Goal: Task Accomplishment & Management: Complete application form

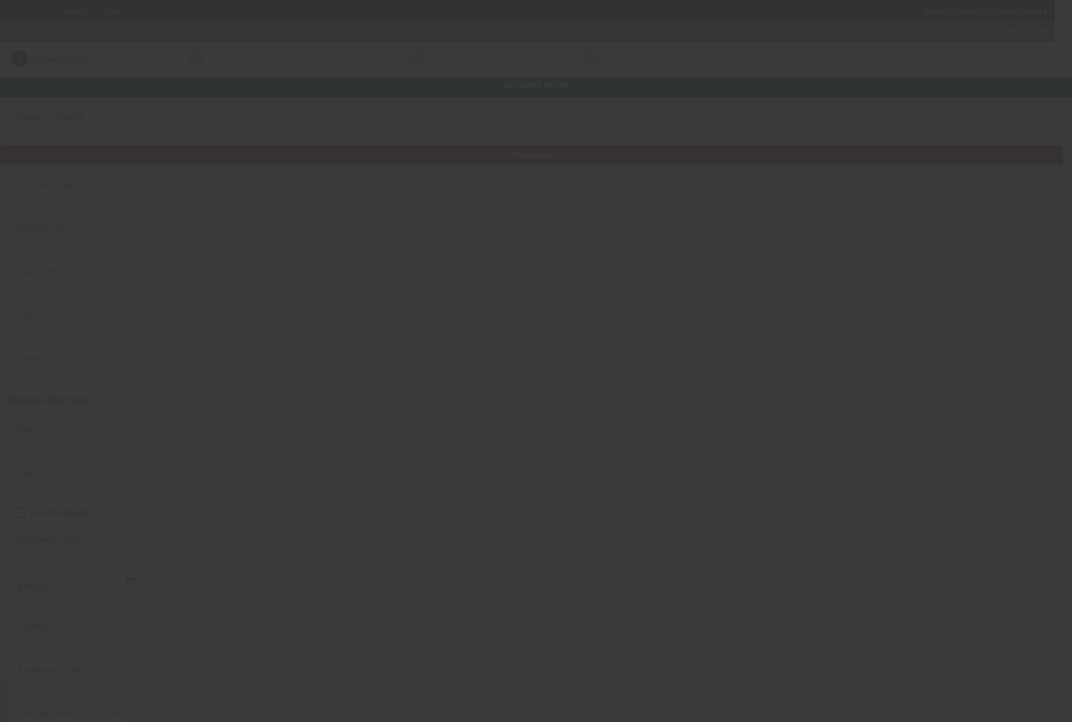
type input "[DATE]"
type input "Ink It Your Way, LLC"
type input "[STREET_ADDRESS]"
type input "98272"
type input "Monroe"
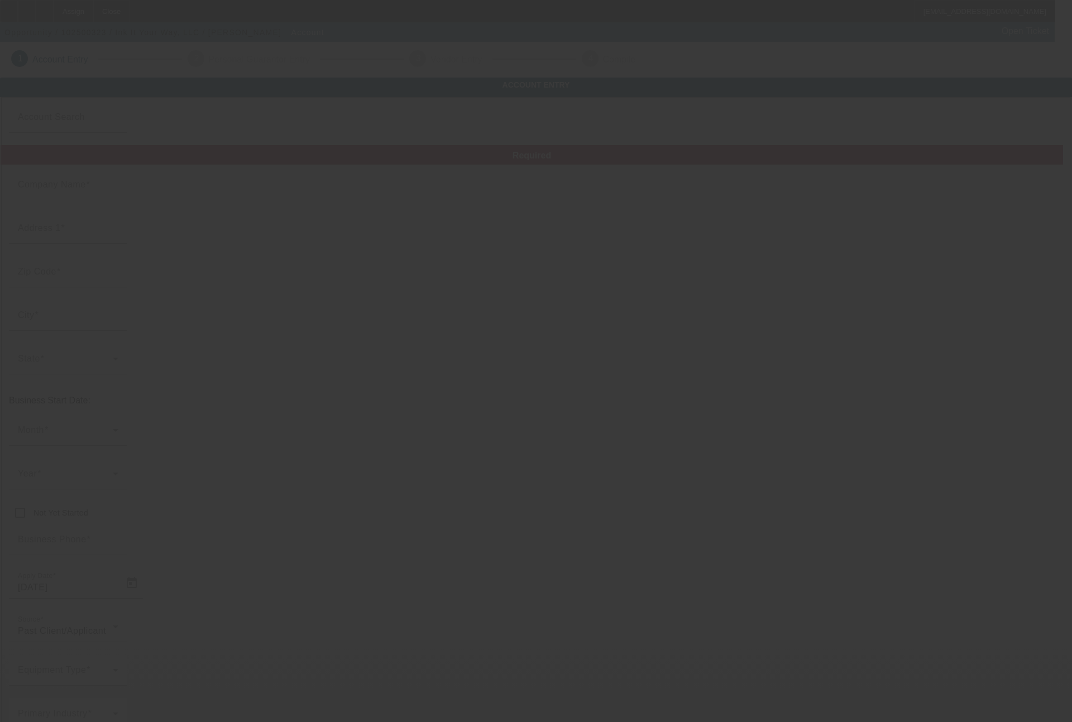
type input "[PHONE_NUMBER]"
type input "Ste 7"
type input "[PERSON_NAME][EMAIL_ADDRESS][DOMAIN_NAME]"
type input "Snohomish"
type input "437845947"
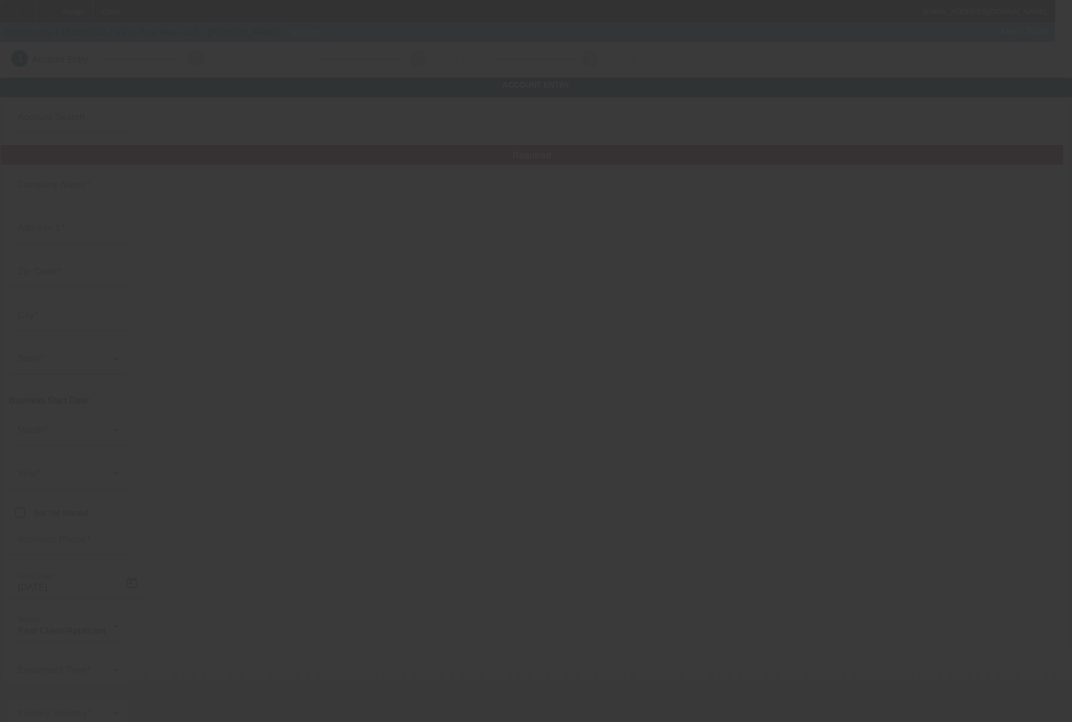
type input "Garment decoration and promotional products"
type input "[URL][DOMAIN_NAME]"
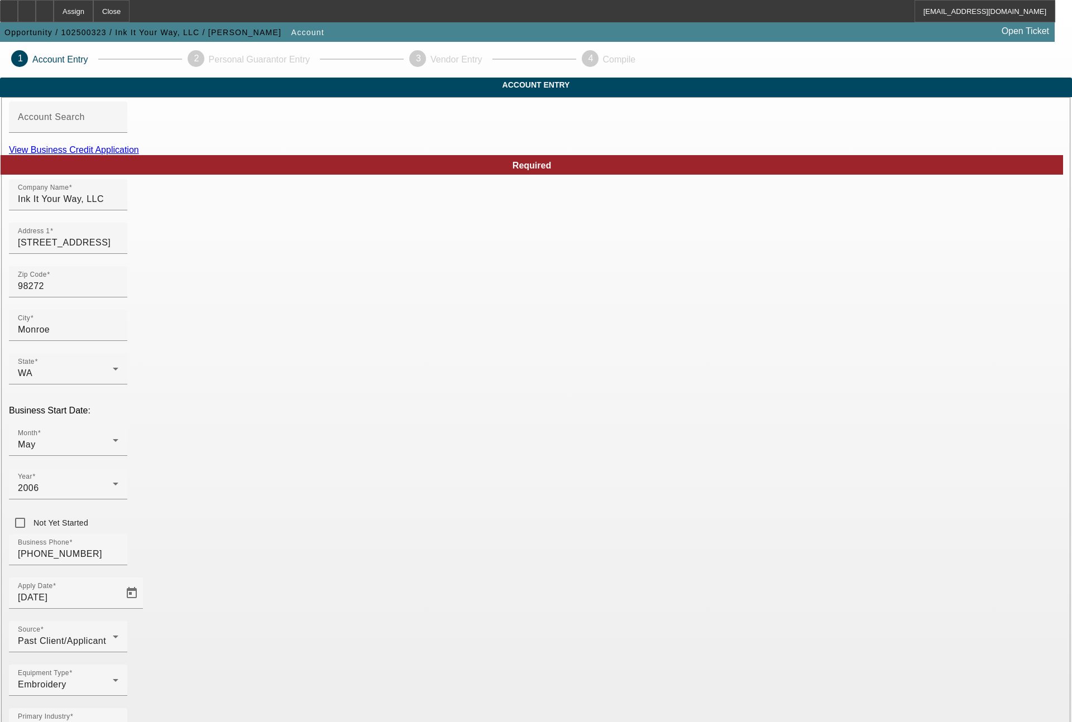
click at [139, 155] on link "View Business Credit Application" at bounding box center [74, 149] width 130 height 9
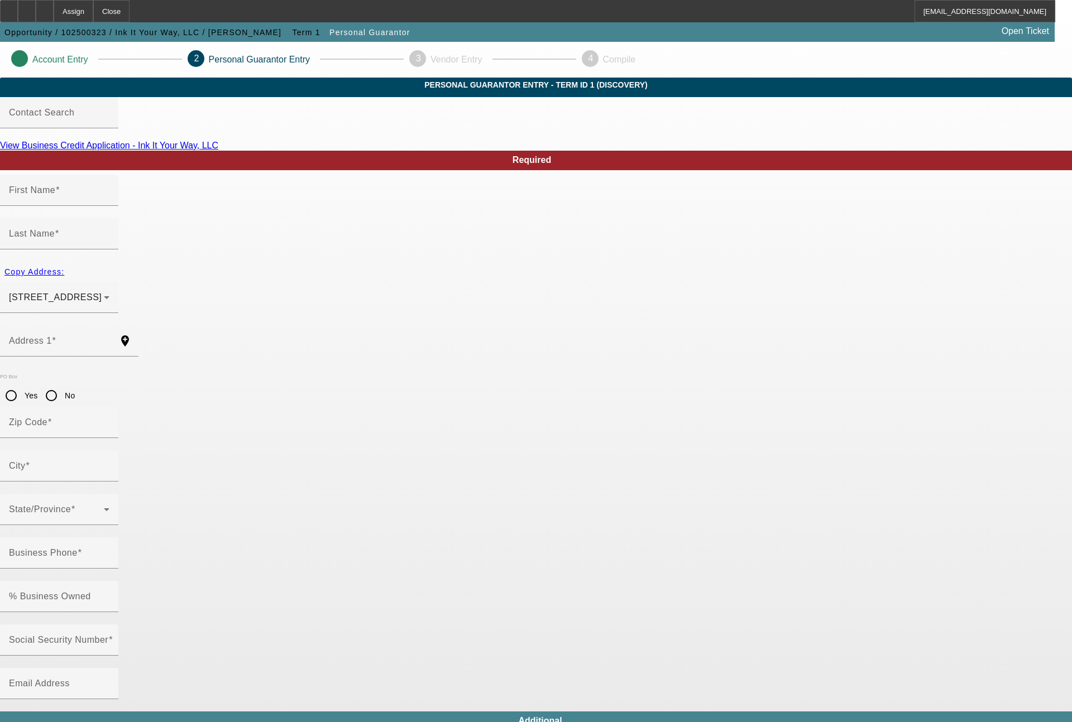
type input "[PERSON_NAME]"
type input "[STREET_ADDRESS]"
radio input "true"
type input "98272"
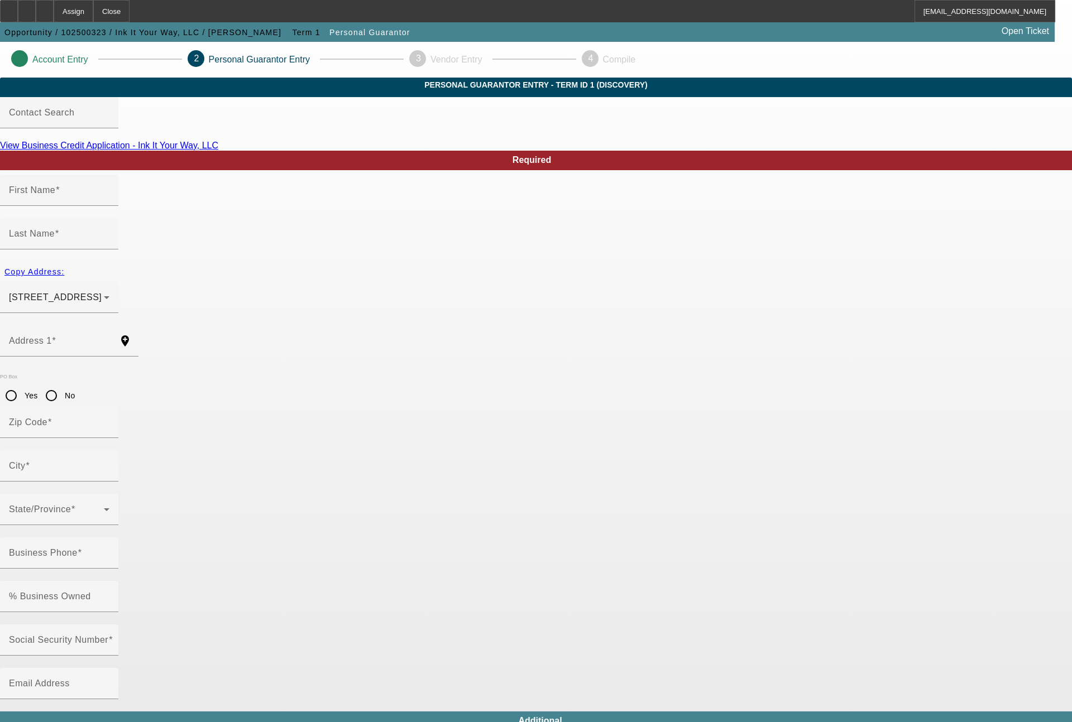
type input "MONROE"
type input "[PHONE_NUMBER]"
type input "100"
type input "540-11-5233"
type input "[PERSON_NAME][EMAIL_ADDRESS][DOMAIN_NAME]"
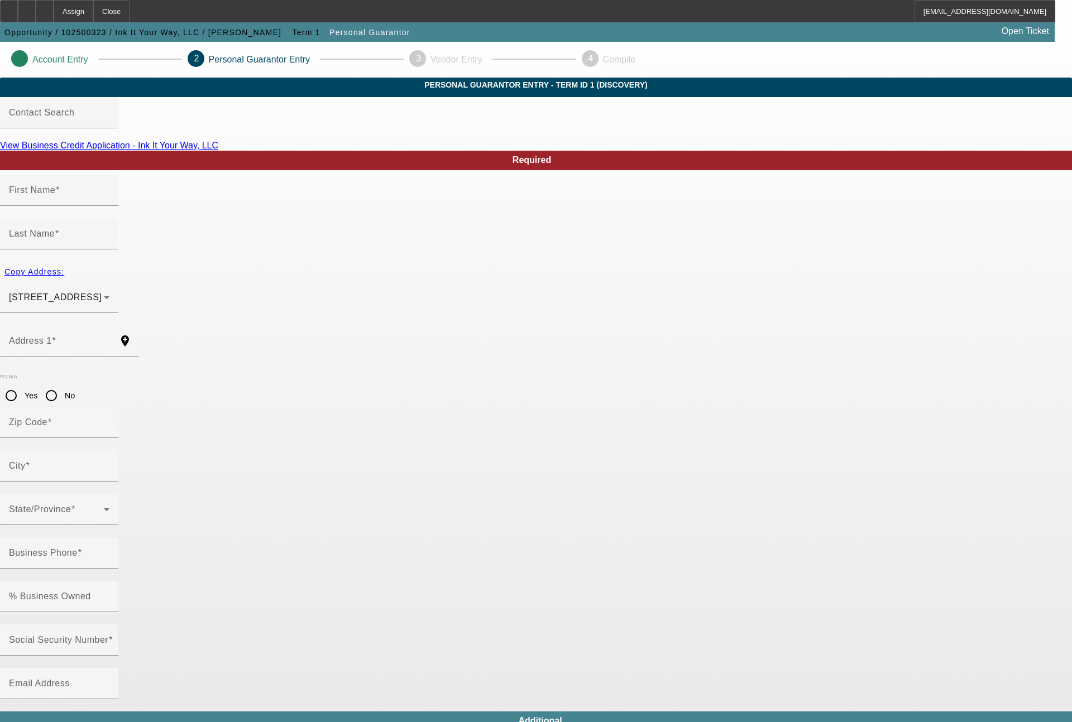
type input "Unit 7"
type input "[PHONE_NUMBER]"
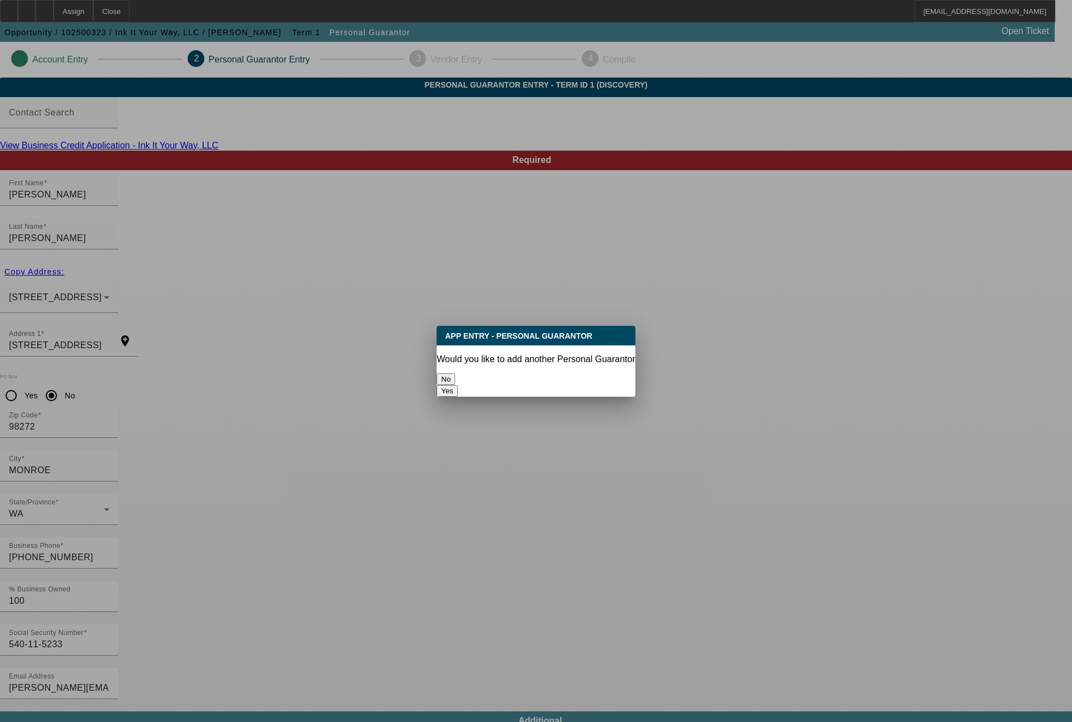
click at [455, 373] on button "No" at bounding box center [445, 379] width 18 height 12
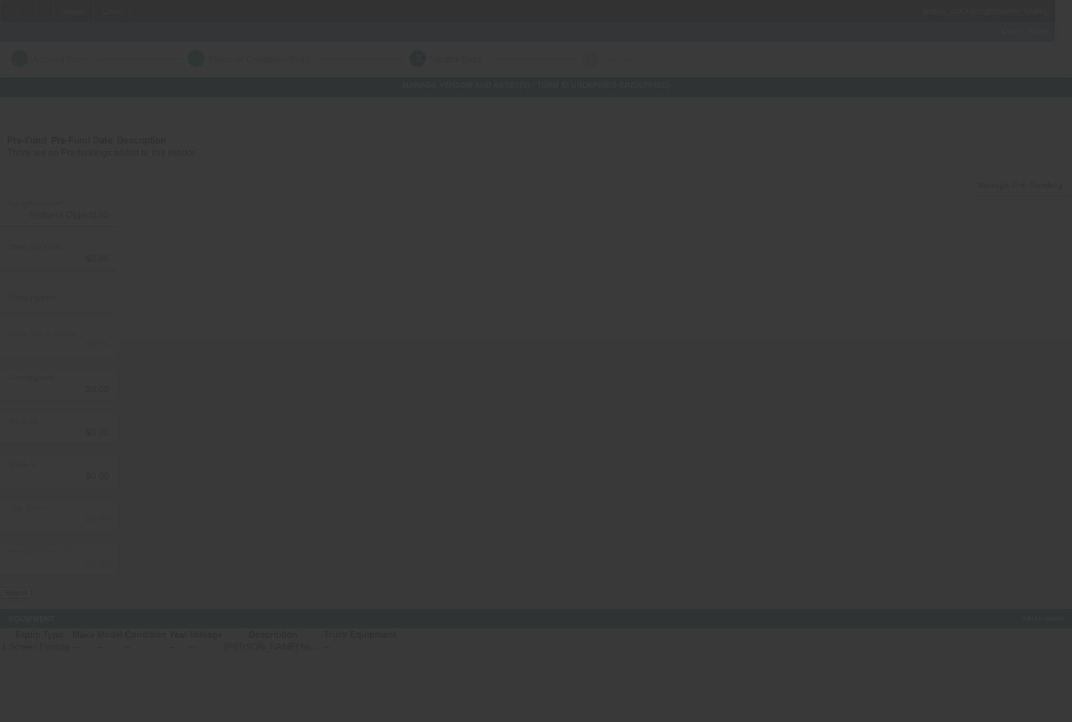
type input "$90,000.00"
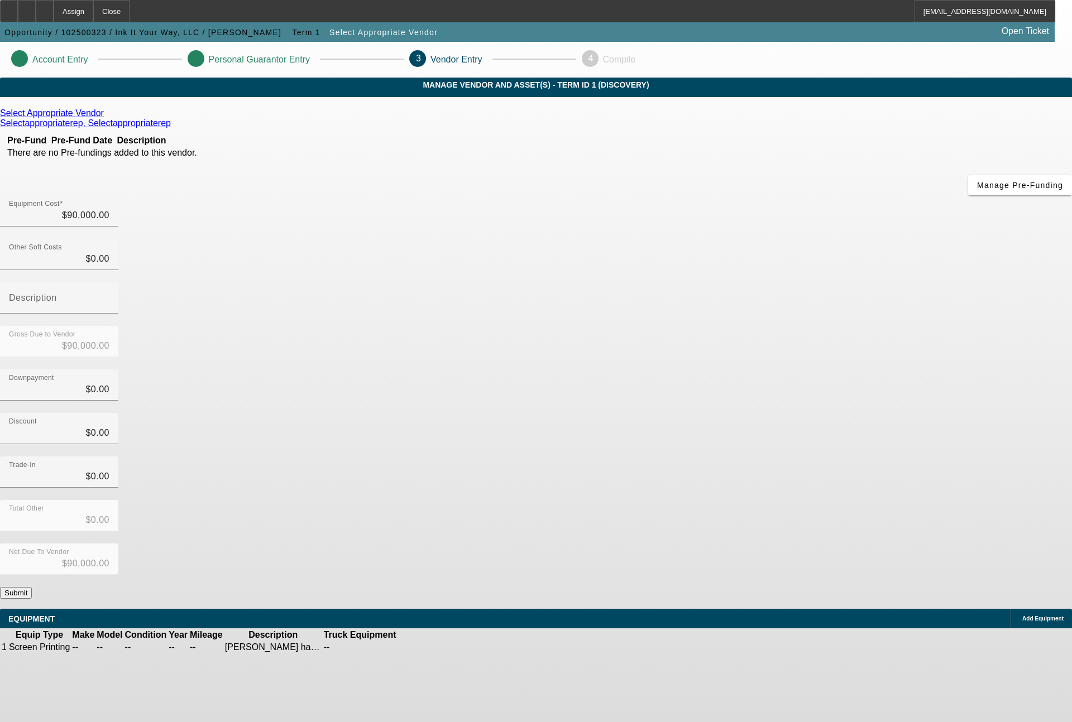
click at [431, 647] on icon at bounding box center [431, 647] width 0 height 0
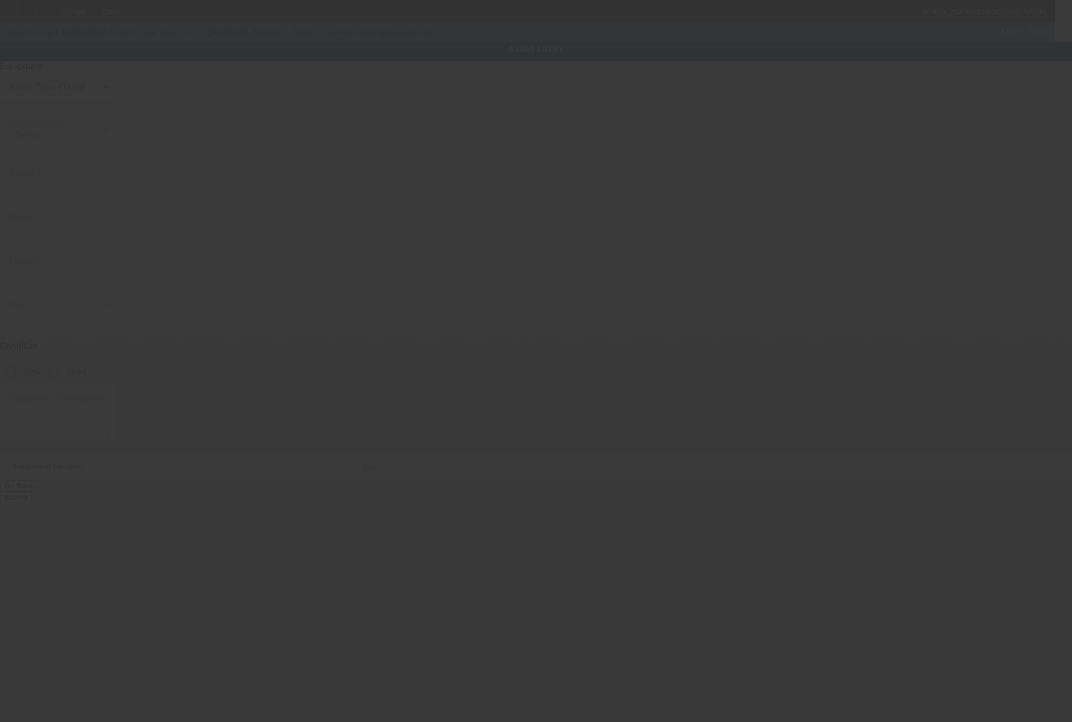
type textarea "[PERSON_NAME] has the info. I included $10k for freight, IDK what the cost is t…"
type input "[STREET_ADDRESS]"
type input "Unit 7"
type input "MONROE"
type input "98272"
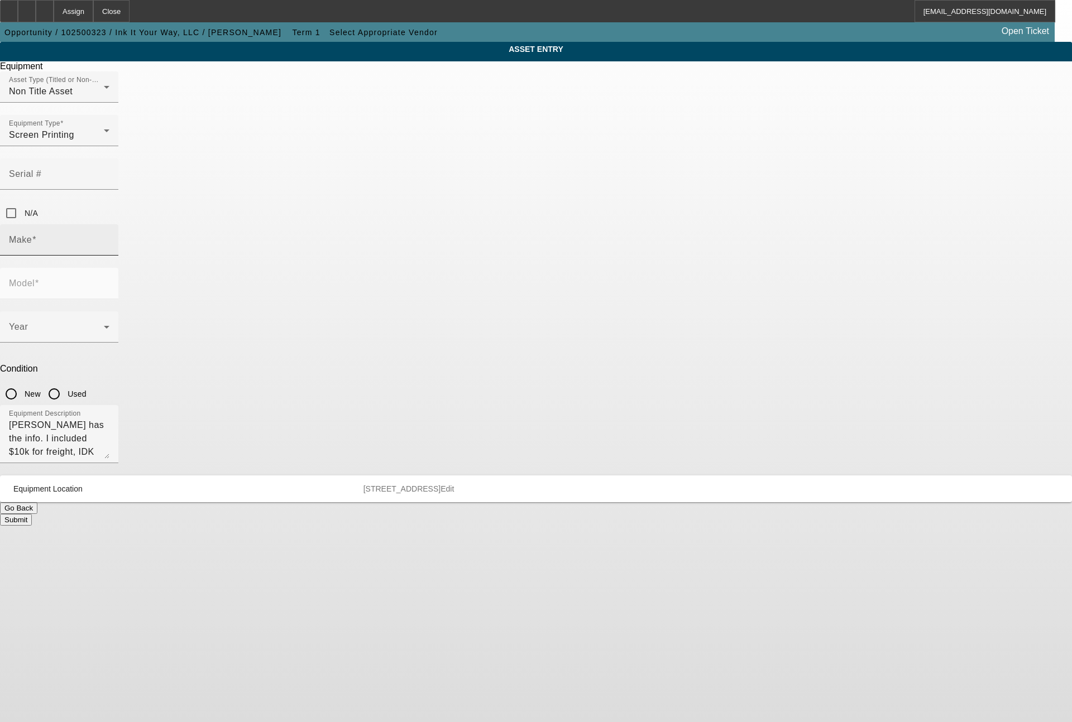
click at [109, 238] on input "Make" at bounding box center [59, 244] width 100 height 13
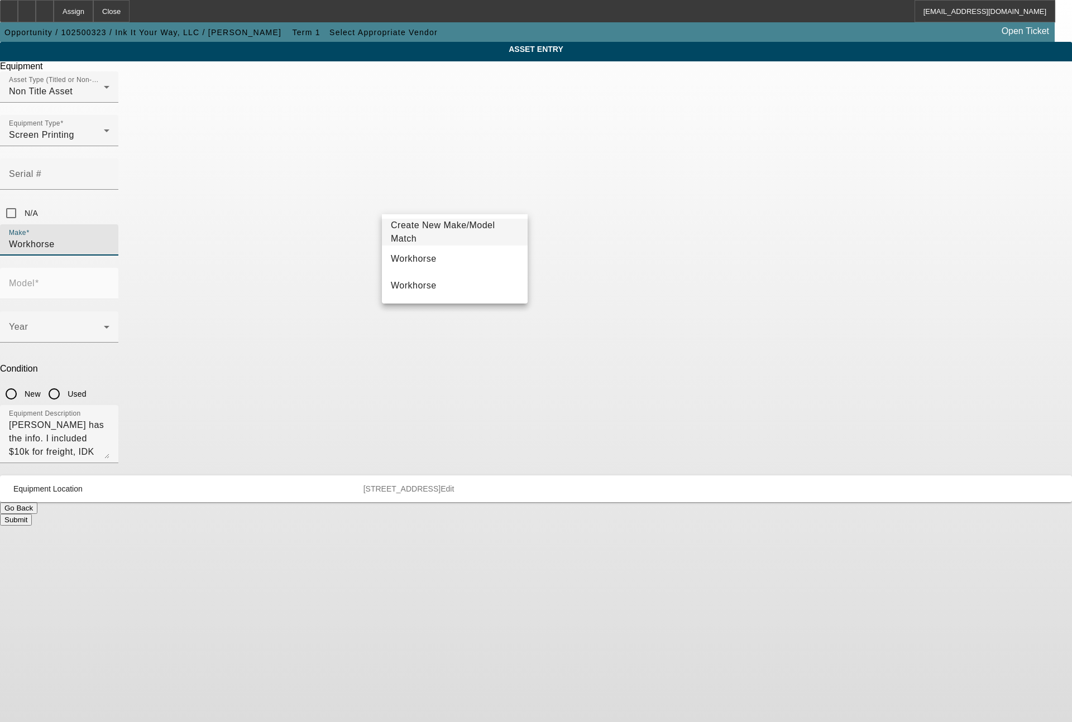
type input "Workhorse"
click at [404, 256] on span "Workhorse" at bounding box center [414, 258] width 46 height 9
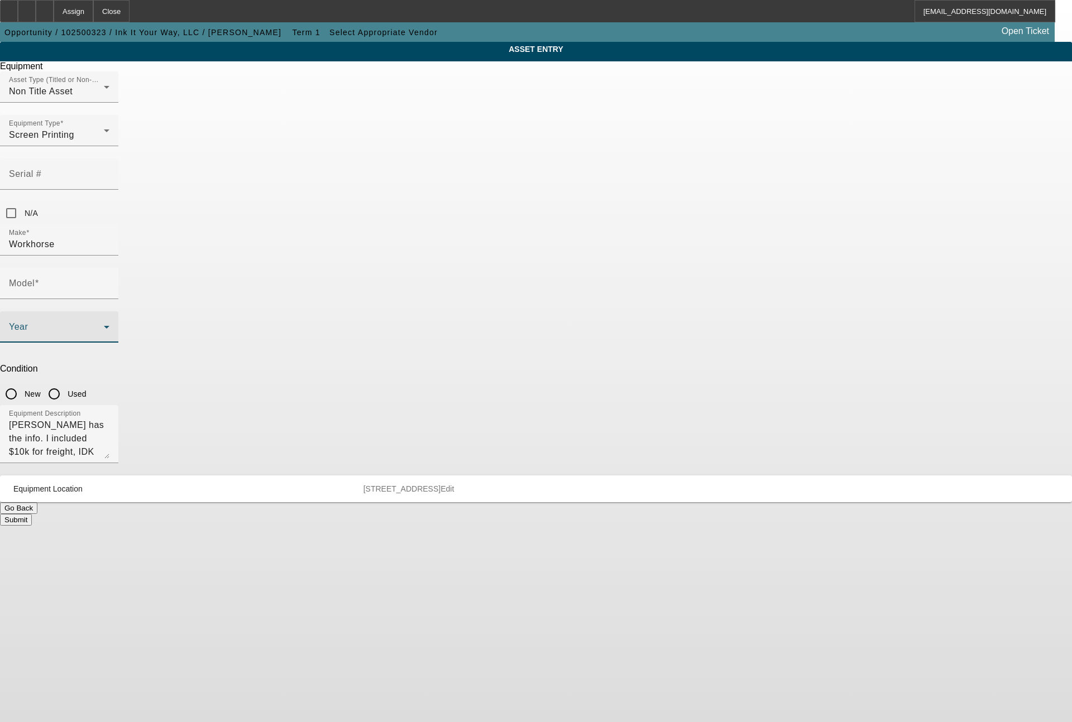
click at [104, 325] on span at bounding box center [56, 331] width 95 height 13
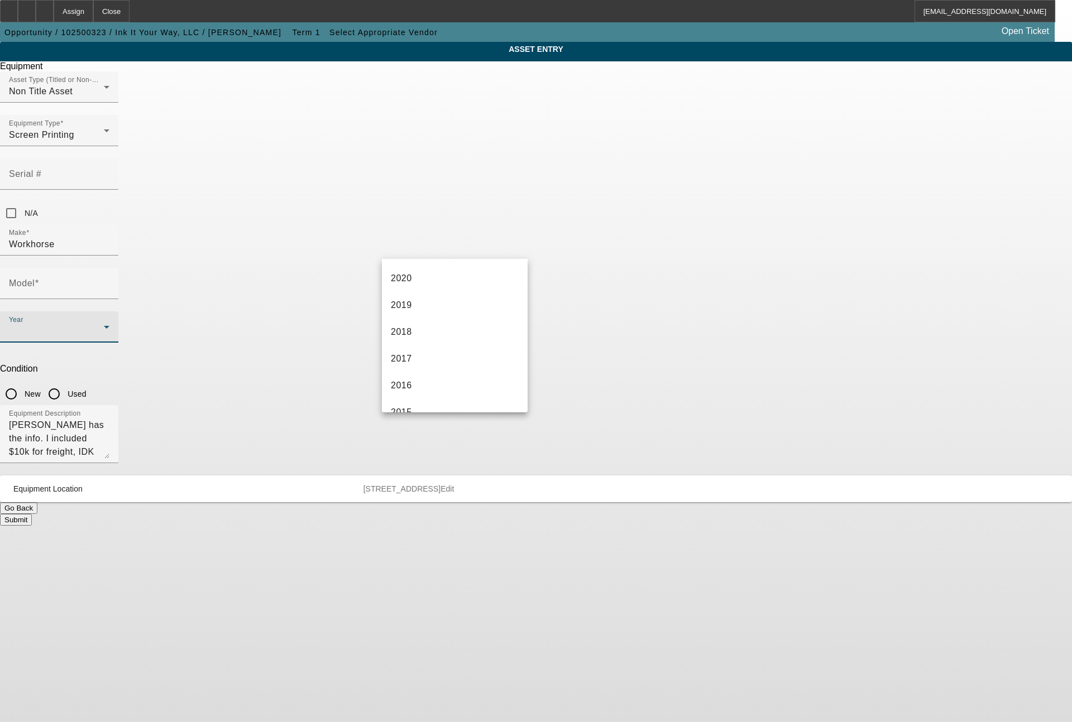
scroll to position [270, 0]
click at [412, 299] on mat-option "2017" at bounding box center [455, 302] width 146 height 27
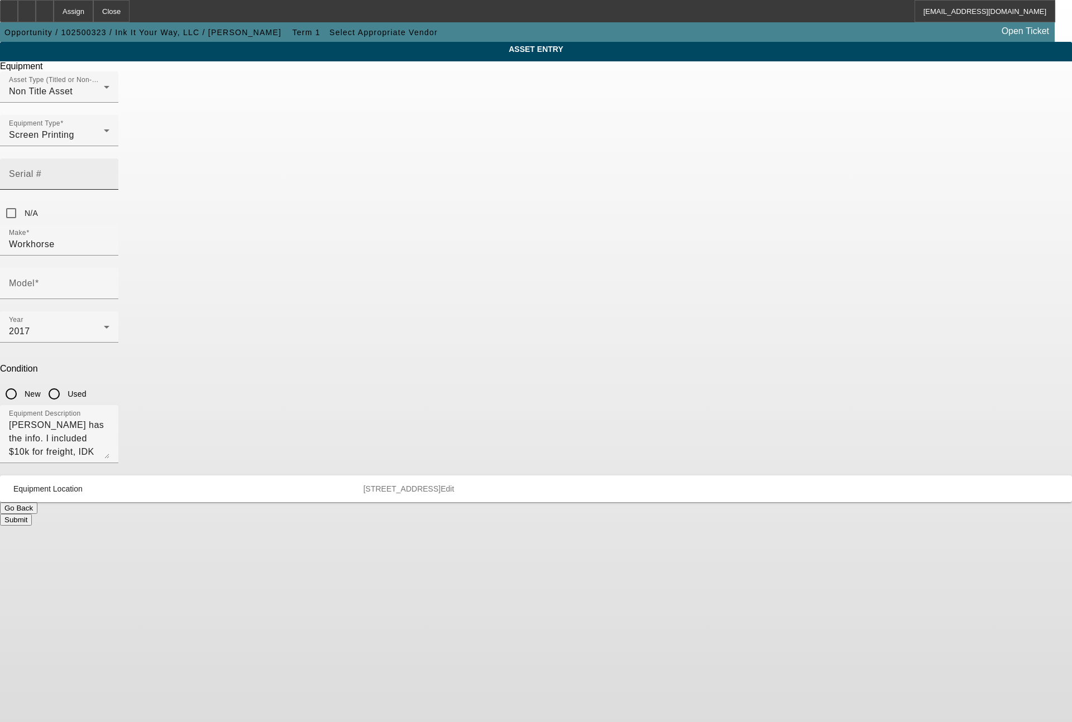
click at [109, 166] on div "Serial #" at bounding box center [59, 174] width 100 height 31
type input "B104846"
click at [65, 383] on input "Used" at bounding box center [54, 394] width 22 height 22
radio input "true"
click at [39, 279] on span at bounding box center [37, 283] width 4 height 9
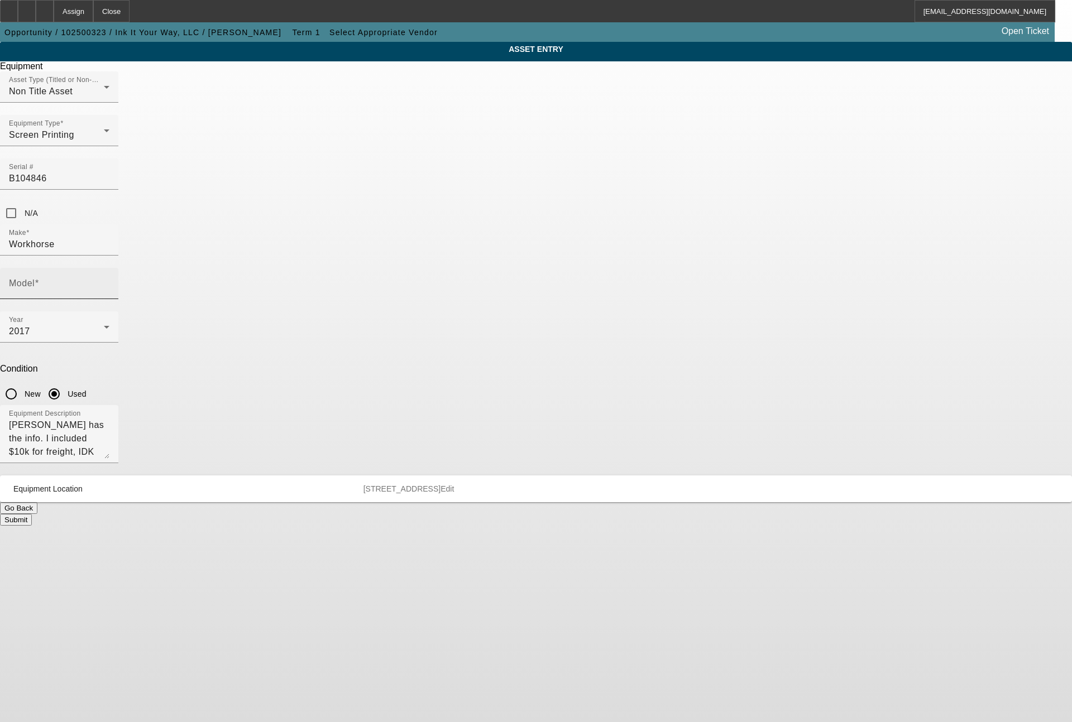
click at [109, 281] on input "Model" at bounding box center [59, 287] width 100 height 13
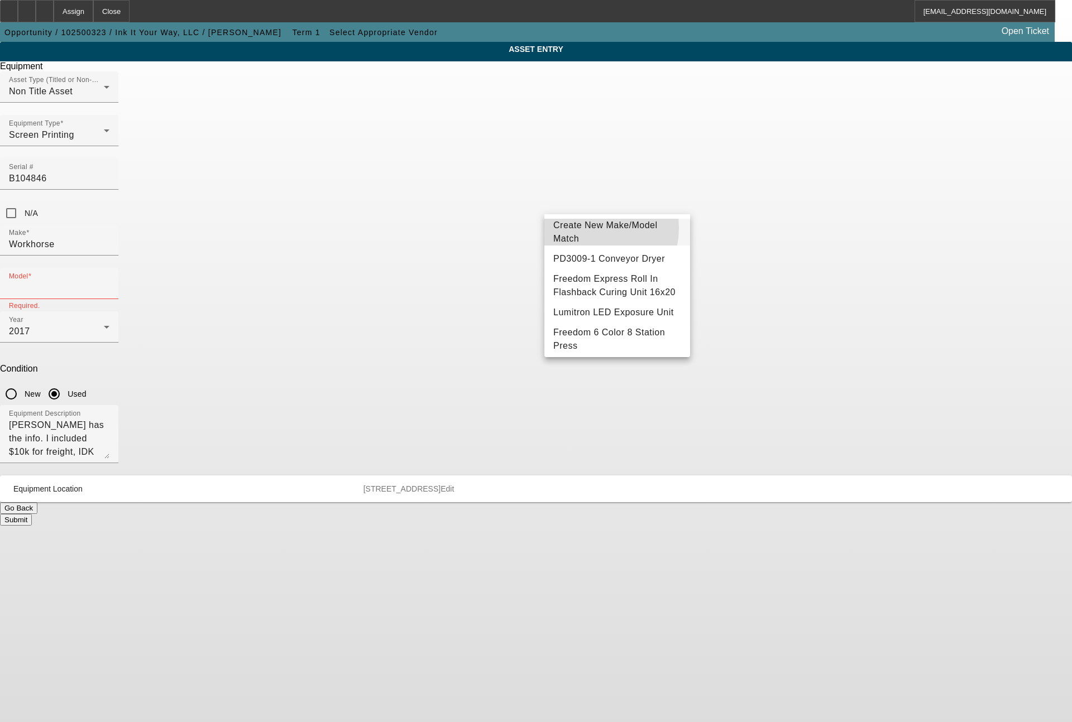
click at [582, 228] on span "Create New Make/Model Match" at bounding box center [617, 232] width 128 height 27
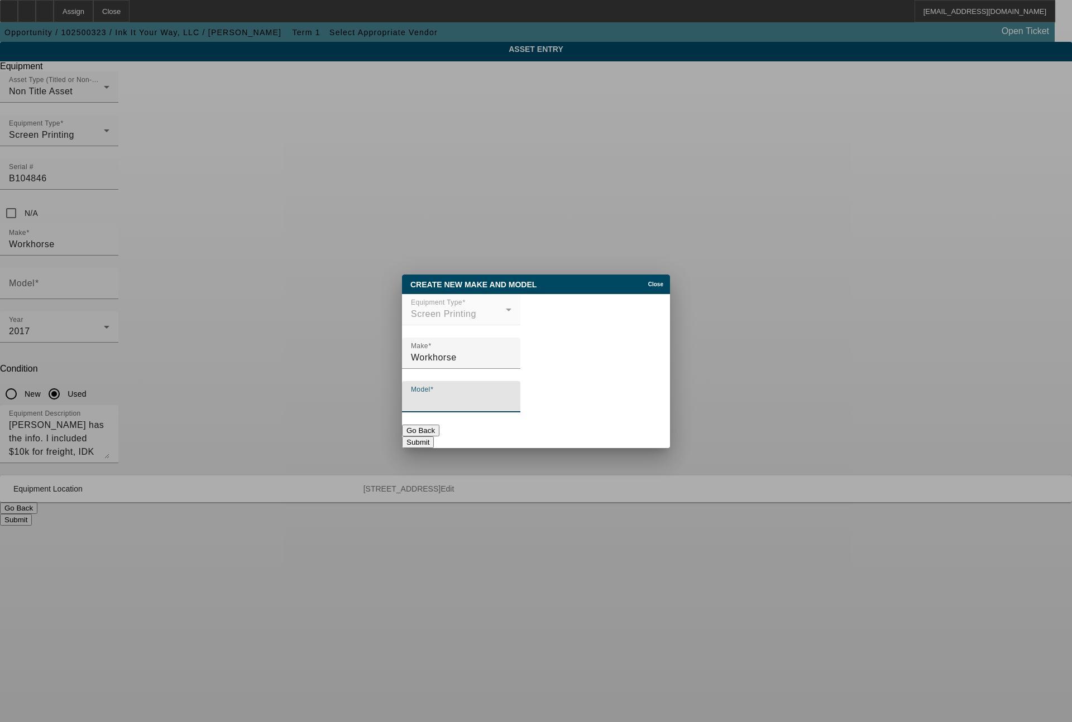
click at [498, 407] on input "Model" at bounding box center [461, 401] width 100 height 13
click at [427, 402] on input "Abre 12c/14s press" at bounding box center [461, 401] width 100 height 13
click at [492, 405] on input "Sabre 12c/14s press" at bounding box center [461, 401] width 100 height 13
type input "Sabre 12c/14s"
click at [434, 436] on button "Submit" at bounding box center [418, 442] width 32 height 12
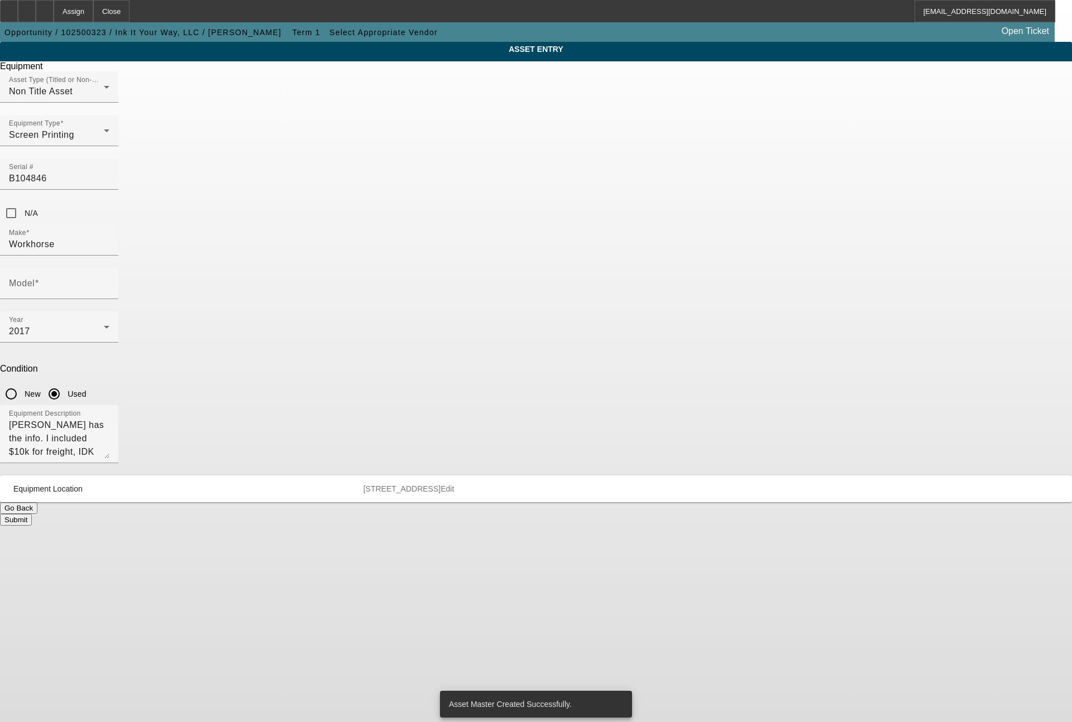
type input "Sabre 12c/14s"
drag, startPoint x: 530, startPoint y: 306, endPoint x: 338, endPoint y: 288, distance: 192.3
click at [338, 288] on div "ASSET ENTRY Delete asset Equipment Asset Type (Titled or Non-Titled) Non Title …" at bounding box center [536, 284] width 1072 height 484
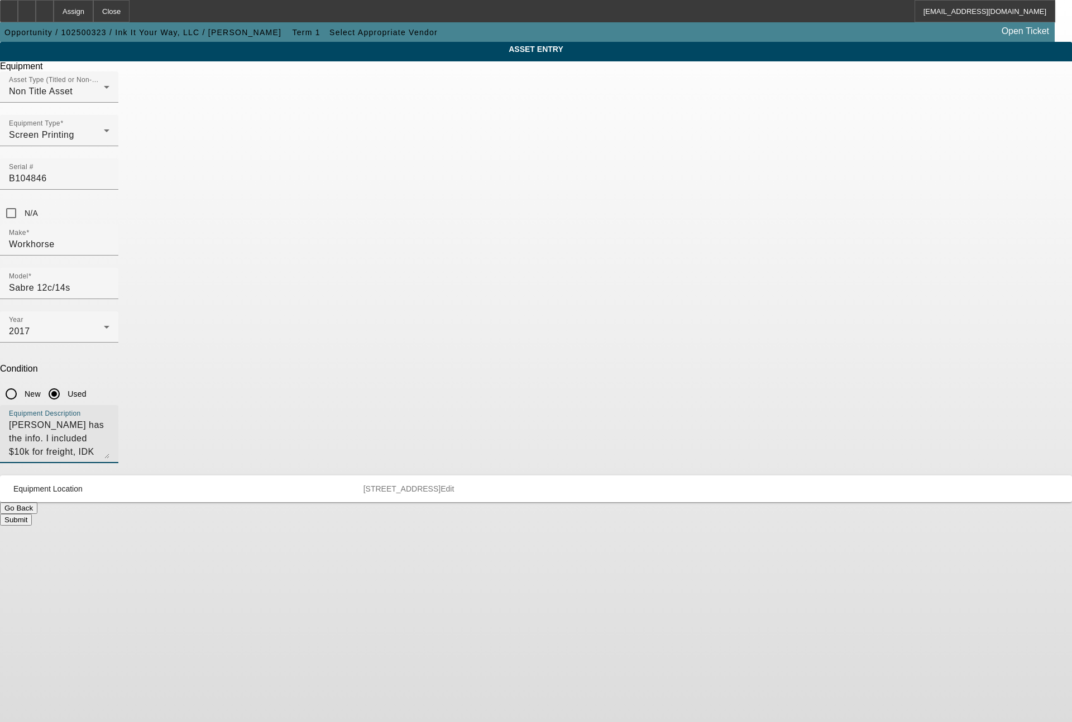
type textarea "p"
type textarea "12c/ 14s press"
click at [32, 514] on button "Submit" at bounding box center [16, 520] width 32 height 12
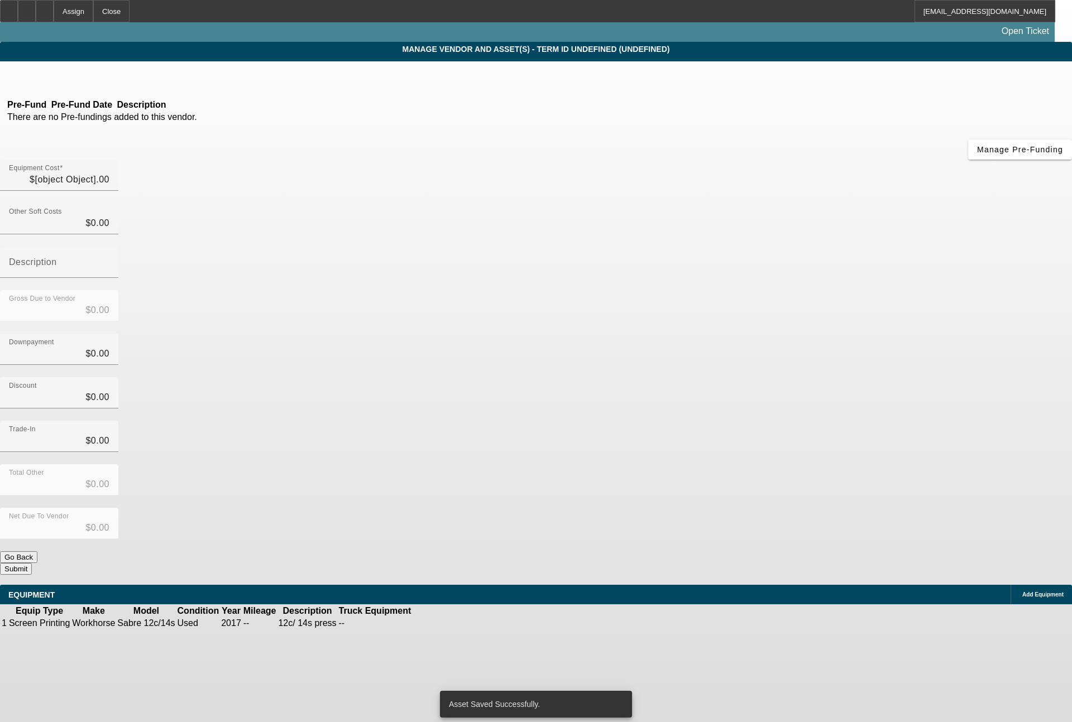
type input "$90,000.00"
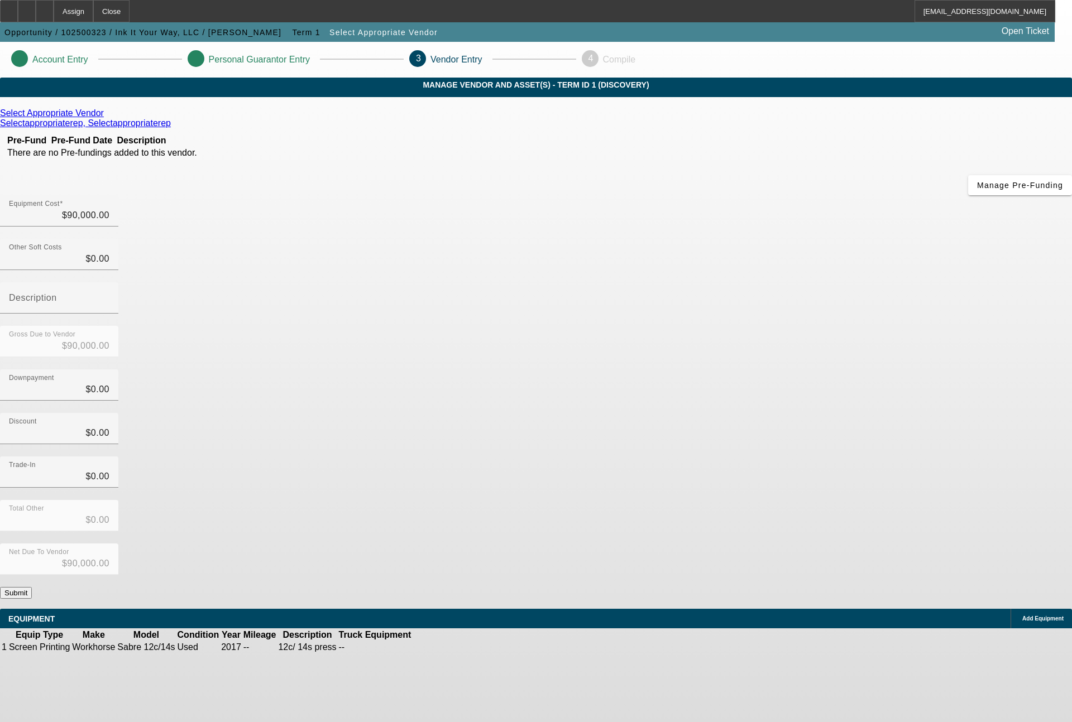
click at [1010, 609] on div "Add Equipment" at bounding box center [1040, 619] width 61 height 20
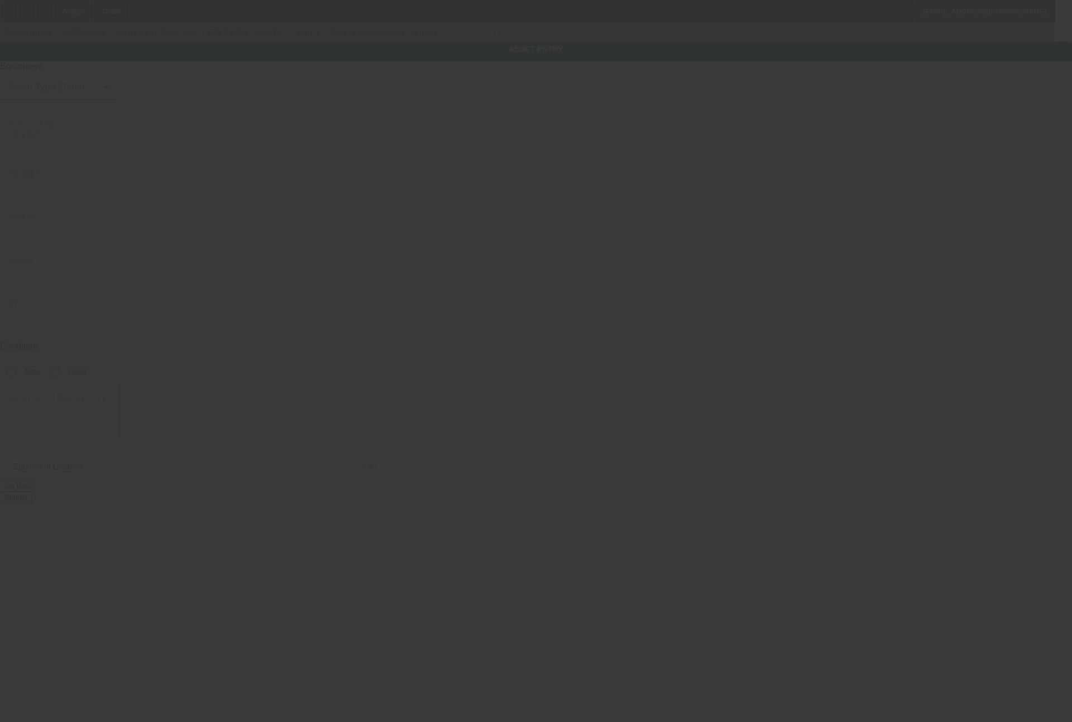
type input "[STREET_ADDRESS]"
type input "Ste 7"
type input "Monroe"
type input "98272"
type input "Snohomish"
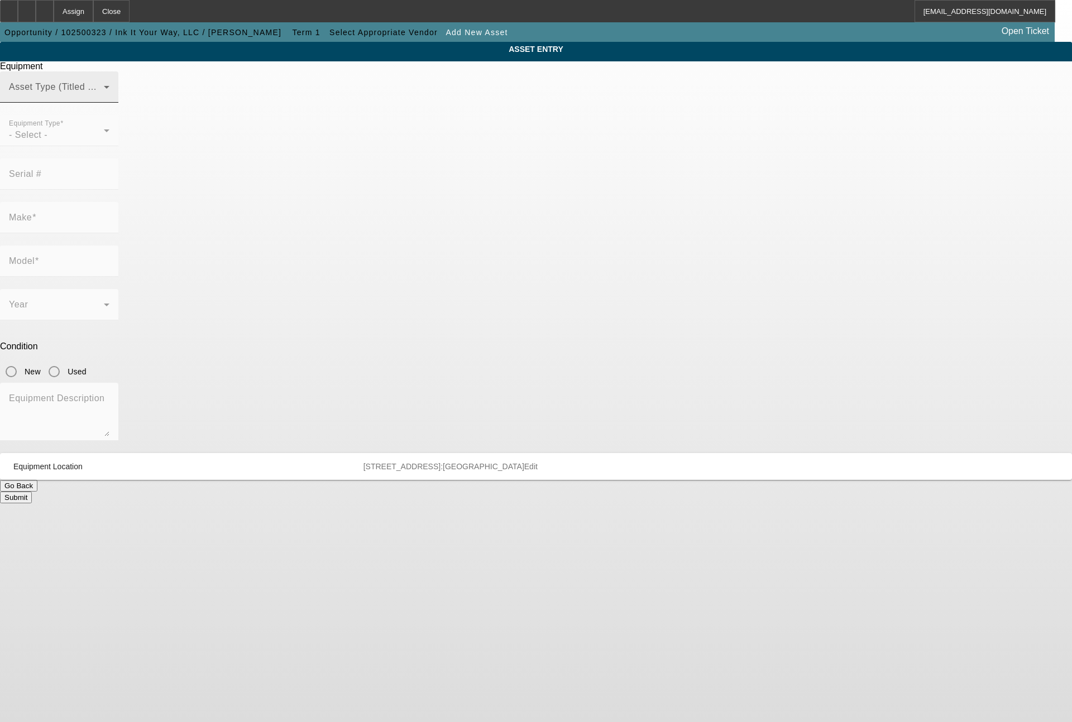
click at [104, 98] on span at bounding box center [56, 91] width 95 height 13
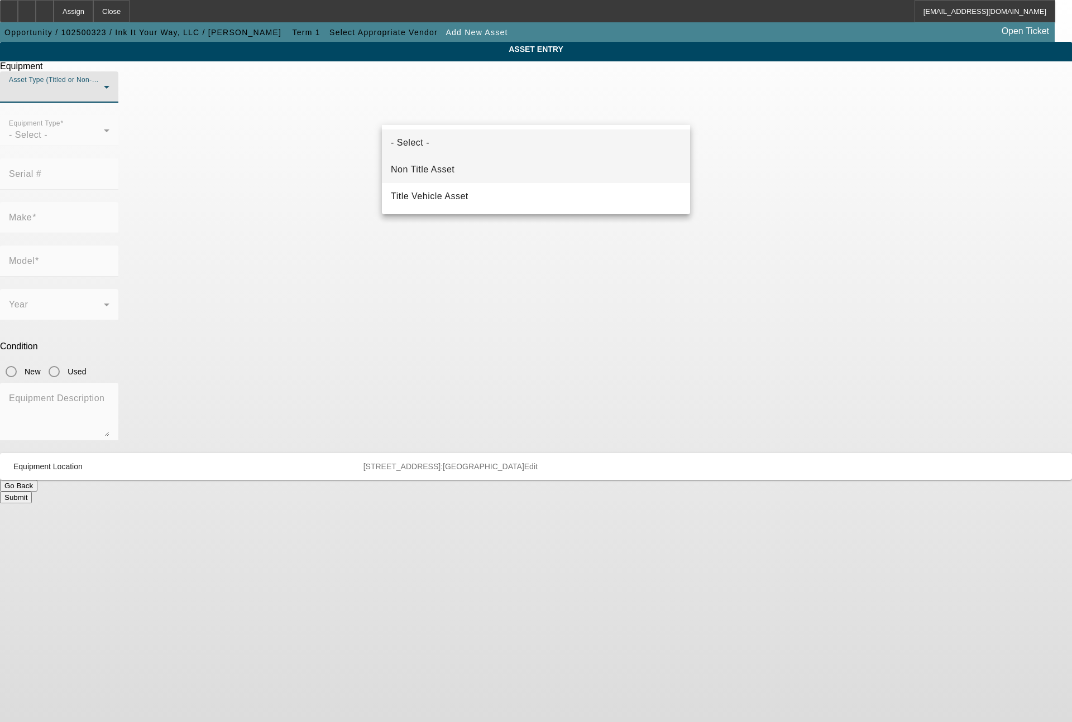
click at [453, 161] on mat-option "Non Title Asset" at bounding box center [536, 169] width 308 height 27
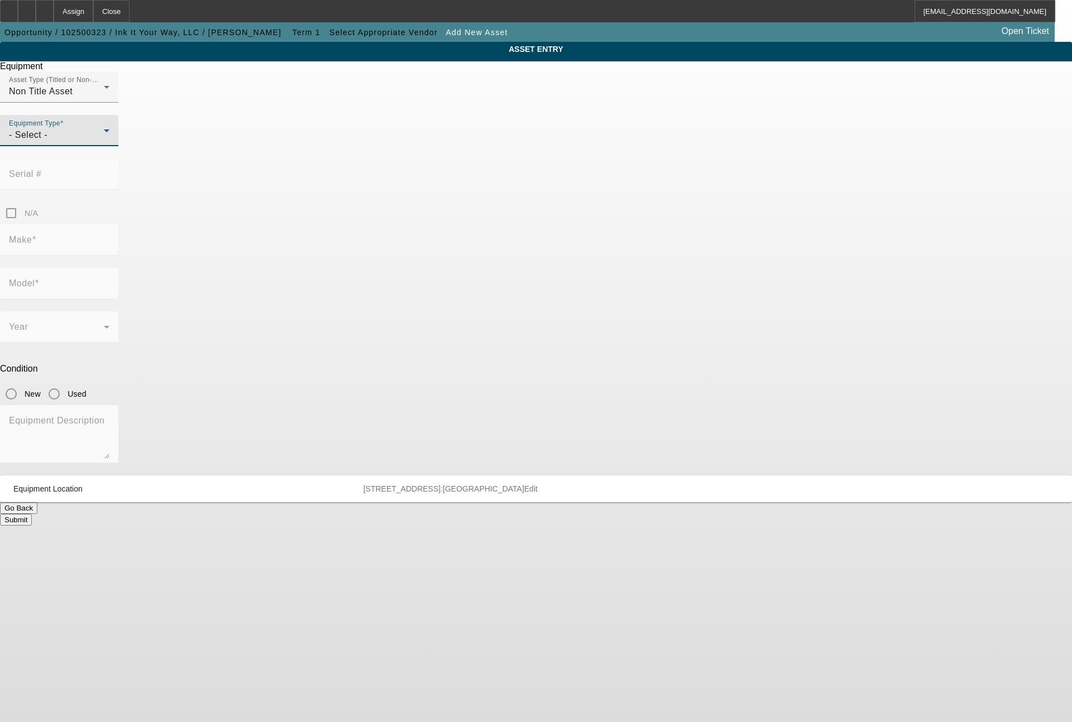
click at [104, 142] on div "- Select -" at bounding box center [56, 134] width 95 height 13
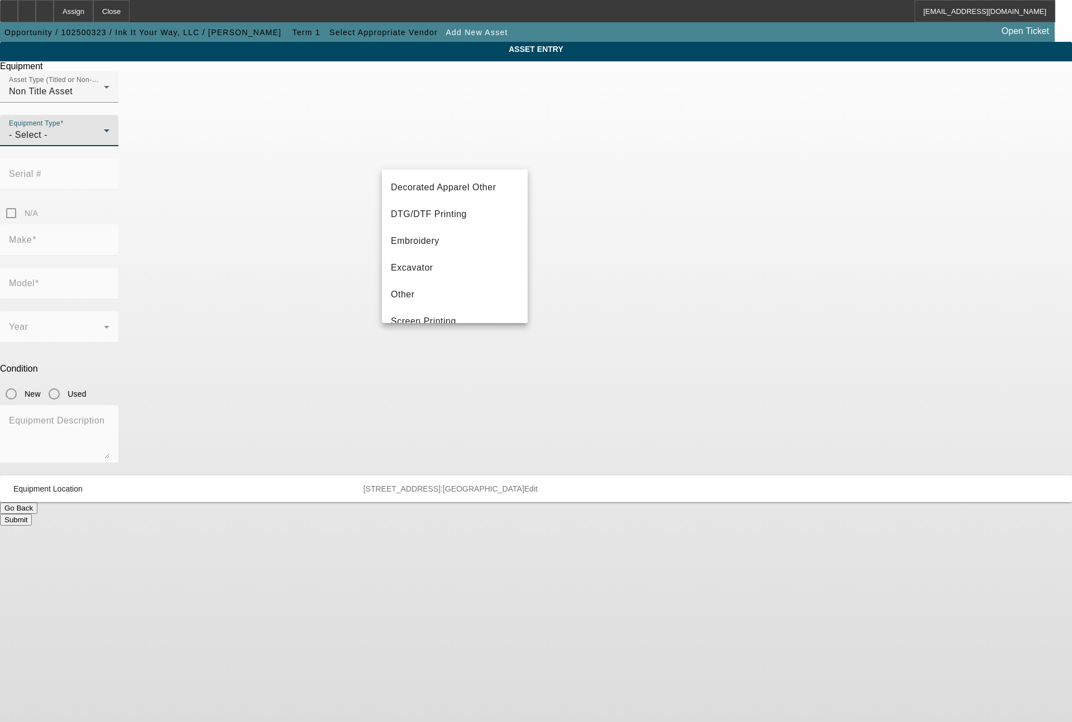
scroll to position [268, 0]
click at [428, 178] on mat-option "Screen Printing" at bounding box center [455, 187] width 146 height 27
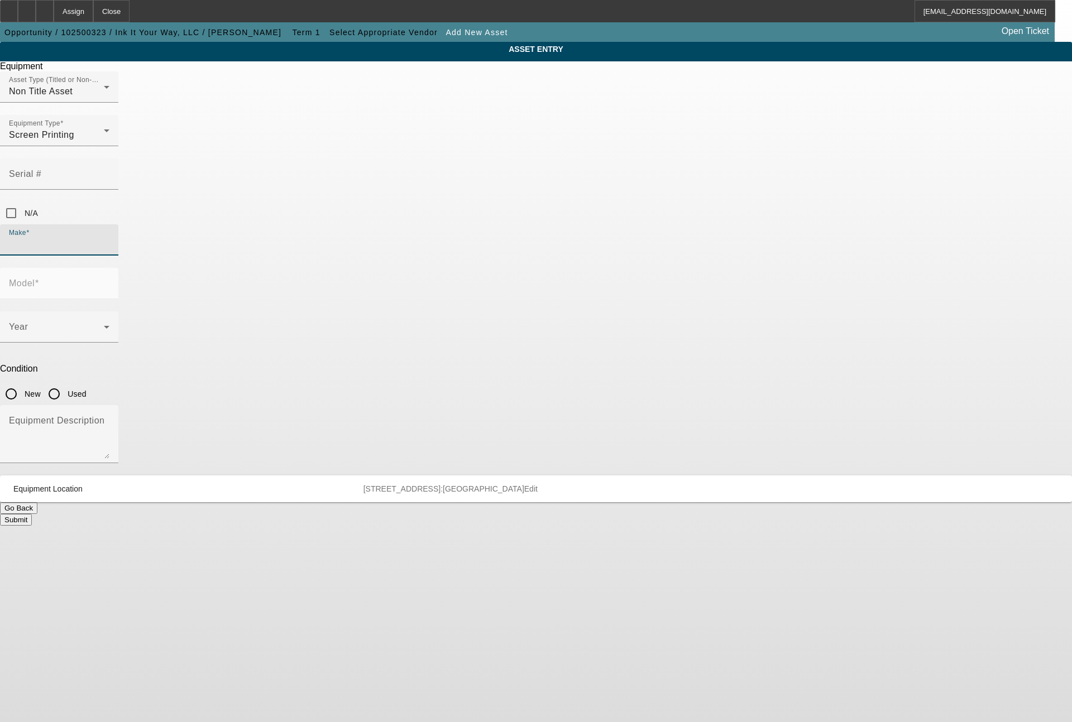
click at [109, 238] on input "Make" at bounding box center [59, 244] width 100 height 13
type input "Workhorse"
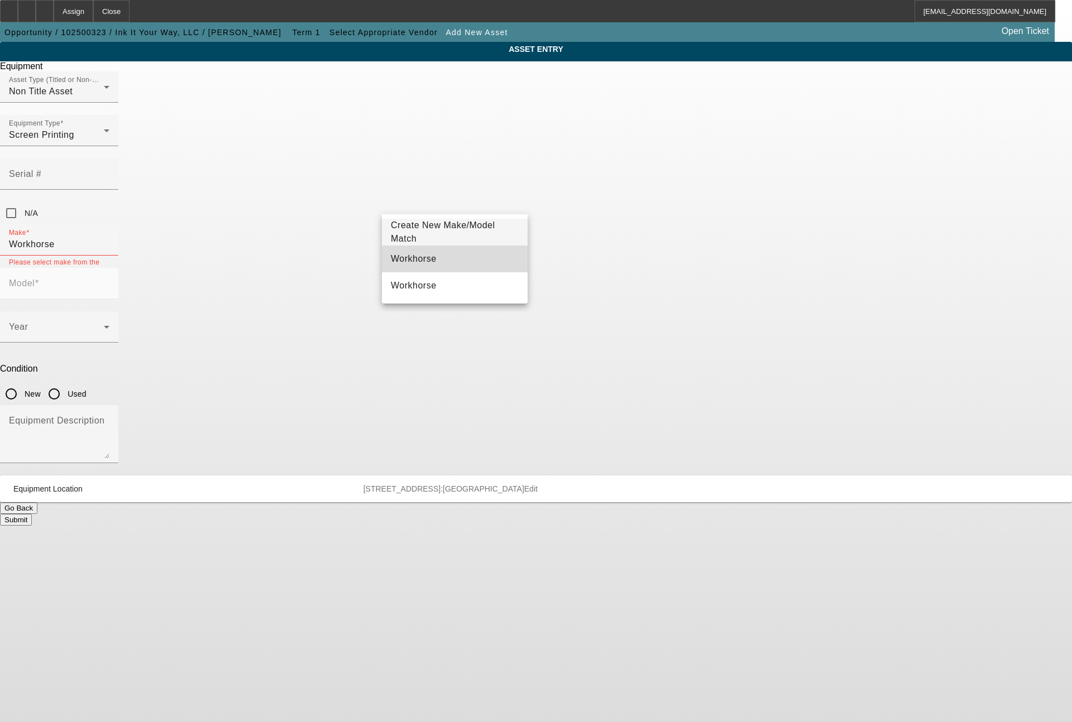
click at [426, 263] on mat-option "Workhorse" at bounding box center [455, 259] width 146 height 27
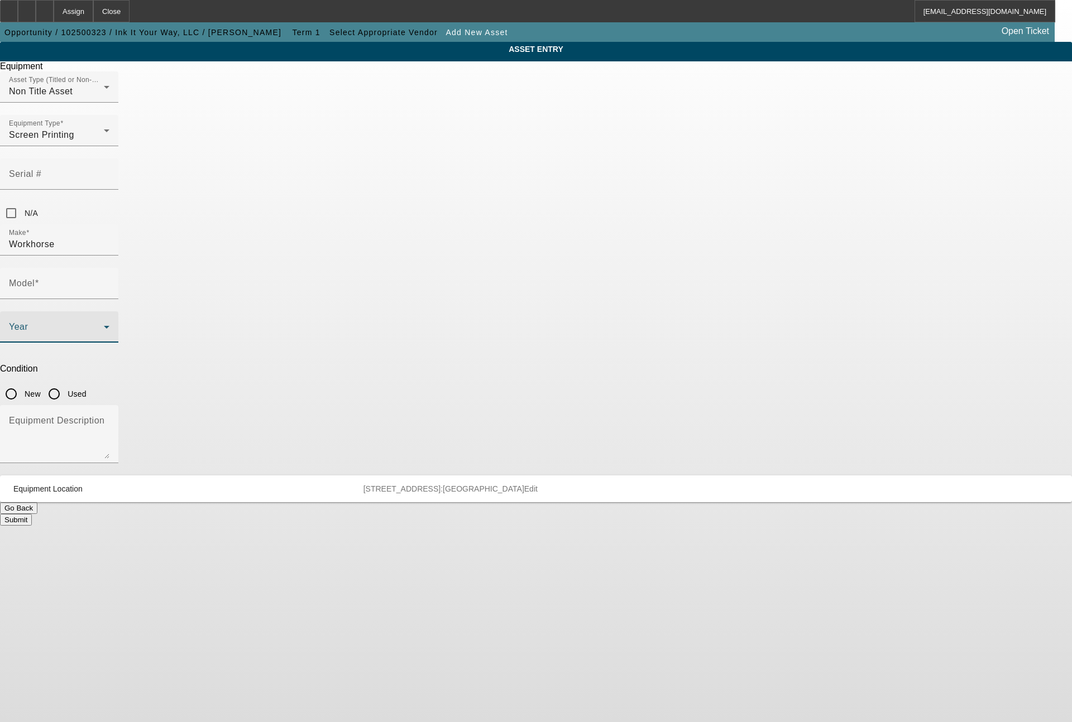
click at [104, 325] on span at bounding box center [56, 331] width 95 height 13
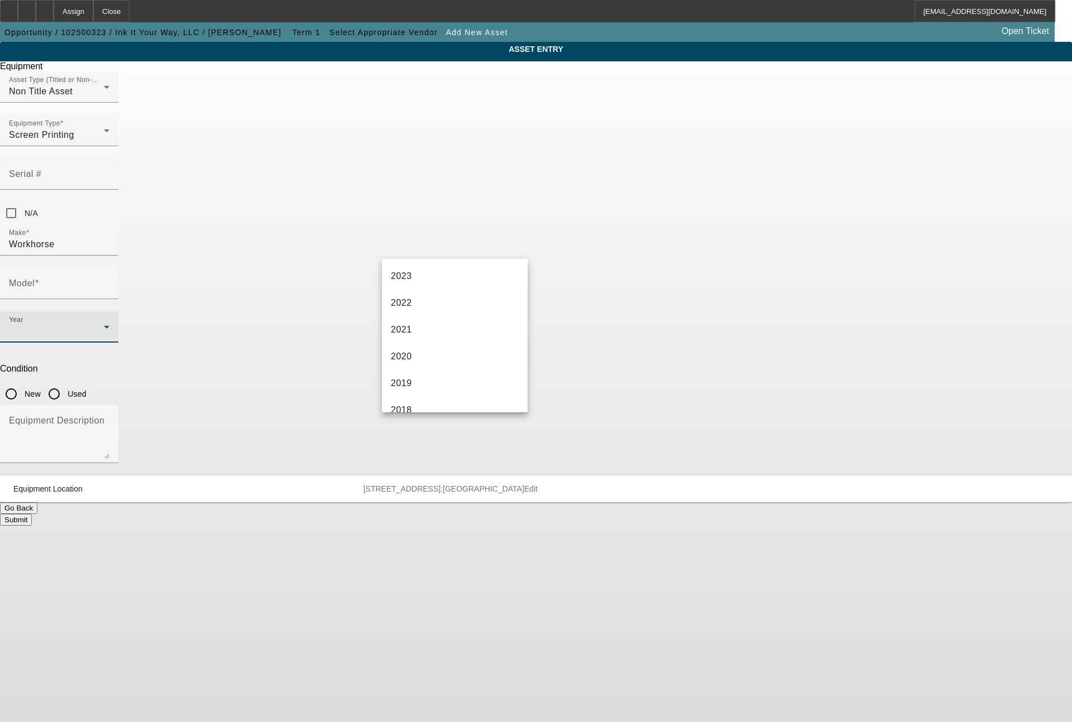
scroll to position [270, 0]
click at [435, 303] on mat-option "2017" at bounding box center [455, 302] width 146 height 27
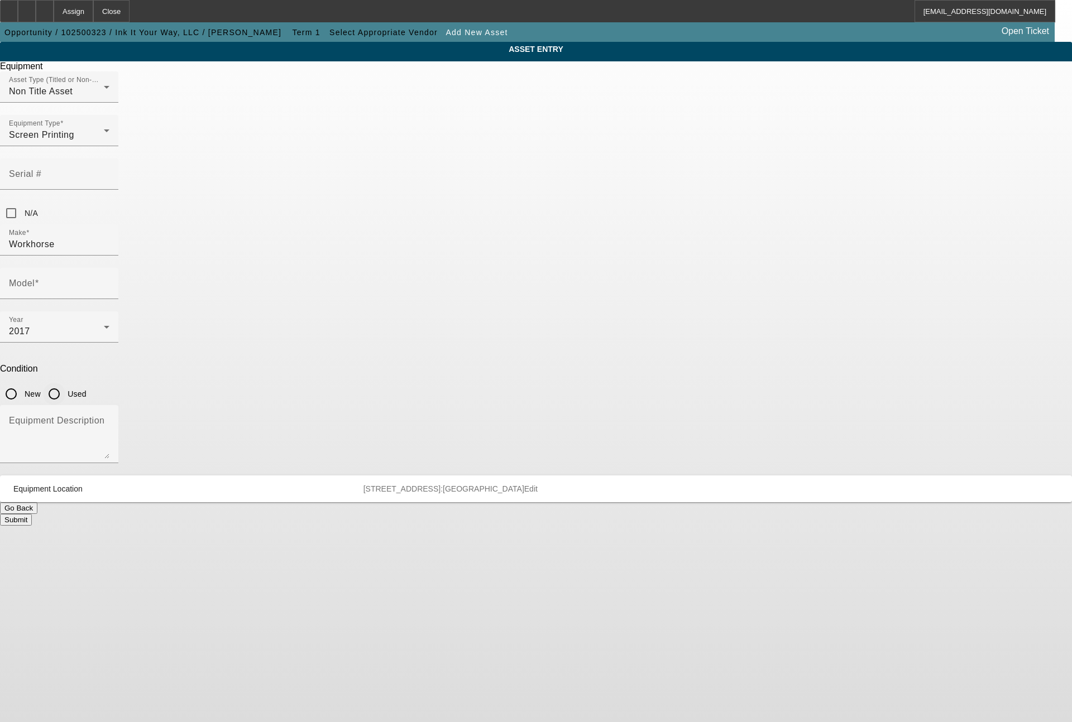
click at [65, 383] on input "Used" at bounding box center [54, 394] width 22 height 22
radio input "true"
click at [109, 419] on textarea "Equipment Description" at bounding box center [59, 439] width 100 height 40
type textarea "flash unit"
click at [109, 281] on input "Model" at bounding box center [59, 287] width 100 height 13
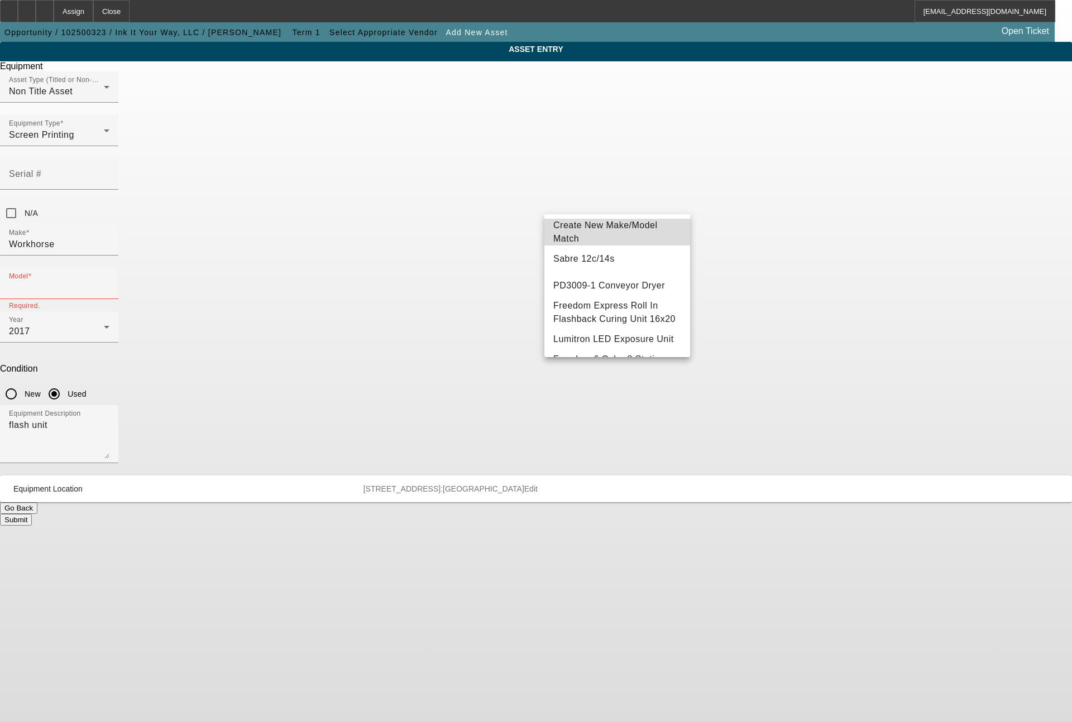
click at [649, 229] on span "Create New Make/Model Match" at bounding box center [605, 231] width 104 height 23
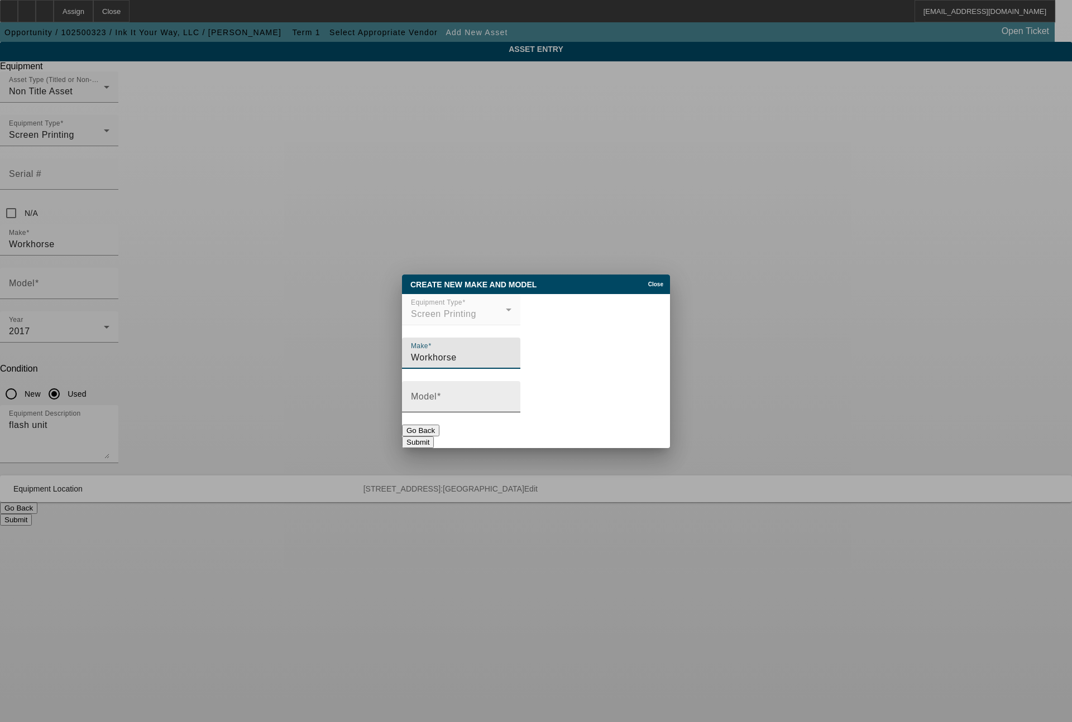
click at [471, 401] on input "Model" at bounding box center [461, 401] width 100 height 13
type input "Quartz Flash"
click at [434, 439] on button "Submit" at bounding box center [418, 442] width 32 height 12
type input "Quartz Flash"
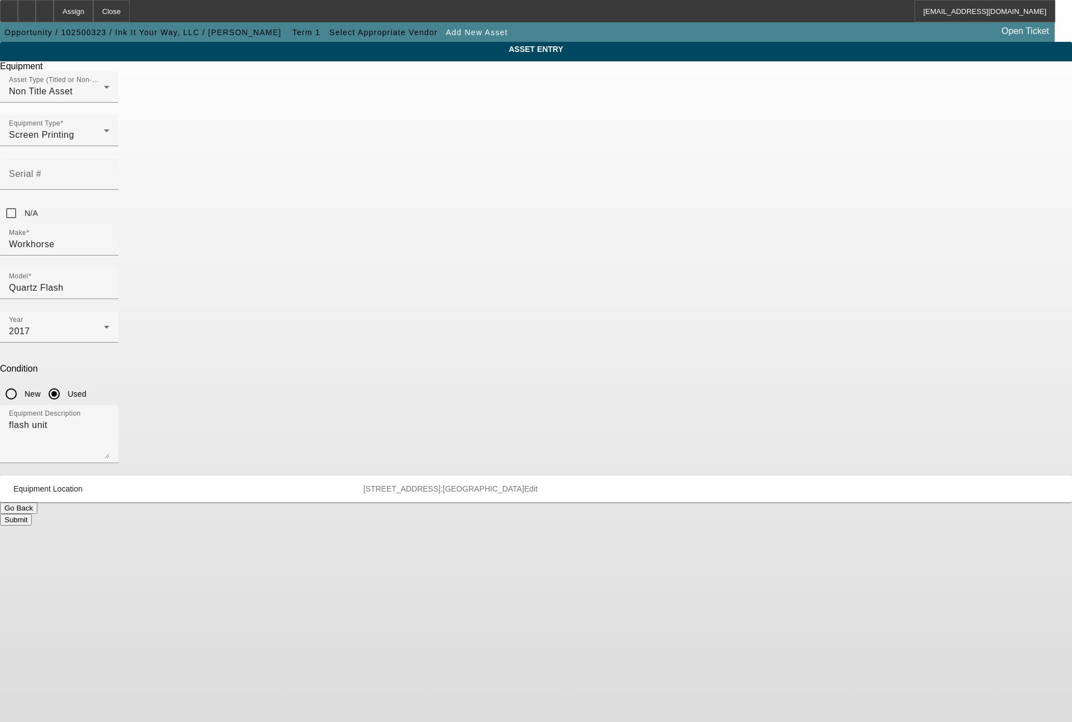
click at [32, 514] on button "Submit" at bounding box center [16, 520] width 32 height 12
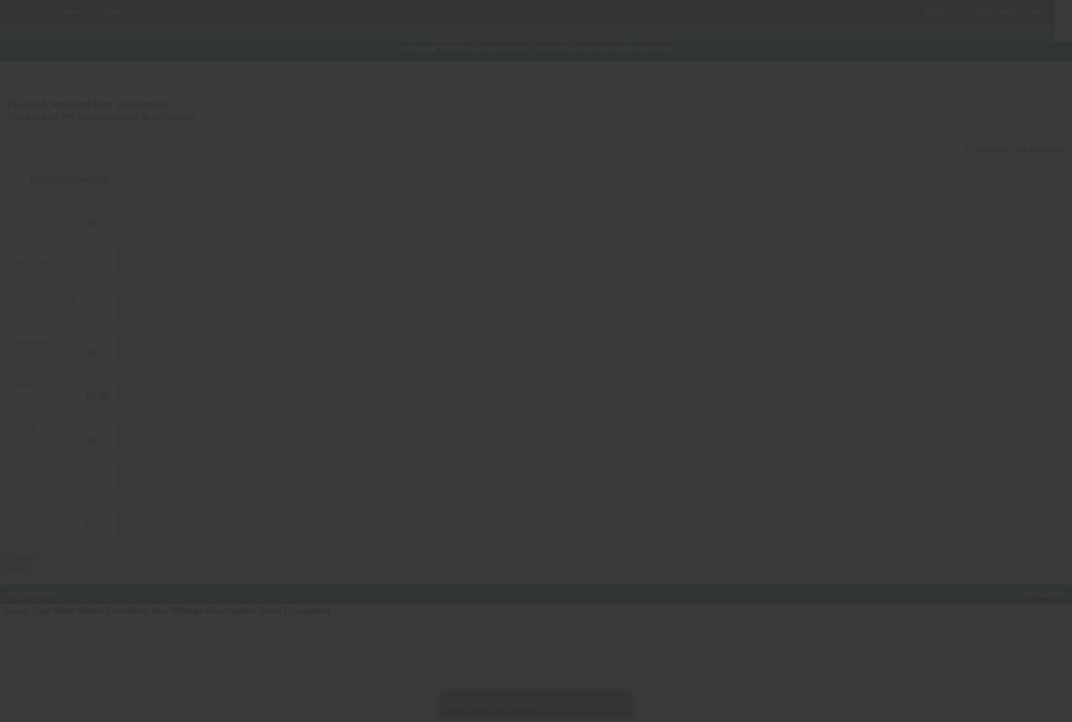
type input "$90,000.00"
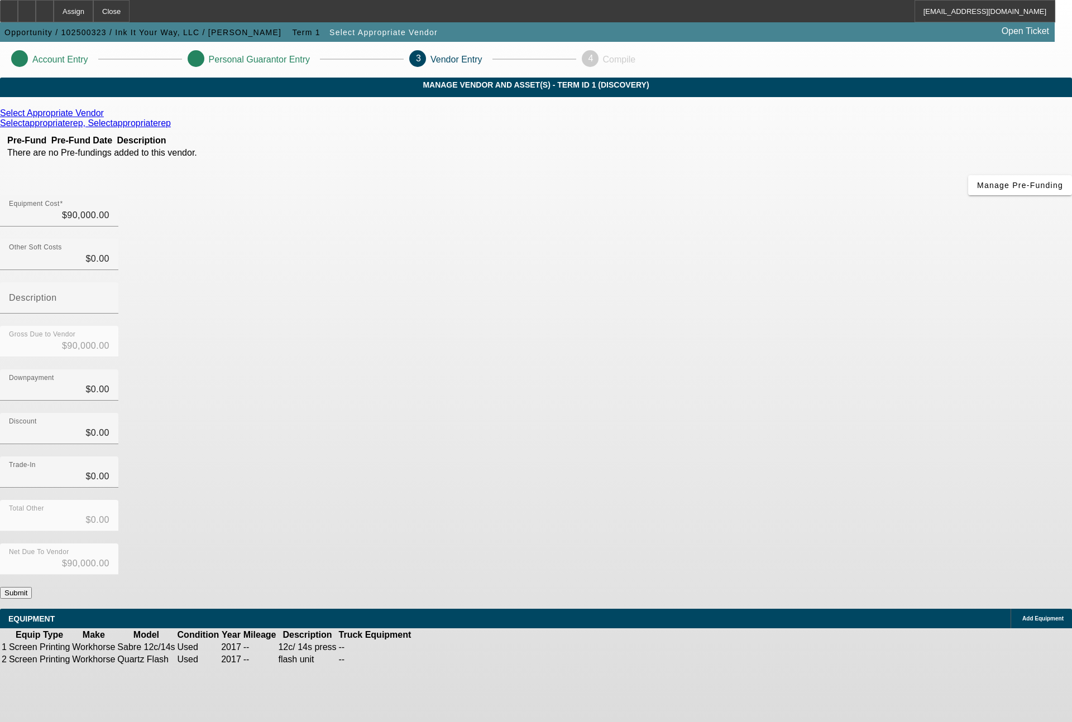
click at [1022, 616] on span "Add Equipment" at bounding box center [1042, 619] width 41 height 6
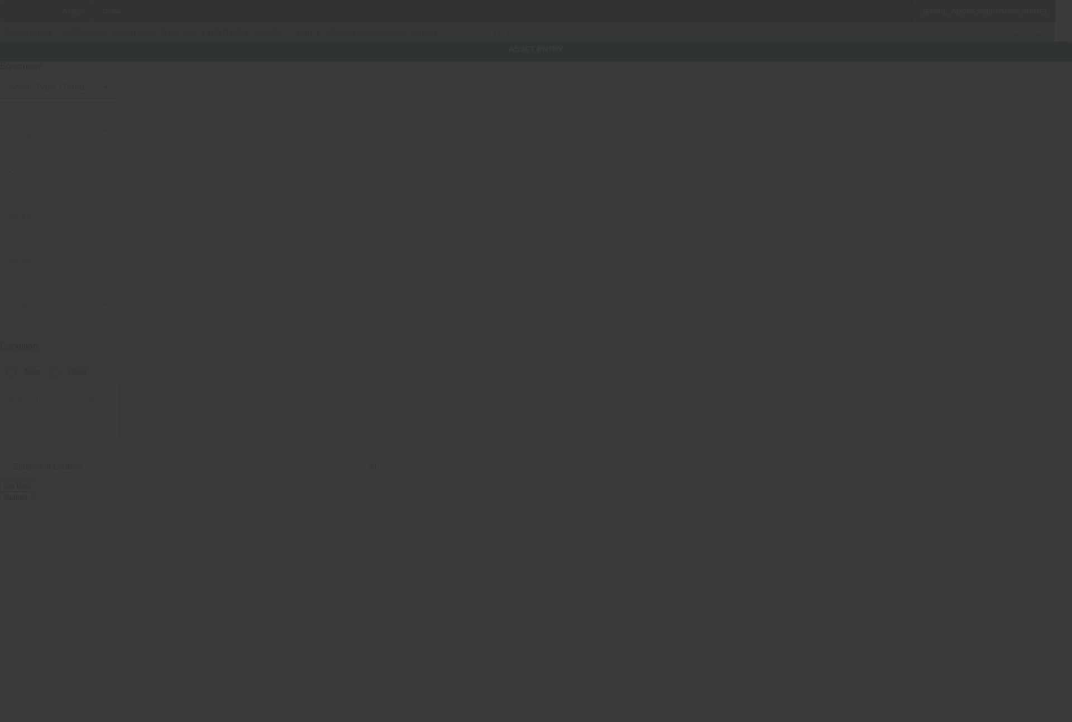
type input "[STREET_ADDRESS]"
type input "Ste 7"
type input "Monroe"
type input "98272"
type input "Snohomish"
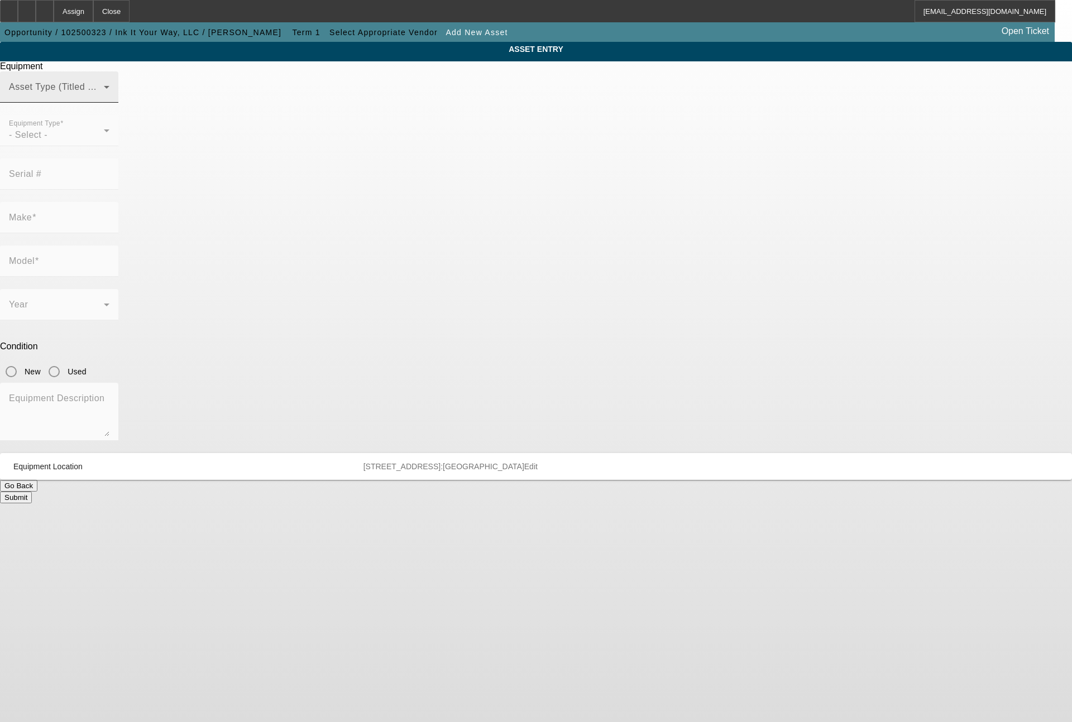
click at [104, 98] on span at bounding box center [56, 91] width 95 height 13
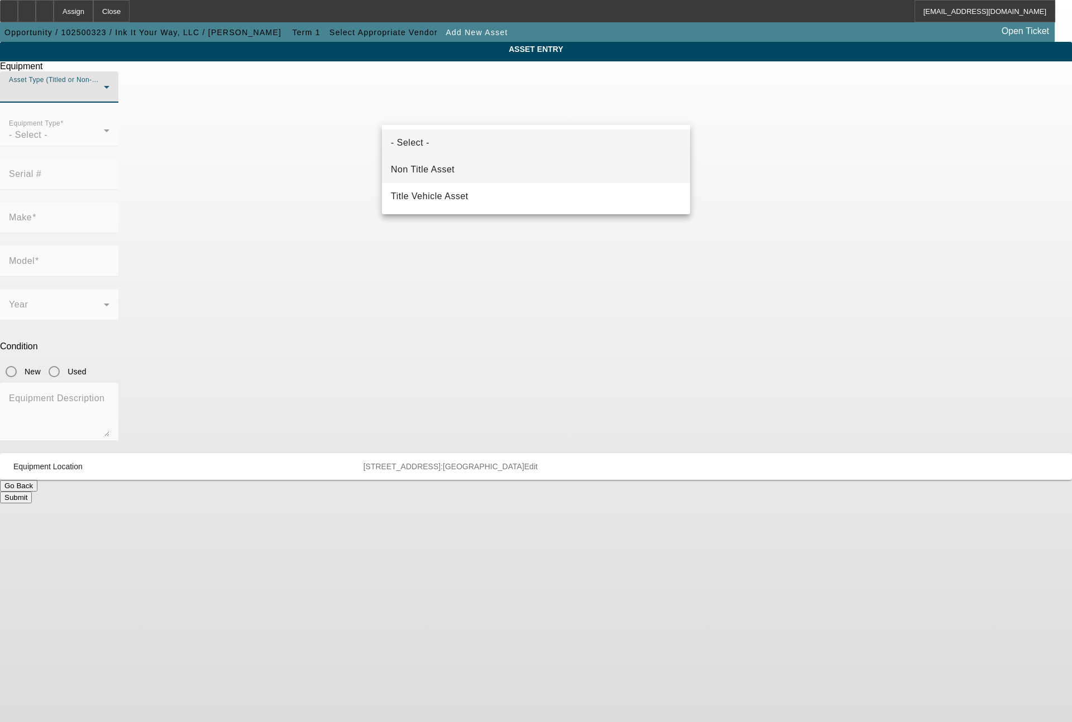
click at [447, 168] on span "Non Title Asset" at bounding box center [423, 169] width 64 height 13
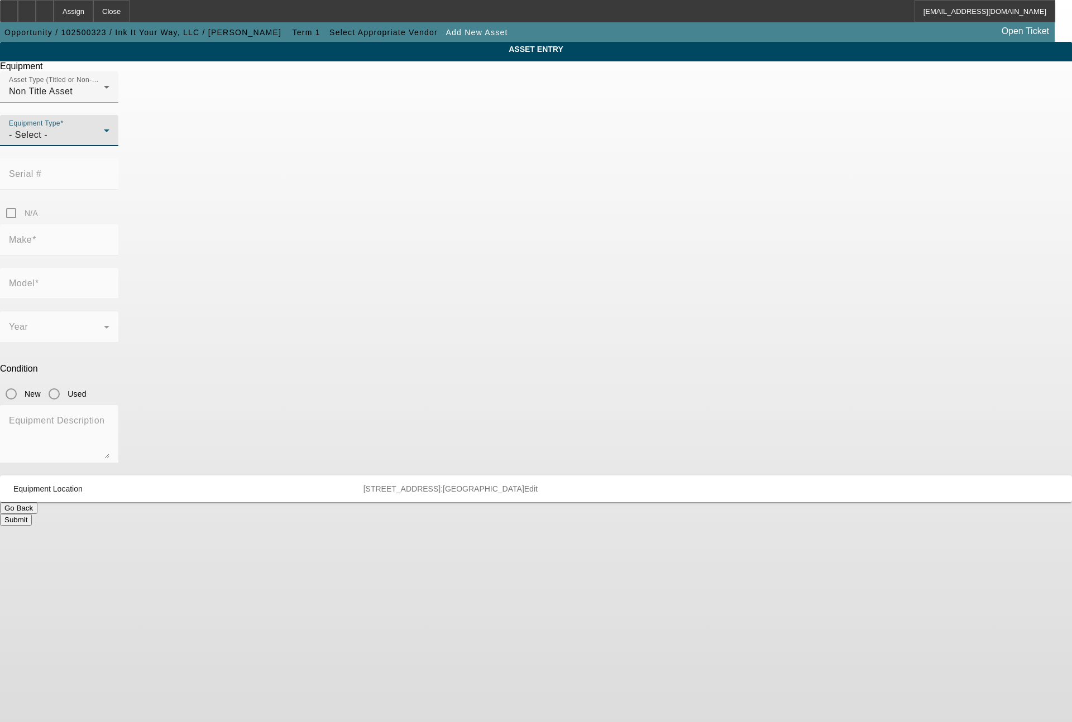
click at [104, 142] on div "- Select -" at bounding box center [56, 134] width 95 height 13
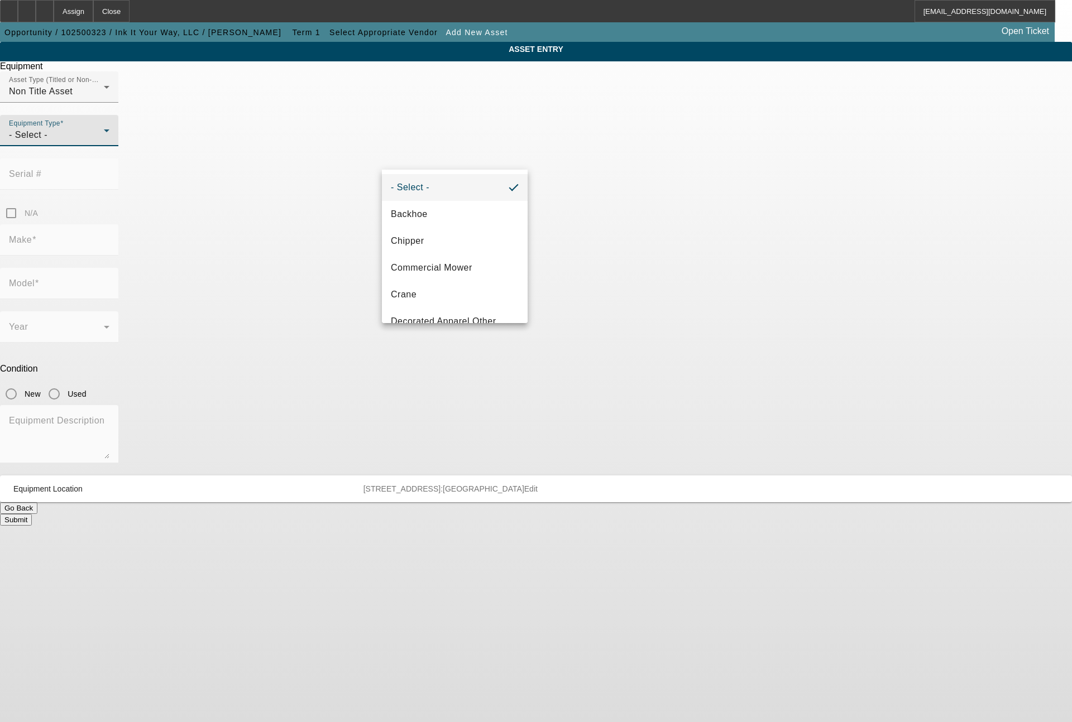
scroll to position [134, 0]
drag, startPoint x: 429, startPoint y: 312, endPoint x: 429, endPoint y: 295, distance: 16.7
click at [429, 309] on mat-option "Screen Printing" at bounding box center [455, 321] width 146 height 27
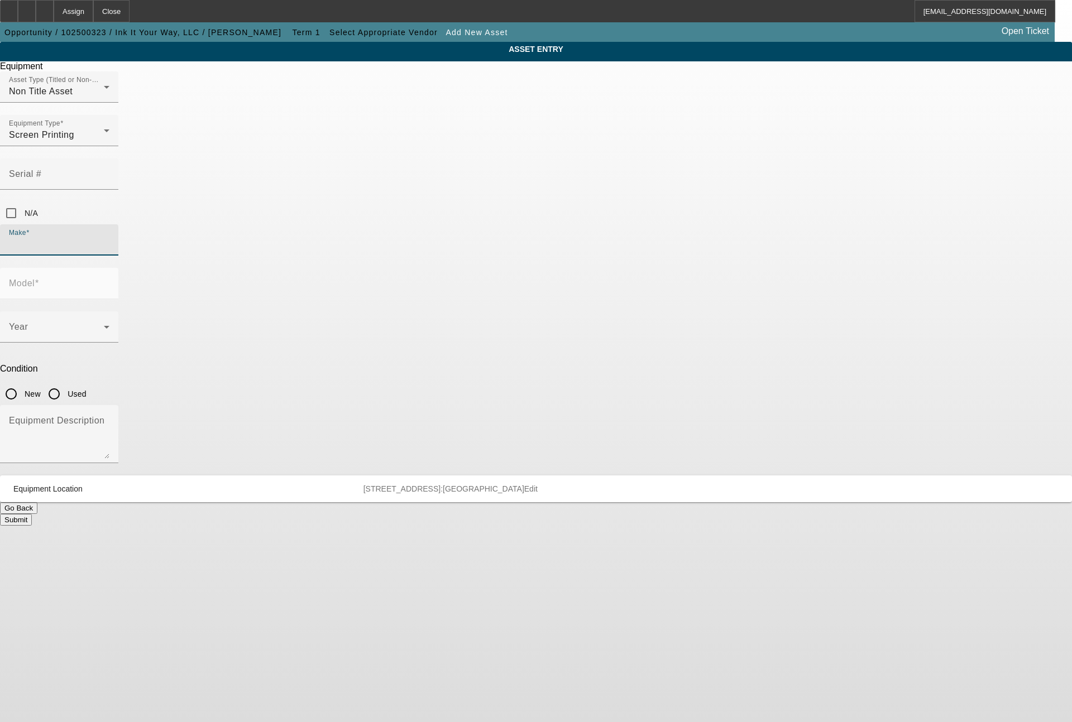
click at [109, 238] on input "Make" at bounding box center [59, 244] width 100 height 13
type input "Interchange"
click at [430, 251] on mat-option "Interchange" at bounding box center [455, 259] width 146 height 27
click at [104, 325] on span at bounding box center [56, 331] width 95 height 13
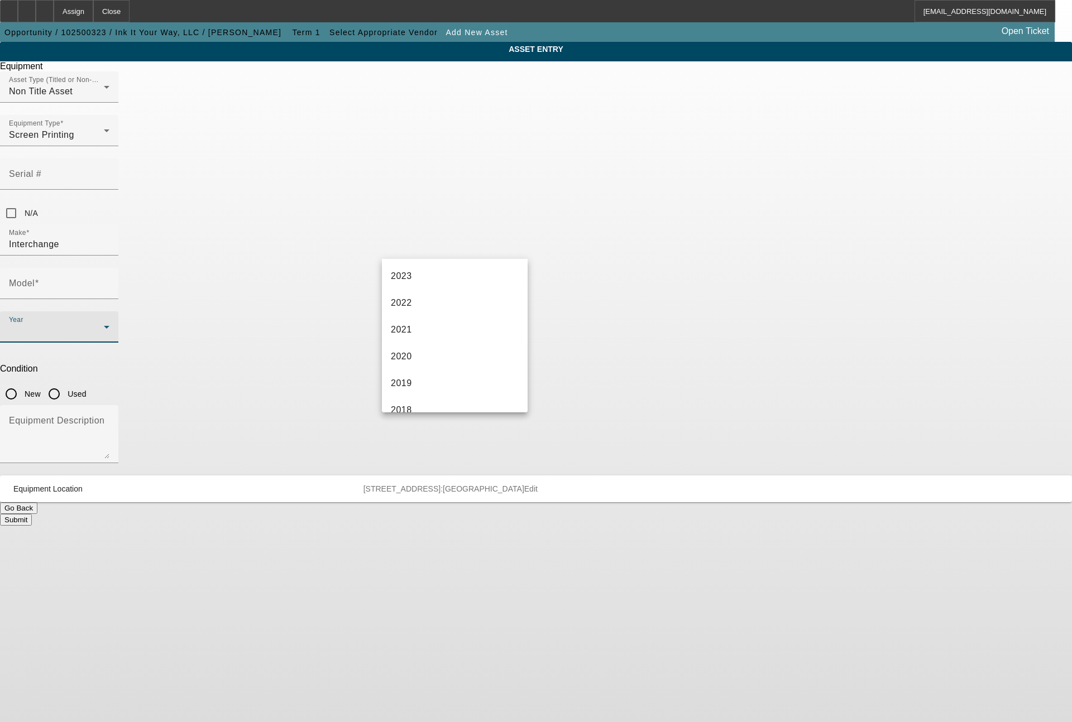
scroll to position [270, 0]
drag, startPoint x: 410, startPoint y: 301, endPoint x: 528, endPoint y: 295, distance: 118.0
click at [410, 300] on span "2017" at bounding box center [401, 301] width 21 height 13
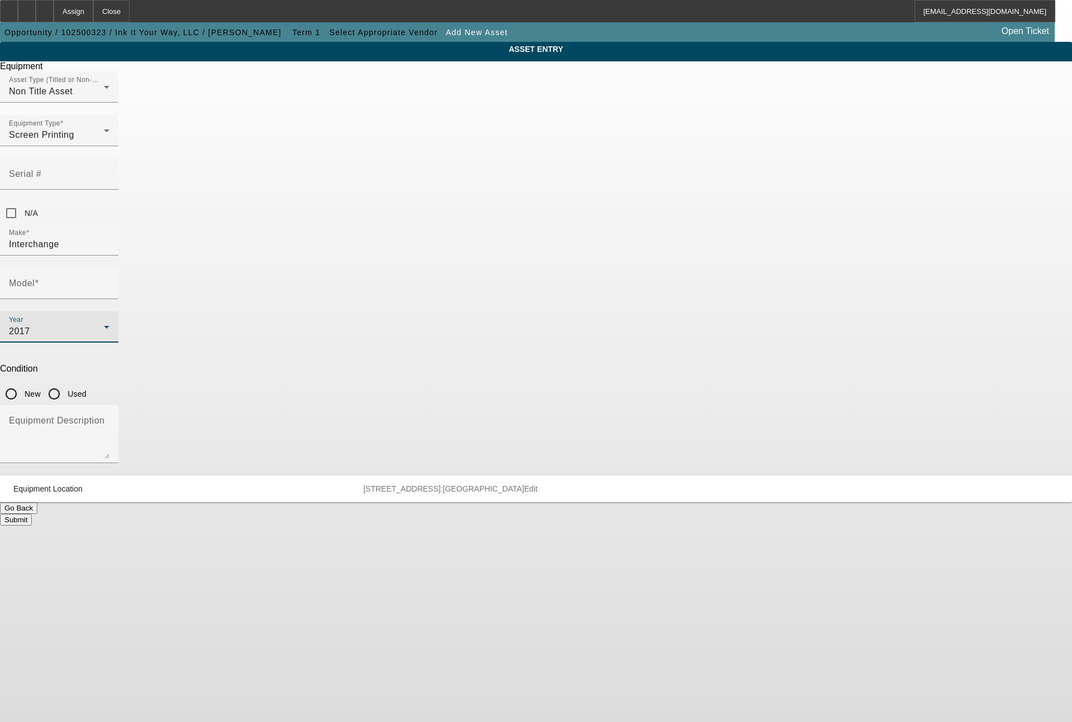
click at [65, 383] on input "Used" at bounding box center [54, 394] width 22 height 22
radio input "true"
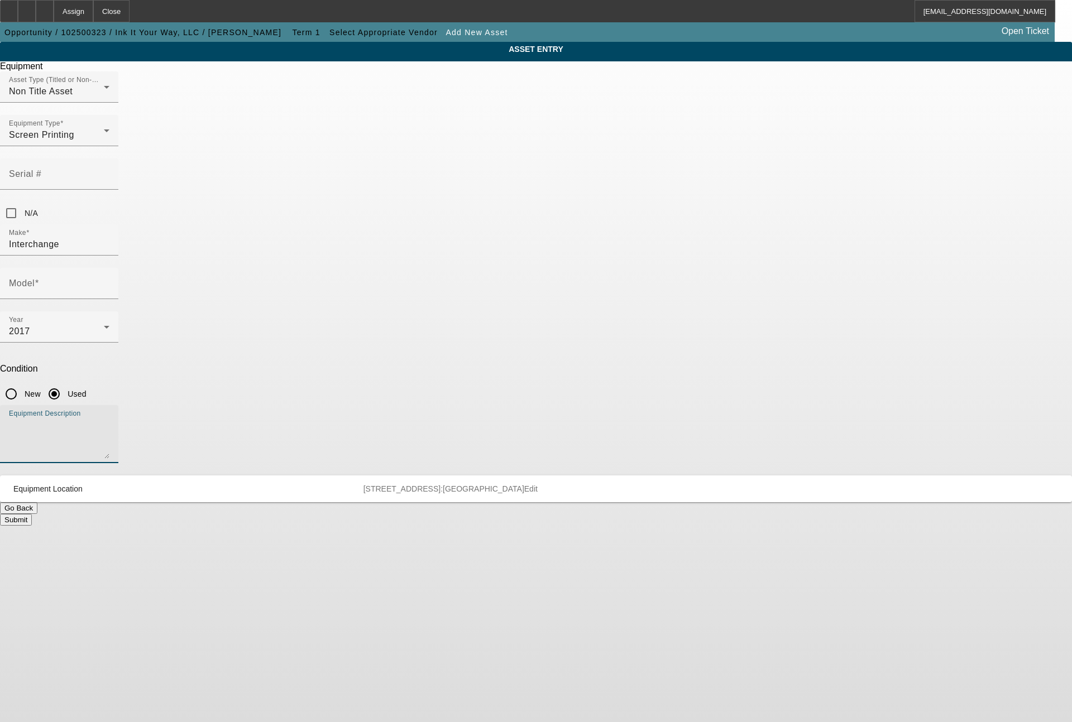
click at [109, 419] on textarea "Equipment Description" at bounding box center [59, 439] width 100 height 40
type textarea "dryer"
click at [109, 281] on input "Model" at bounding box center [59, 287] width 100 height 13
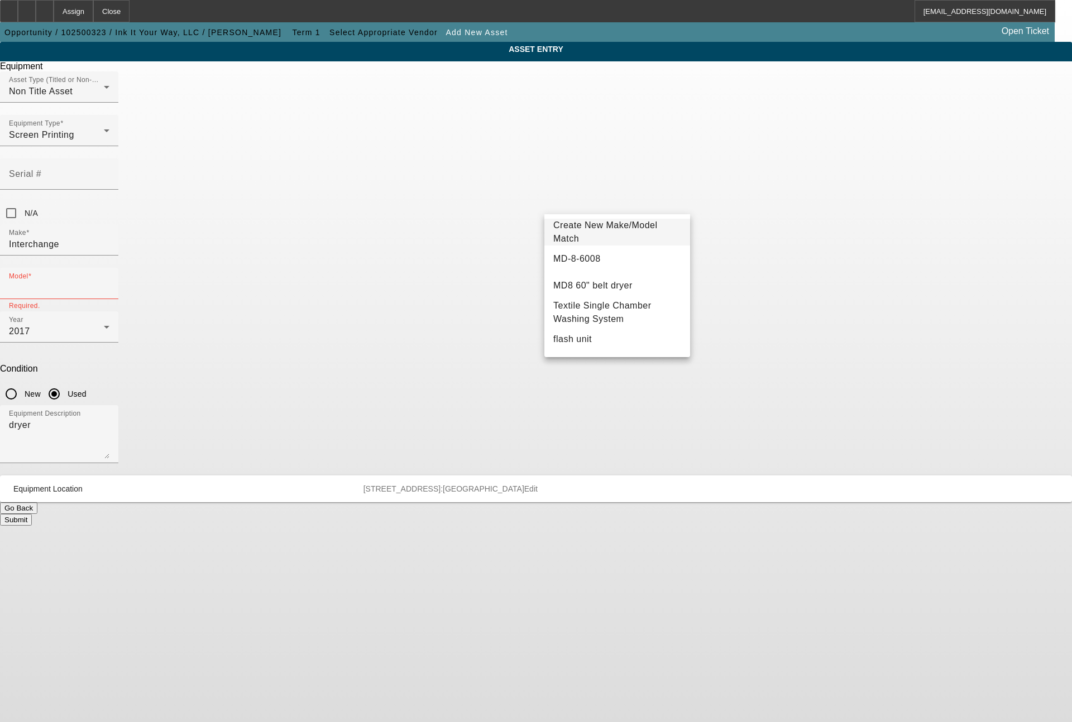
scroll to position [124, 0]
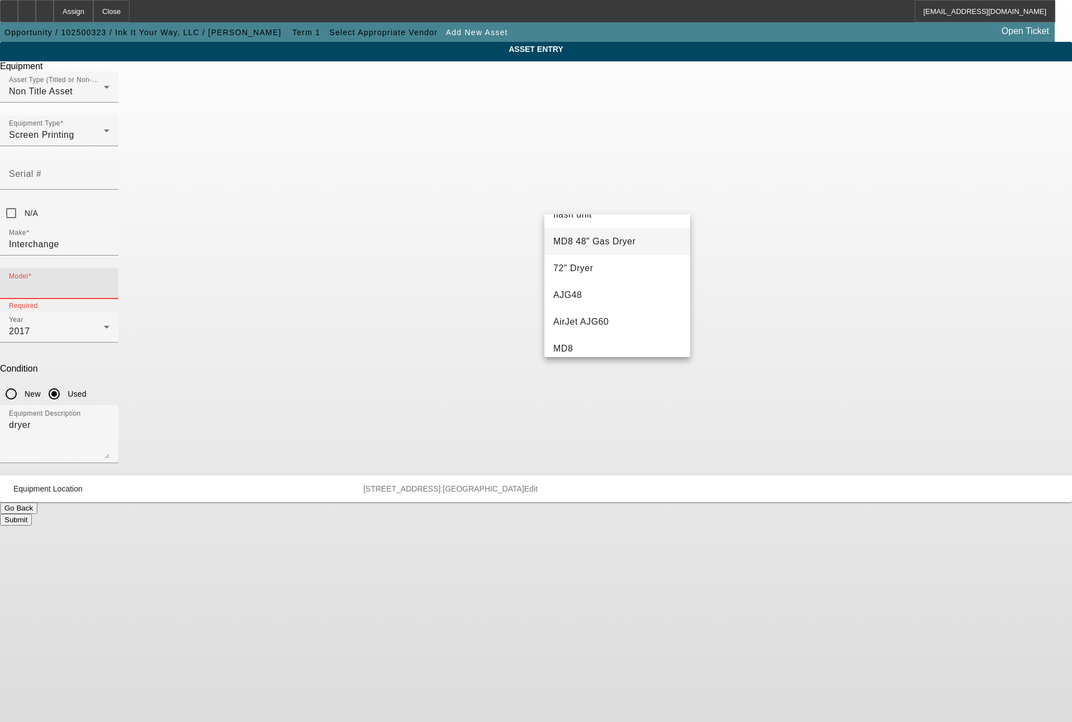
click at [594, 246] on span "MD8 48" Gas Dryer" at bounding box center [594, 241] width 83 height 9
type input "MD8 48" Gas Dryer"
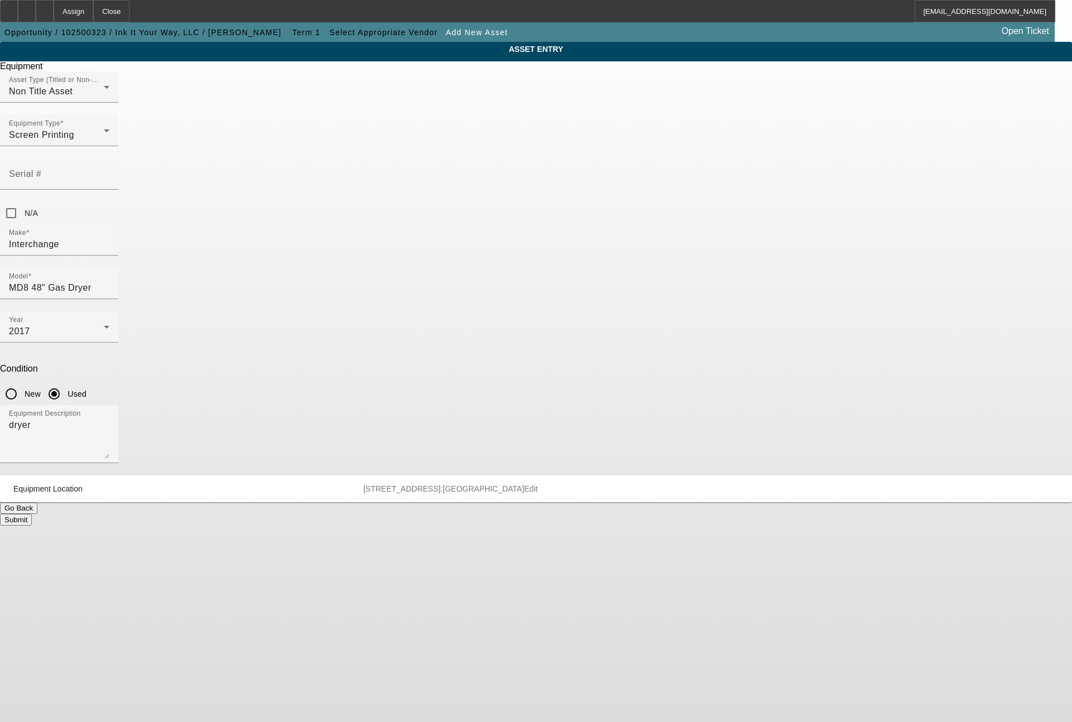
click at [32, 514] on button "Submit" at bounding box center [16, 520] width 32 height 12
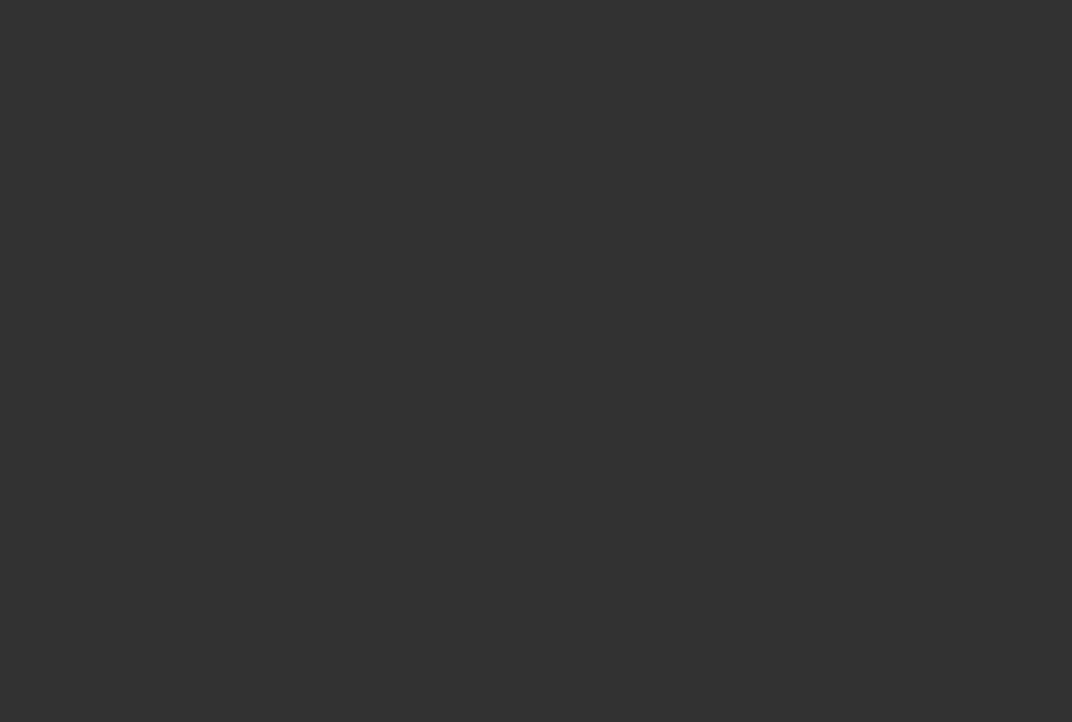
type input "$90,000.00"
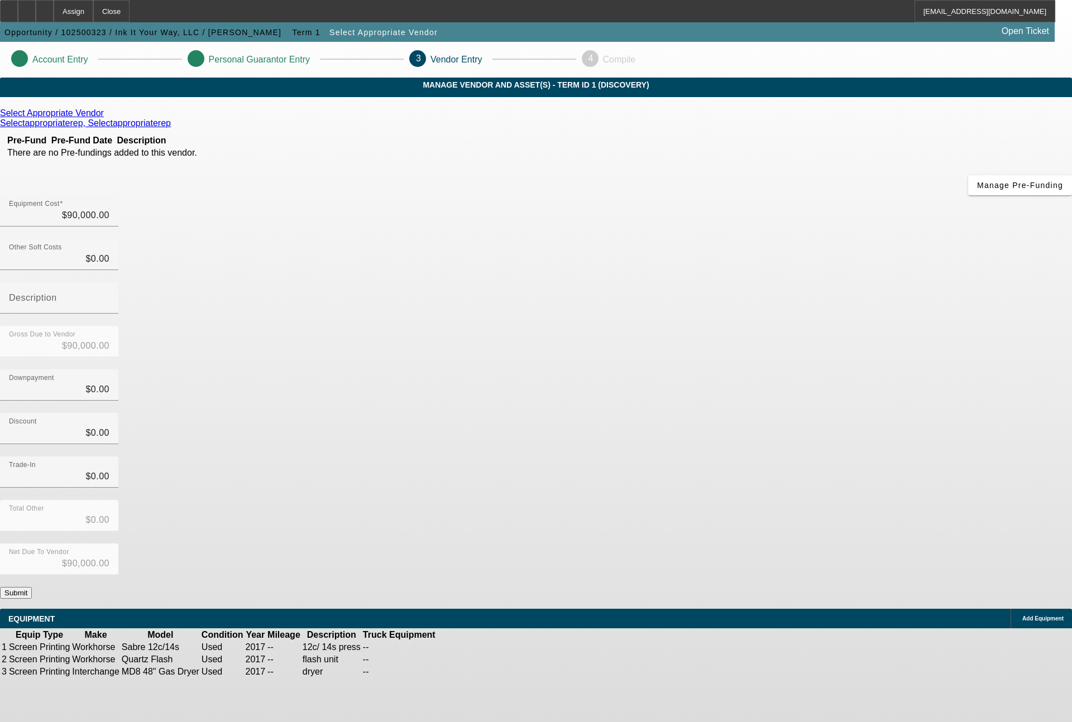
click at [1010, 609] on div "Add Equipment" at bounding box center [1040, 619] width 61 height 20
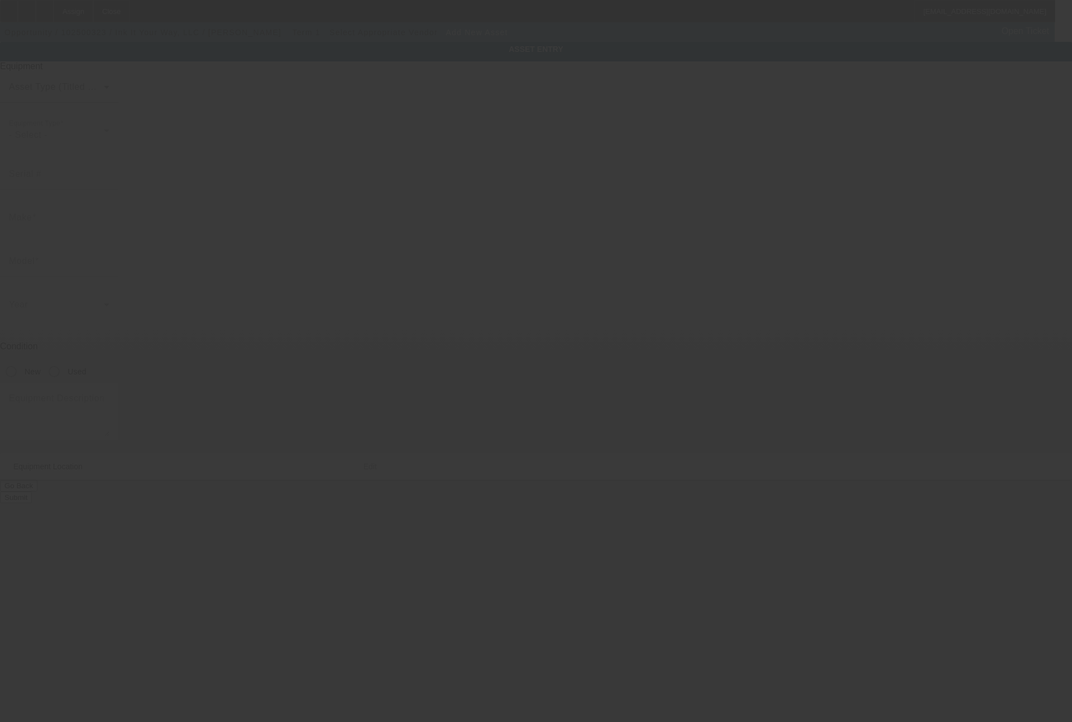
type input "[STREET_ADDRESS]"
type input "Ste 7"
type input "Monroe"
type input "98272"
type input "Snohomish"
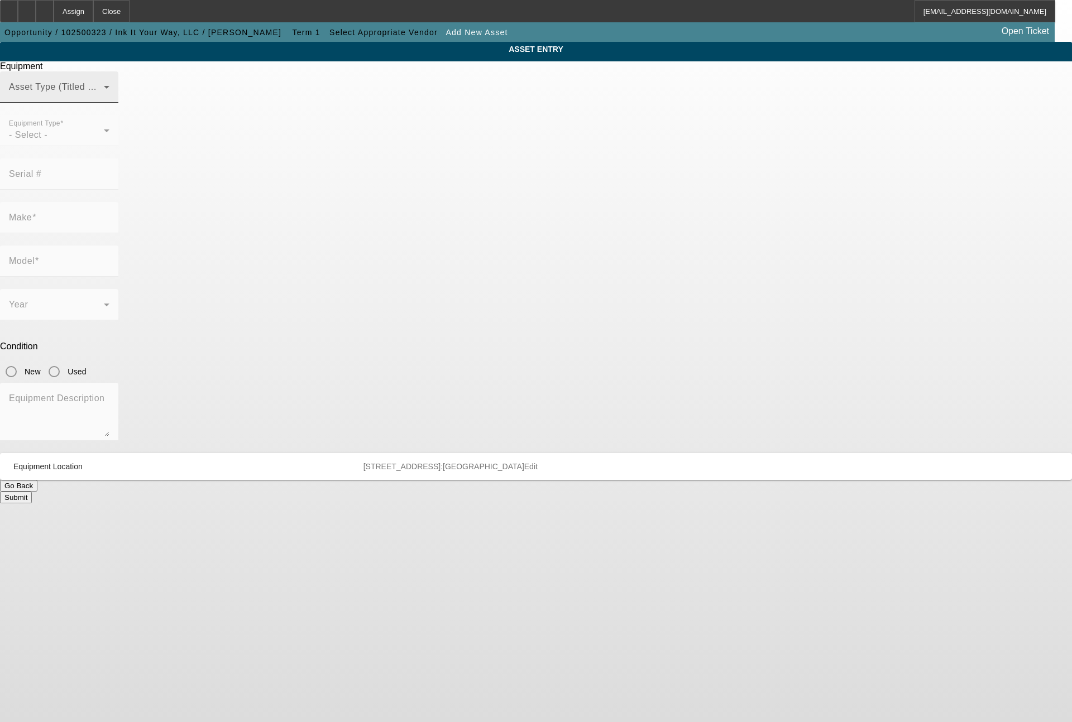
click at [109, 103] on div "Asset Type (Titled or Non-Titled)" at bounding box center [59, 86] width 100 height 31
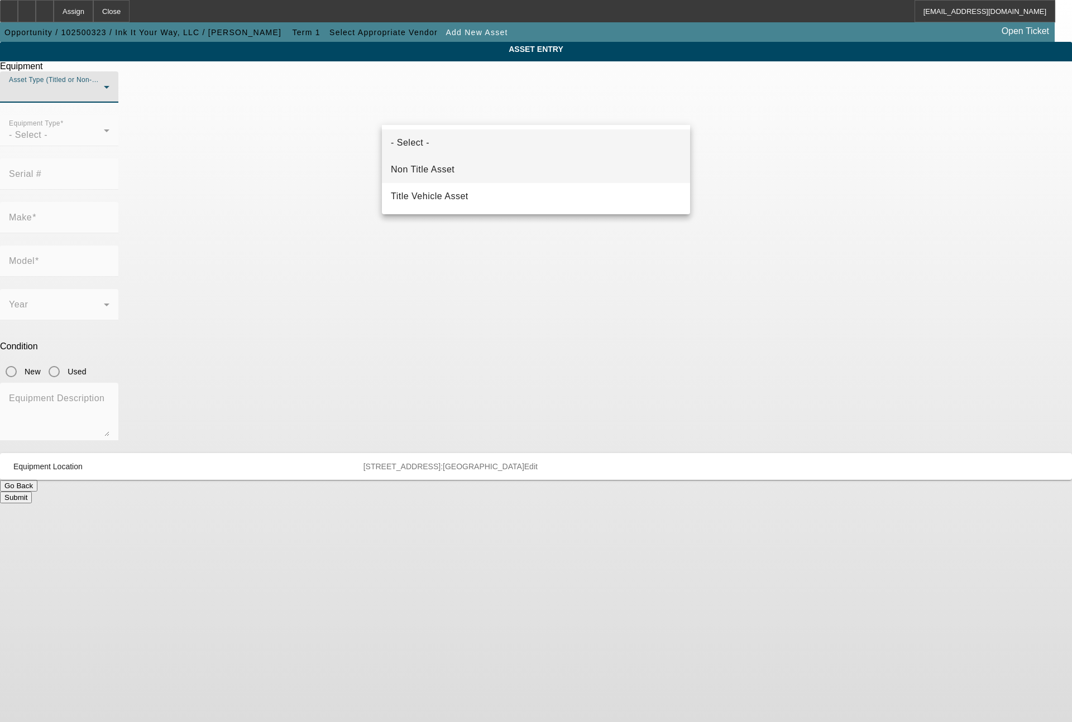
click at [484, 166] on mat-option "Non Title Asset" at bounding box center [536, 169] width 308 height 27
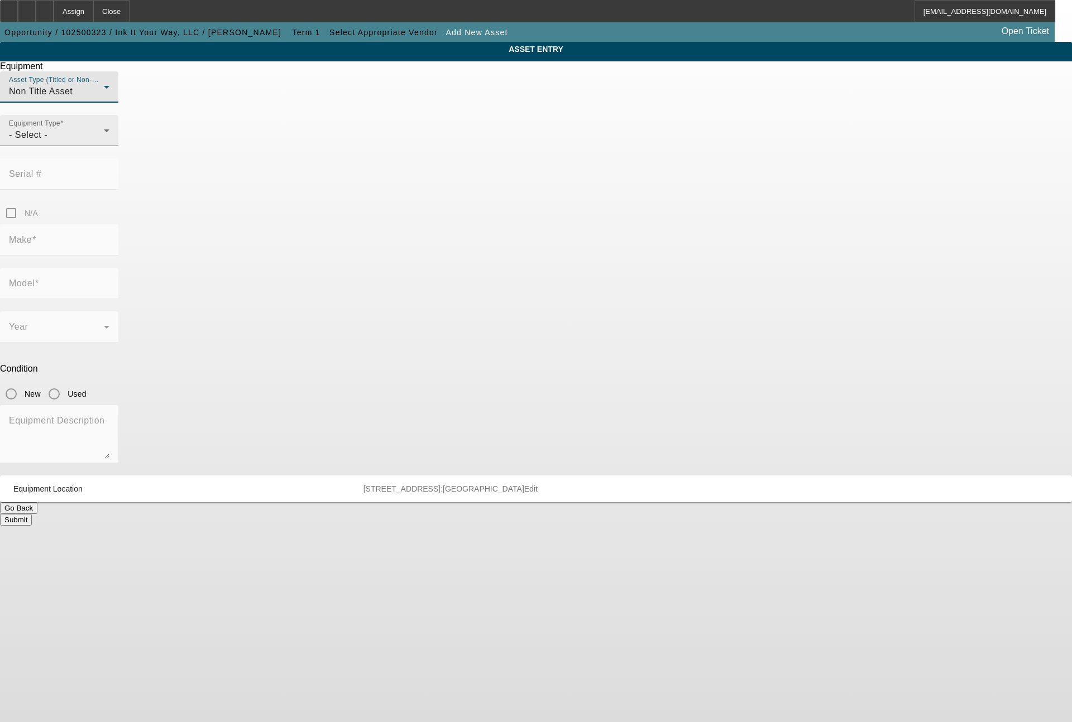
click at [104, 142] on div "- Select -" at bounding box center [56, 134] width 95 height 13
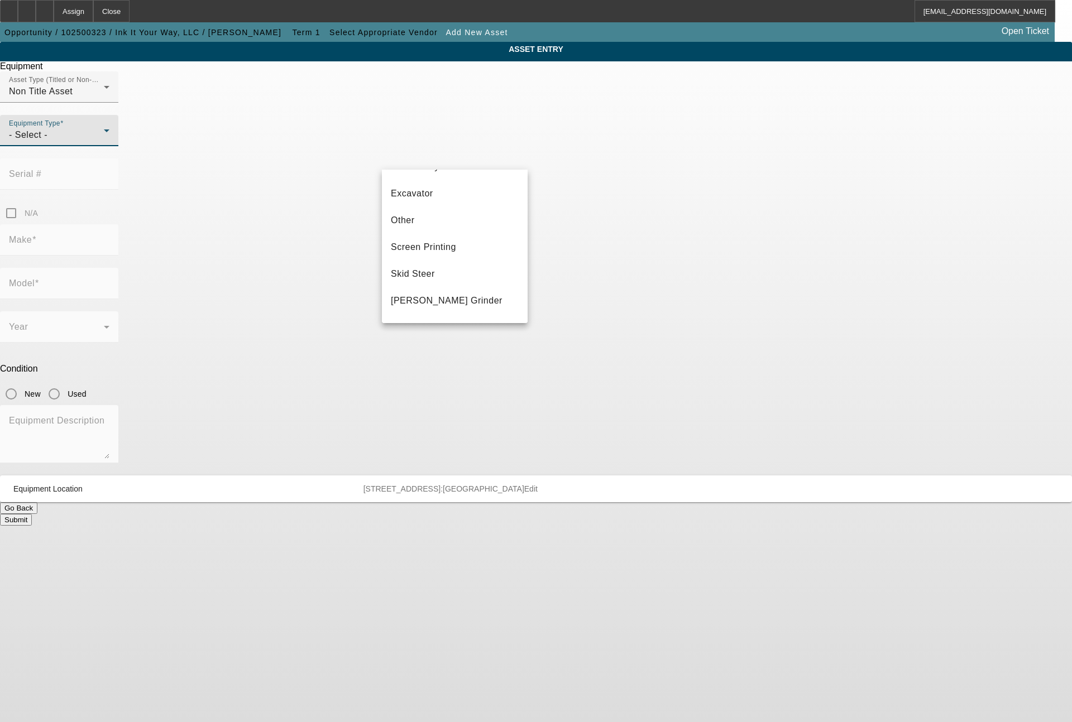
scroll to position [268, 0]
click at [445, 188] on span "Screen Printing" at bounding box center [423, 187] width 65 height 13
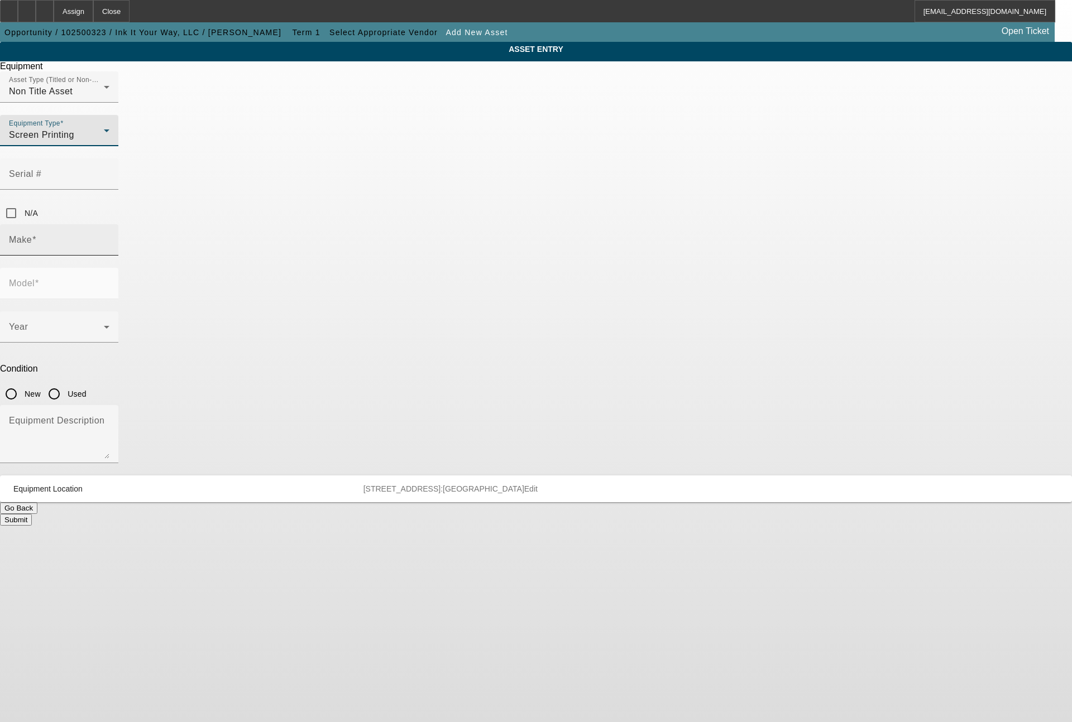
click at [109, 238] on input "Make" at bounding box center [59, 244] width 100 height 13
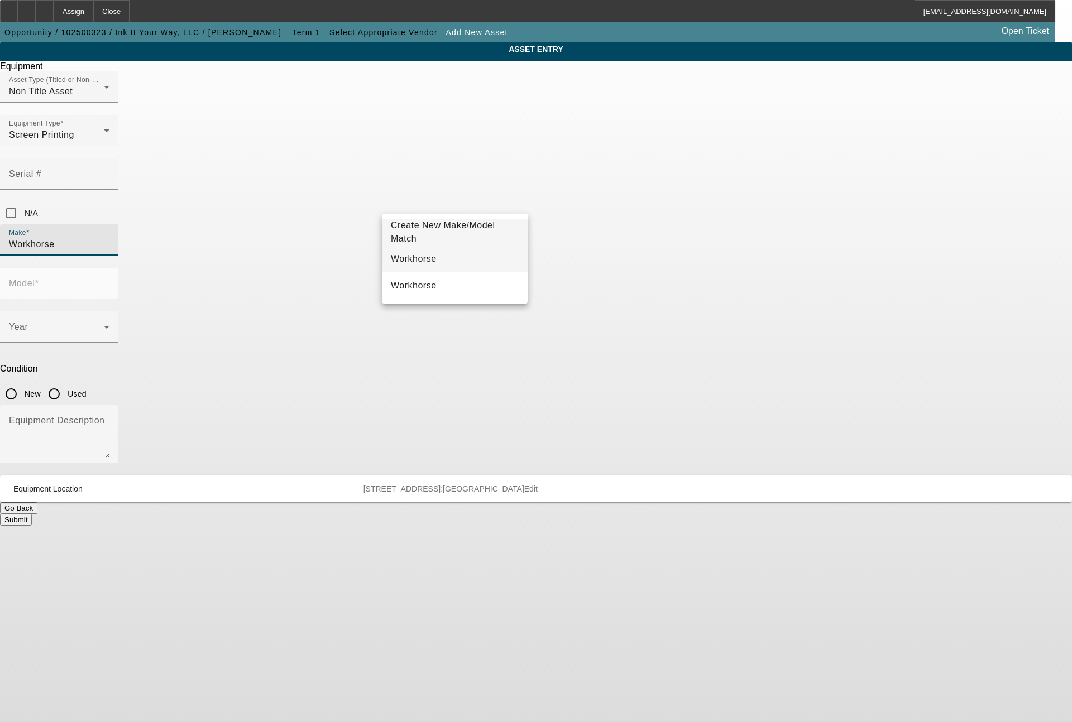
type input "Workhorse"
click at [487, 257] on mat-option "Workhorse" at bounding box center [455, 259] width 146 height 27
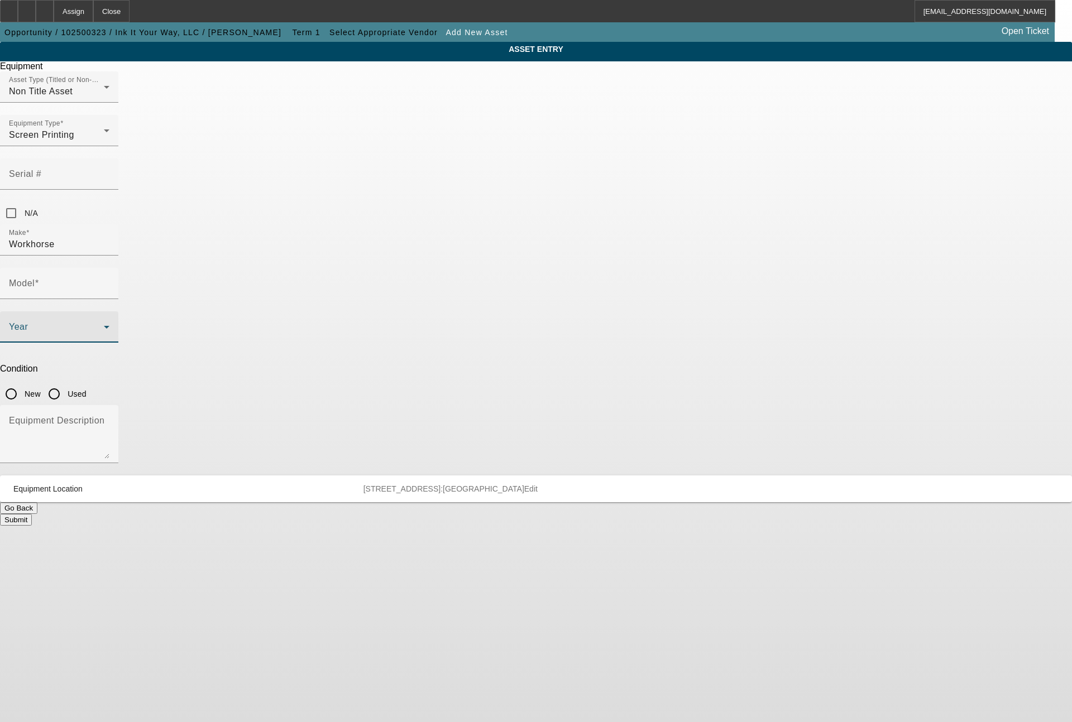
click at [104, 325] on span at bounding box center [56, 331] width 95 height 13
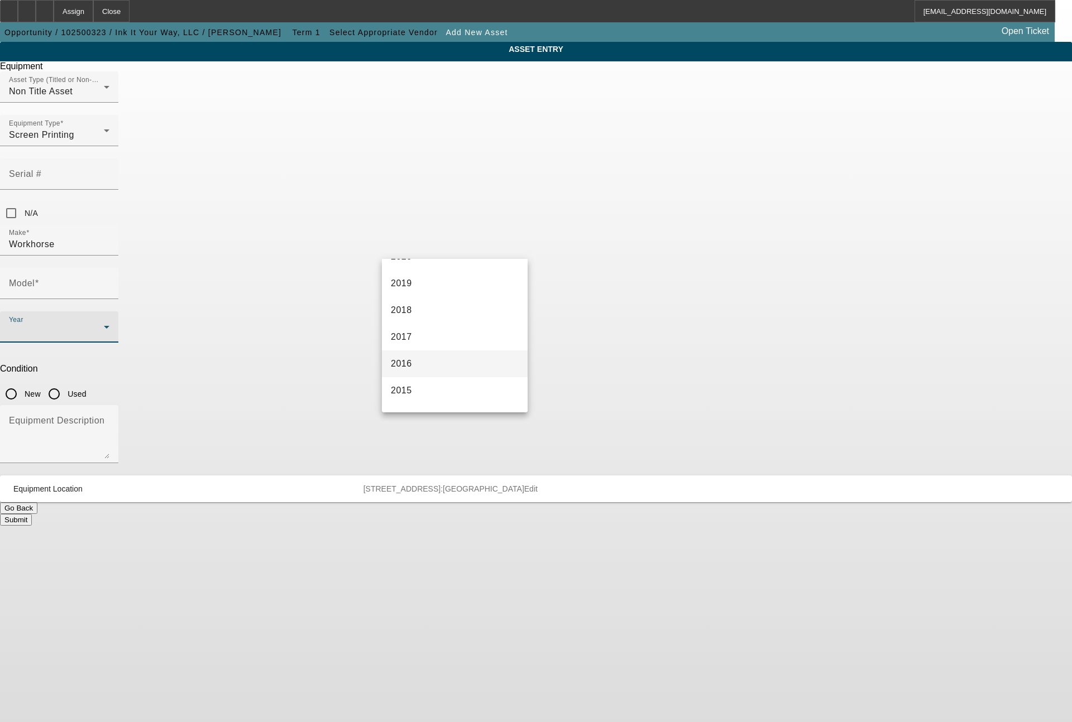
scroll to position [270, 0]
click at [460, 302] on mat-option "2017" at bounding box center [455, 302] width 146 height 27
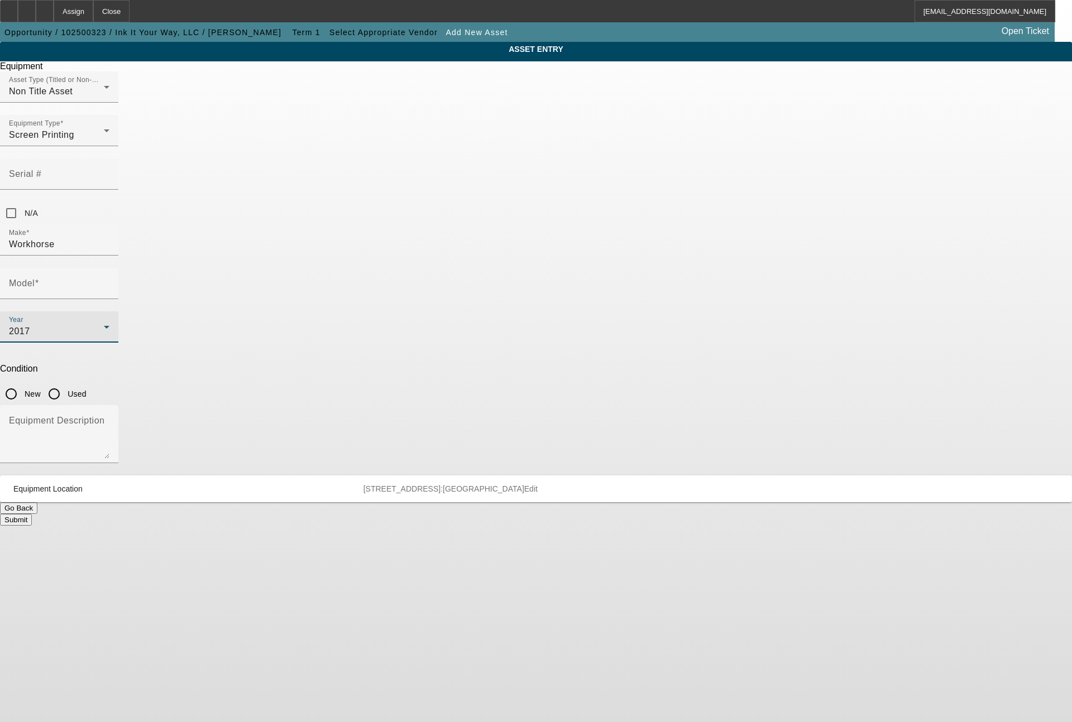
click at [65, 383] on input "Used" at bounding box center [54, 394] width 22 height 22
radio input "true"
click at [109, 281] on input "Model" at bounding box center [59, 287] width 100 height 13
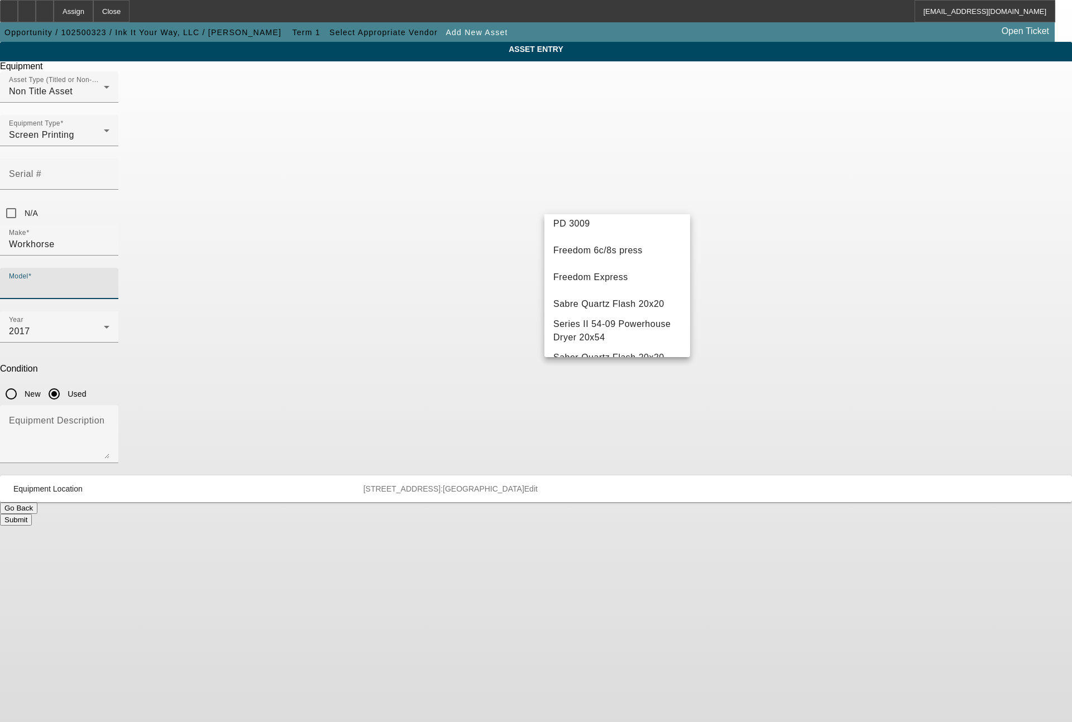
scroll to position [216, 0]
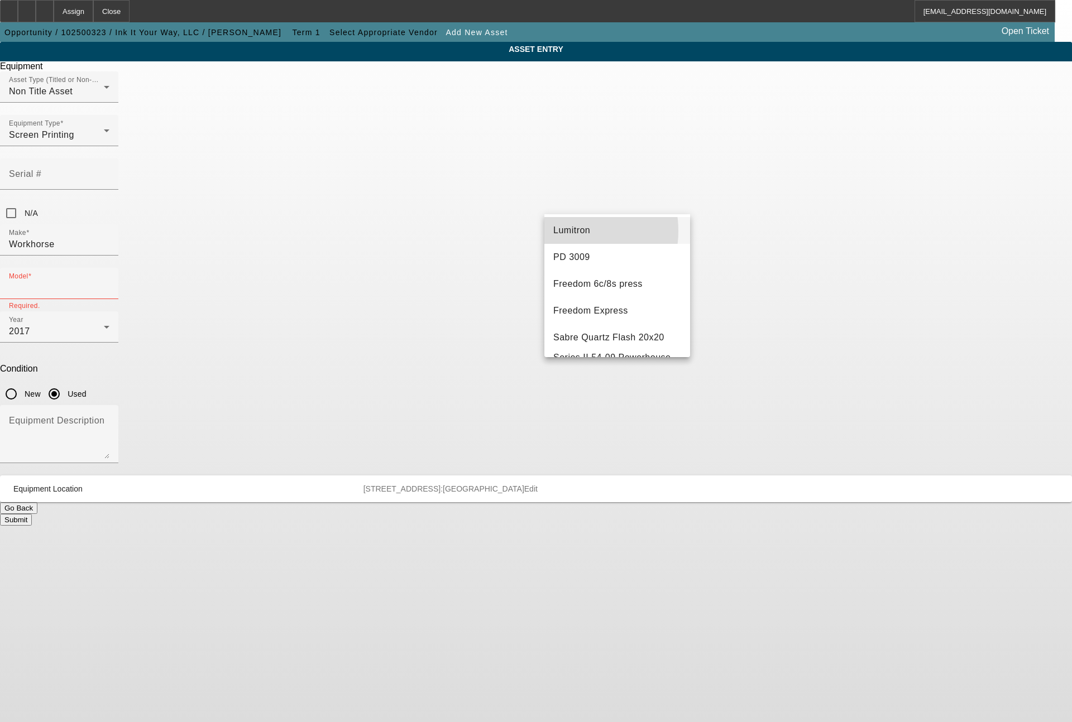
click at [568, 235] on span "Lumitron" at bounding box center [571, 229] width 37 height 9
type input "Lumitron"
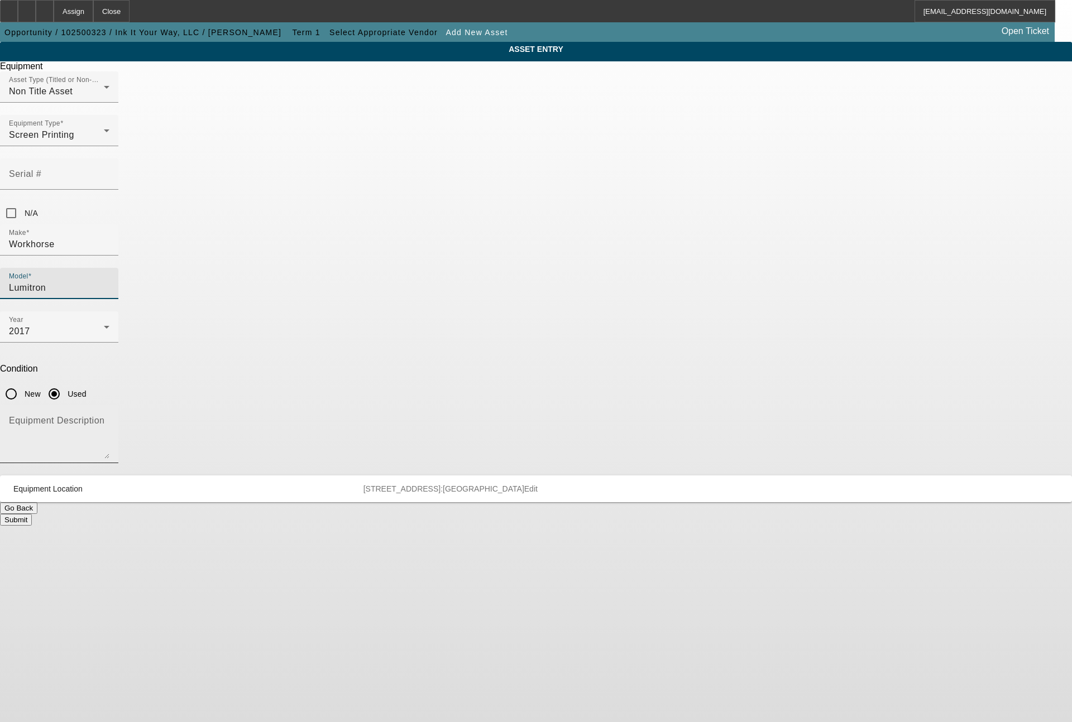
click at [109, 419] on textarea "Equipment Description" at bounding box center [59, 439] width 100 height 40
type textarea "LED Exposure unit"
click at [32, 514] on button "Submit" at bounding box center [16, 520] width 32 height 12
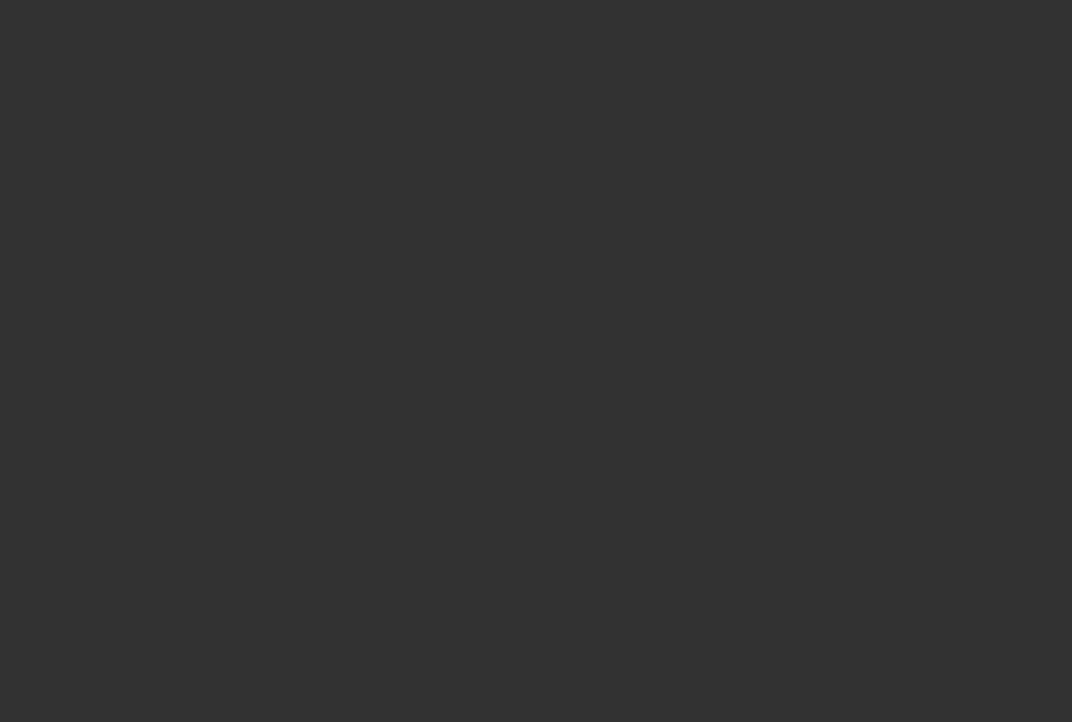
type input "$90,000.00"
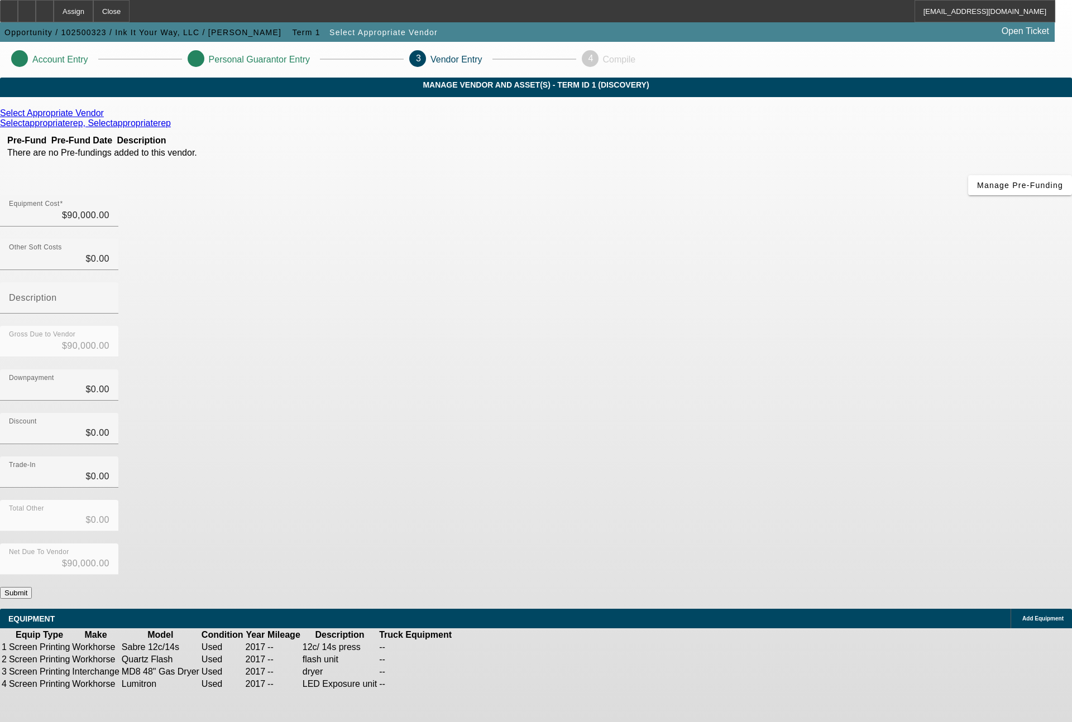
click at [1022, 616] on span "Add Equipment" at bounding box center [1042, 619] width 41 height 6
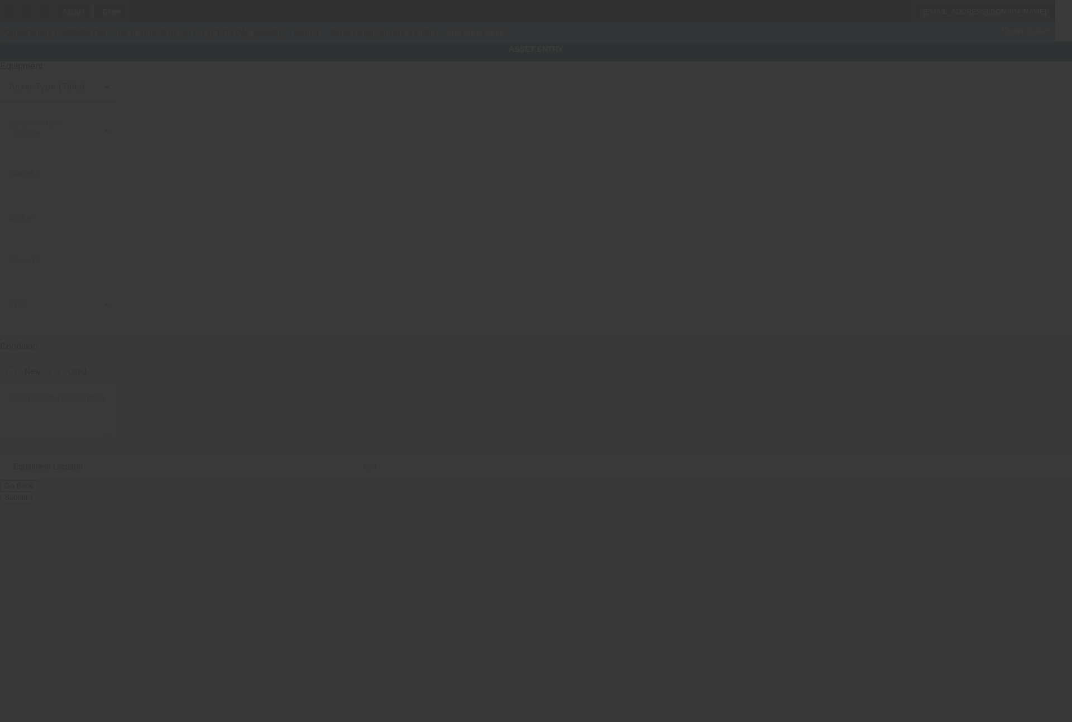
type input "[STREET_ADDRESS]"
type input "Ste 7"
type input "Monroe"
type input "98272"
type input "Snohomish"
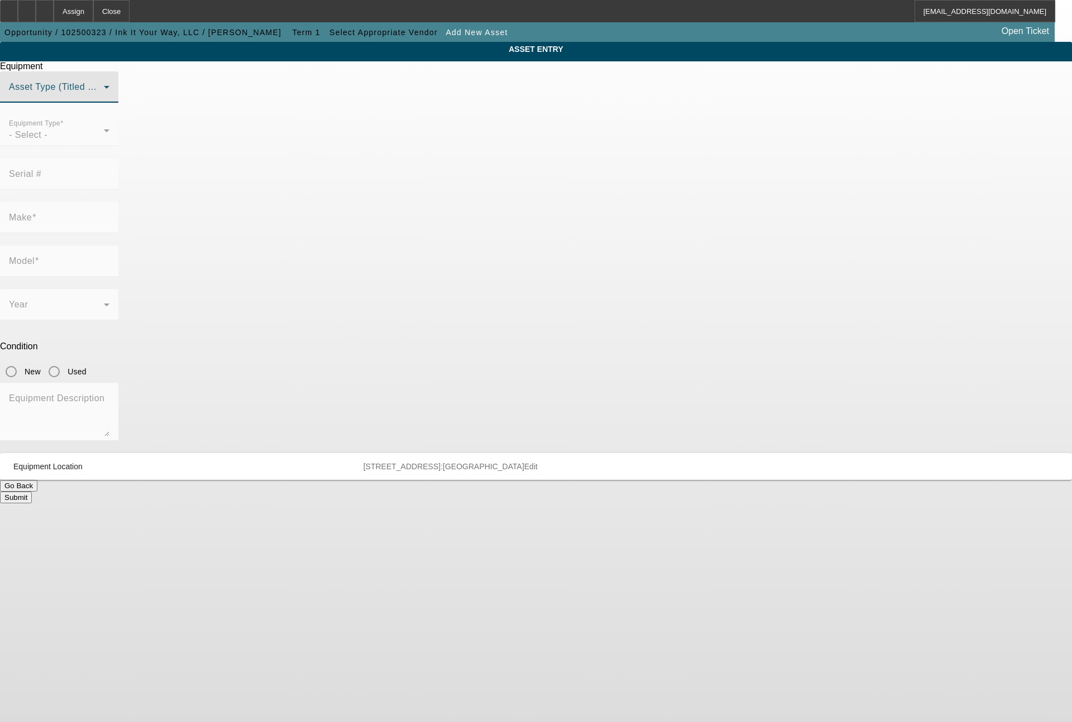
click at [104, 98] on span at bounding box center [56, 91] width 95 height 13
click at [464, 167] on mat-option "Non Title Asset" at bounding box center [536, 169] width 308 height 27
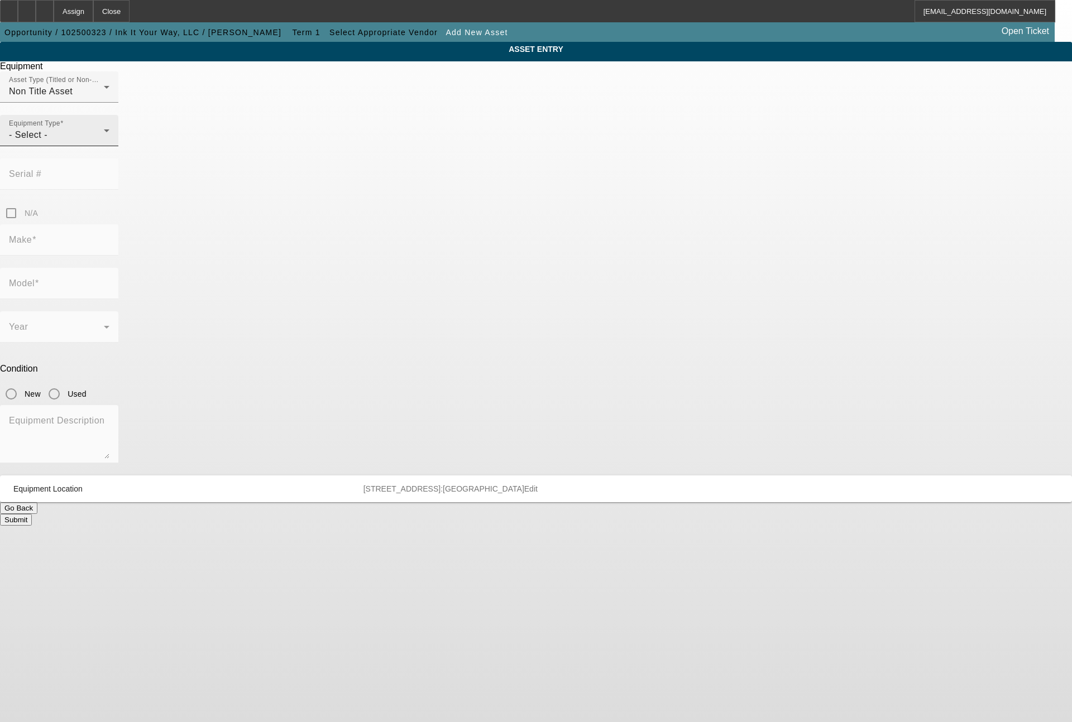
click at [109, 146] on div "Equipment Type - Select -" at bounding box center [59, 130] width 100 height 31
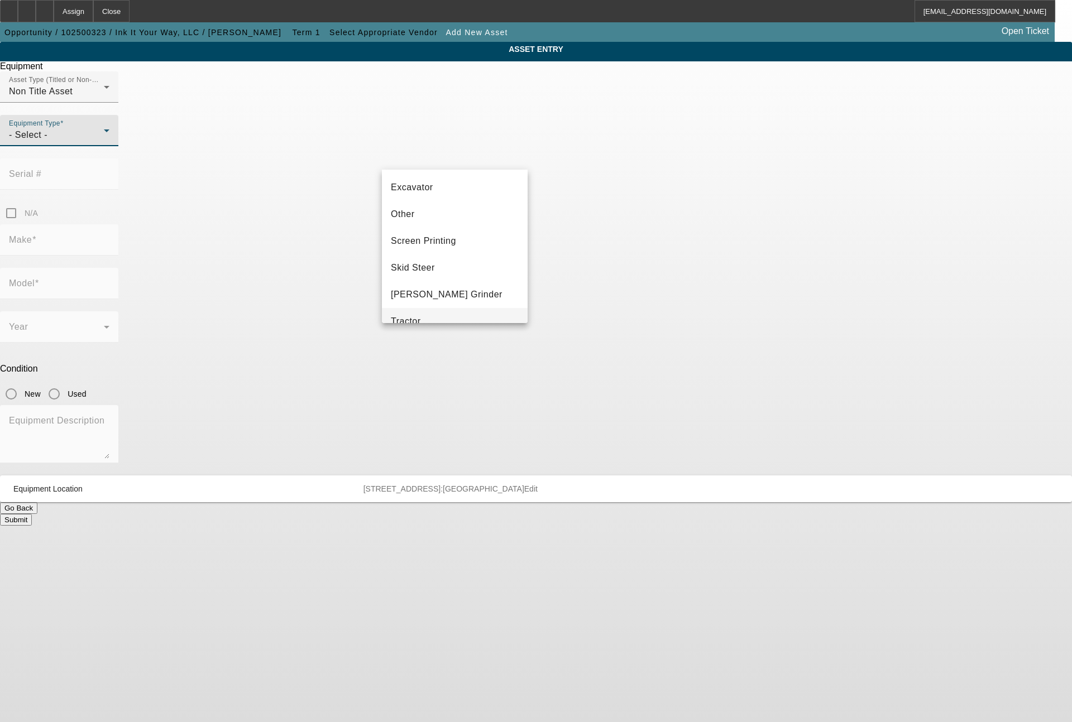
scroll to position [268, 0]
click at [444, 181] on span "Screen Printing" at bounding box center [423, 187] width 65 height 13
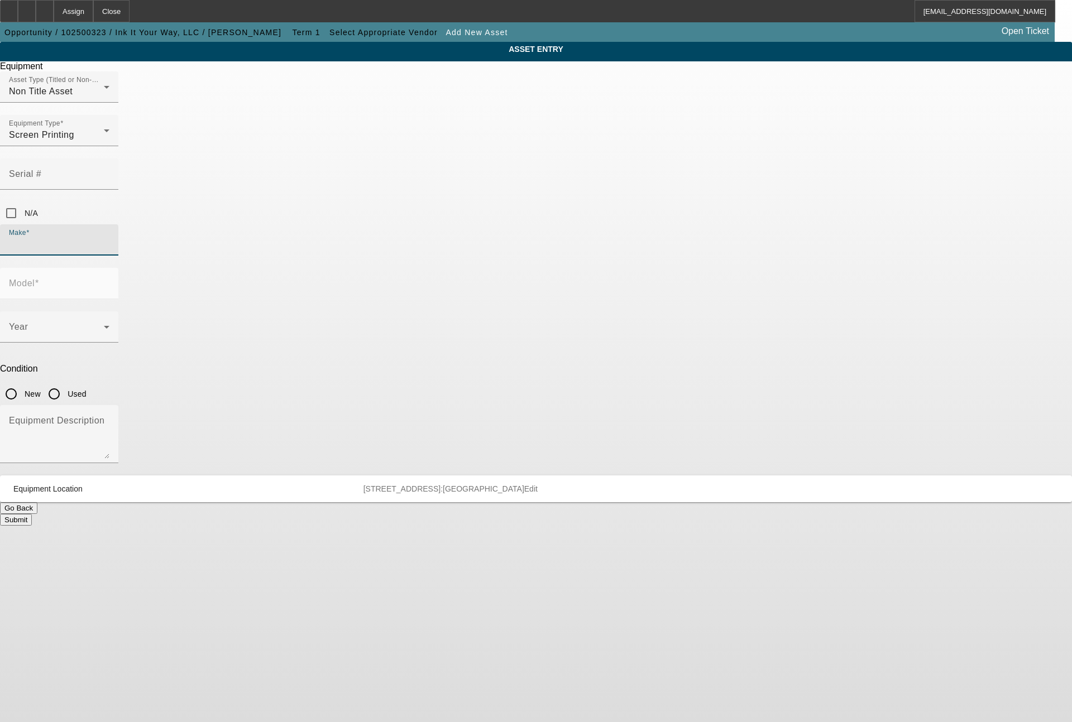
click at [109, 238] on input "Make" at bounding box center [59, 244] width 100 height 13
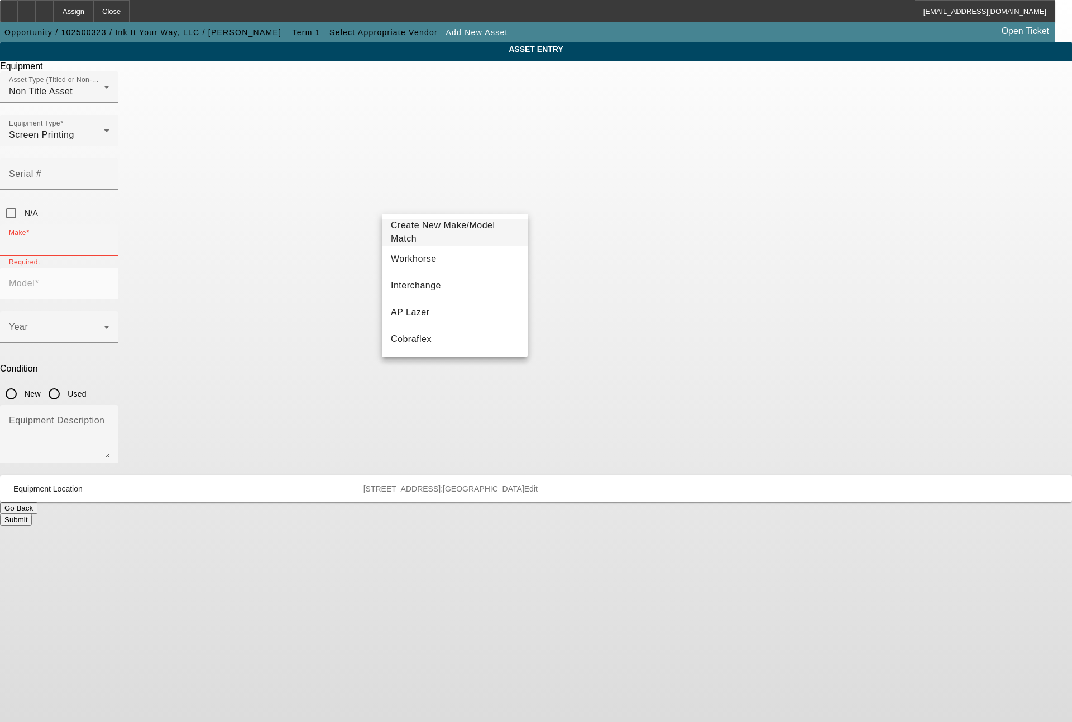
click at [881, 329] on app-asset-collateral-manage "ASSET ENTRY Equipment Asset Type (Titled or Non-Titled) Non Title Asset Equipme…" at bounding box center [536, 284] width 1072 height 484
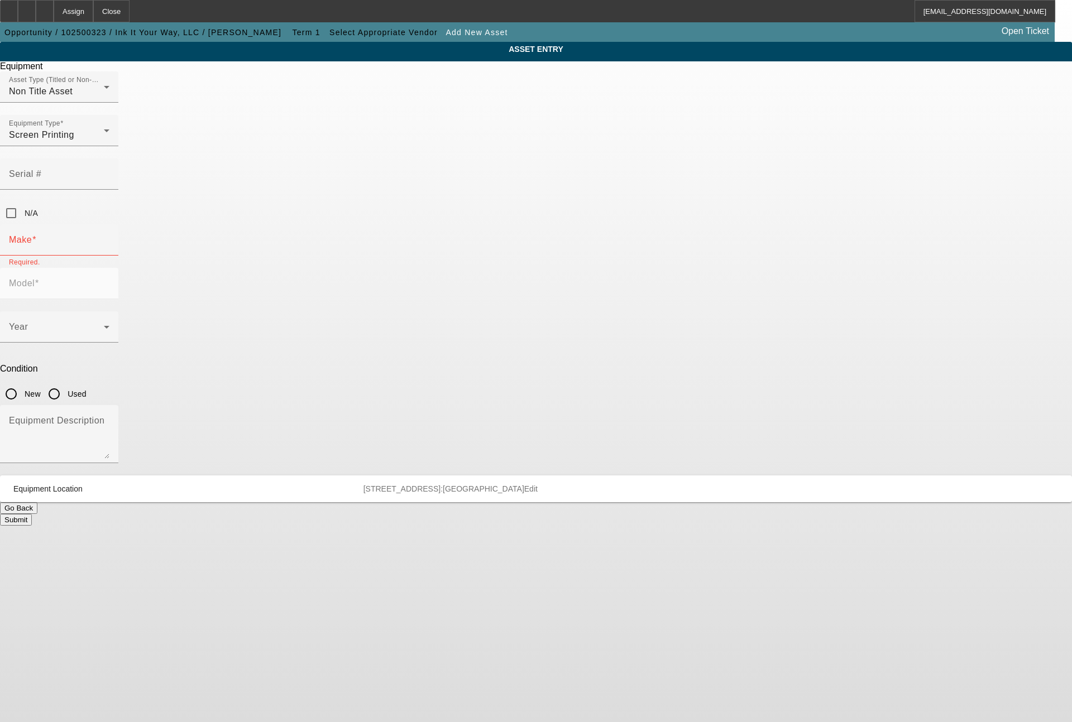
click at [37, 502] on button "Go Back" at bounding box center [18, 508] width 37 height 12
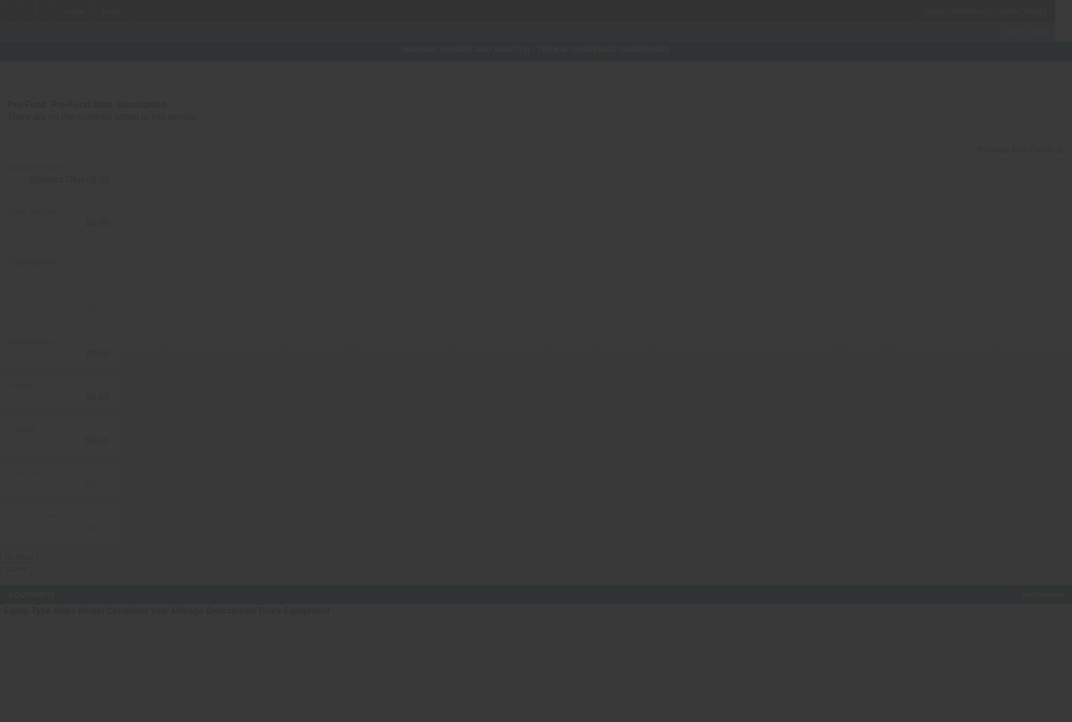
type input "$90,000.00"
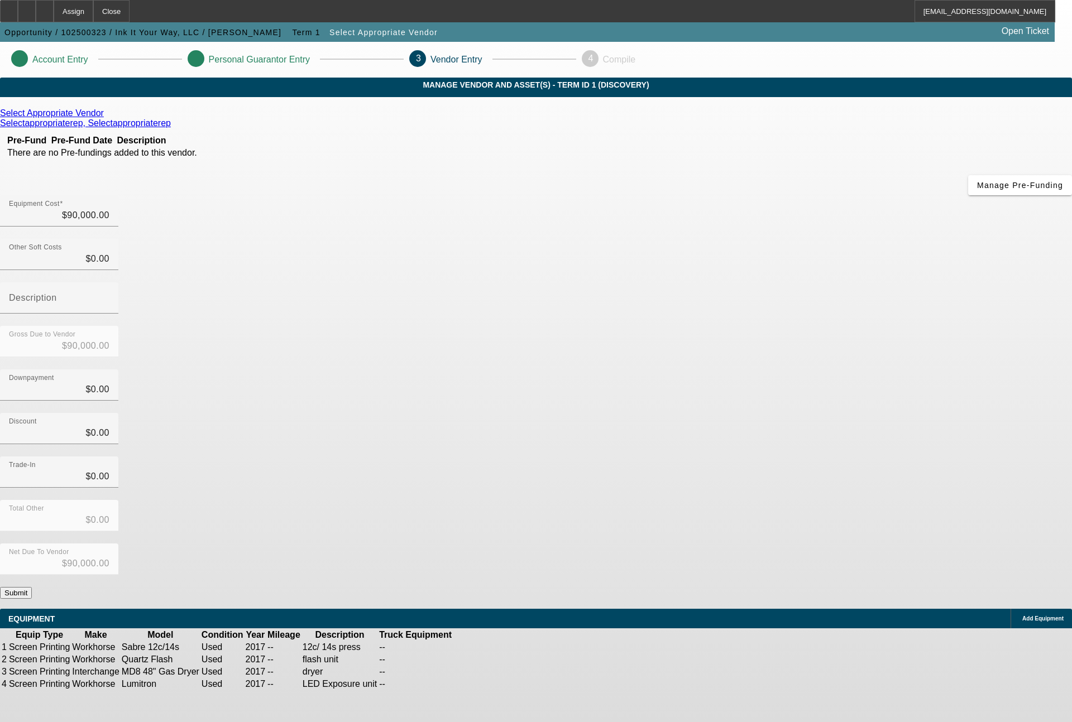
click at [32, 587] on button "Submit" at bounding box center [16, 593] width 32 height 12
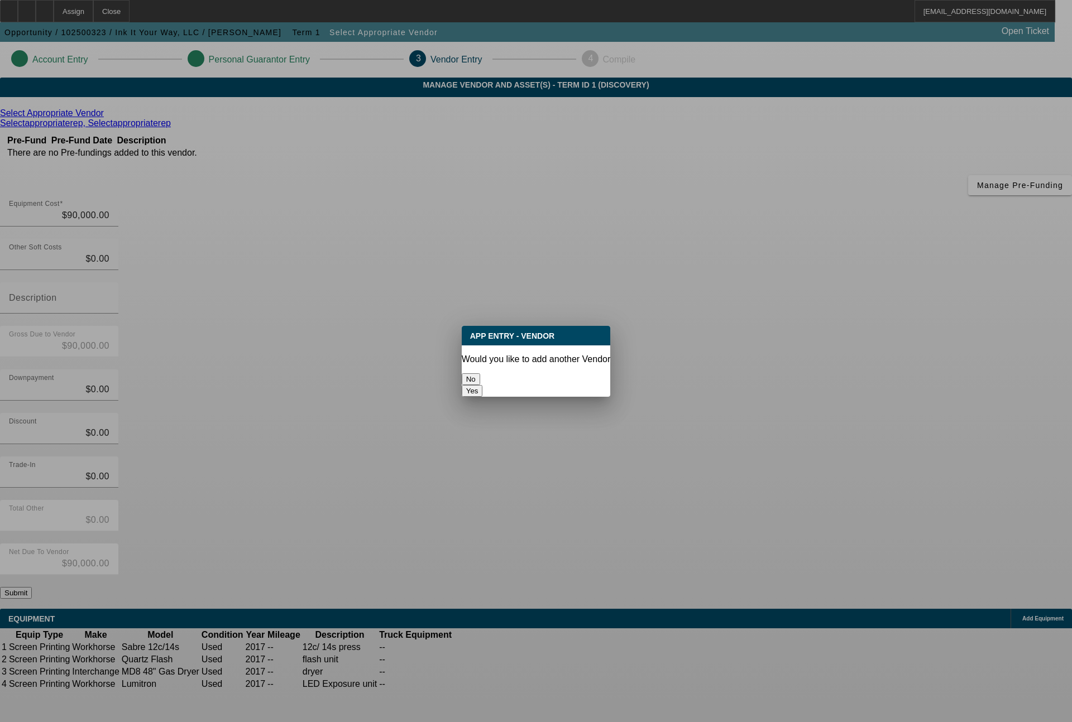
click at [480, 373] on button "No" at bounding box center [471, 379] width 18 height 12
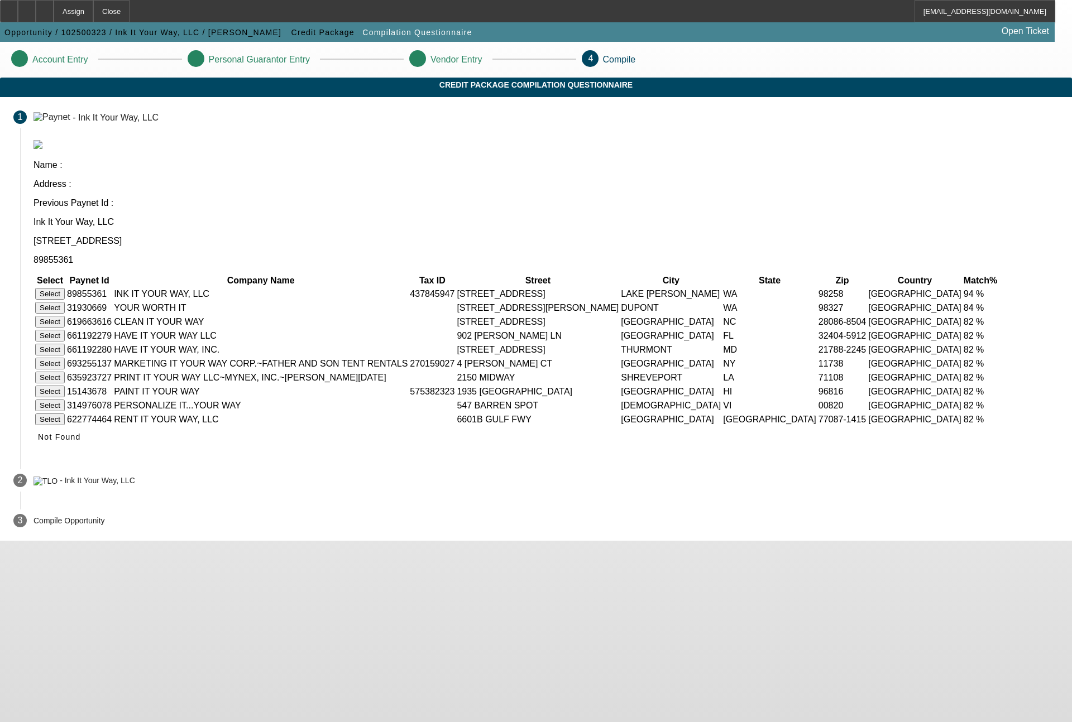
click at [65, 288] on button "Select" at bounding box center [50, 294] width 30 height 12
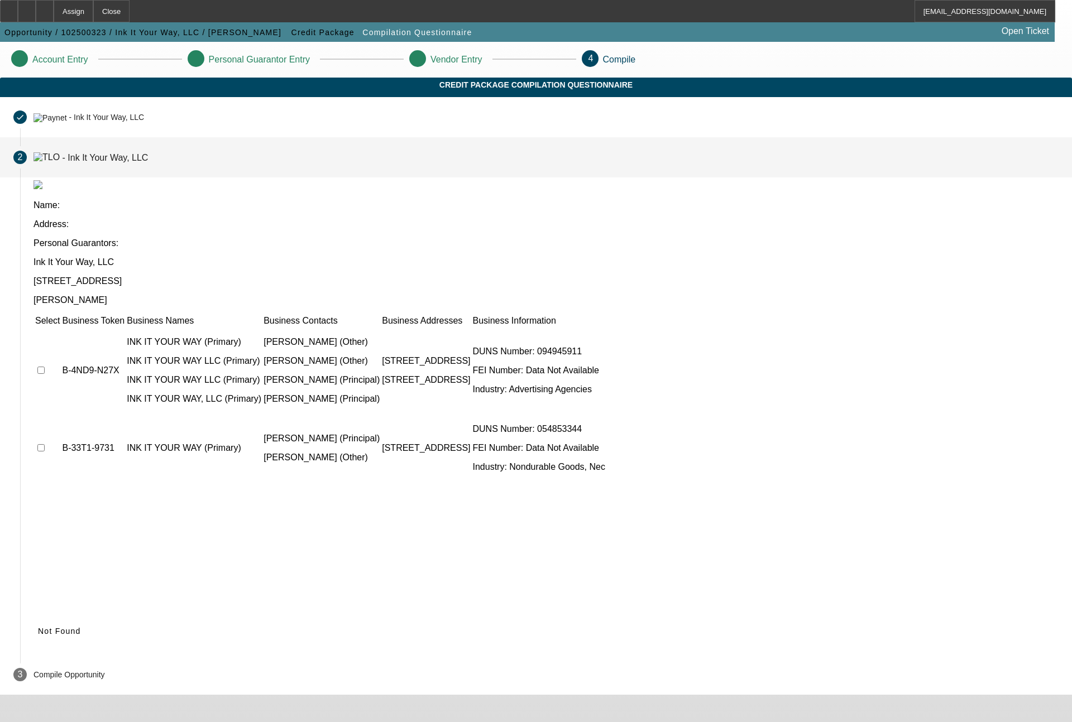
click at [45, 367] on input "checkbox" at bounding box center [40, 370] width 7 height 7
checkbox input "true"
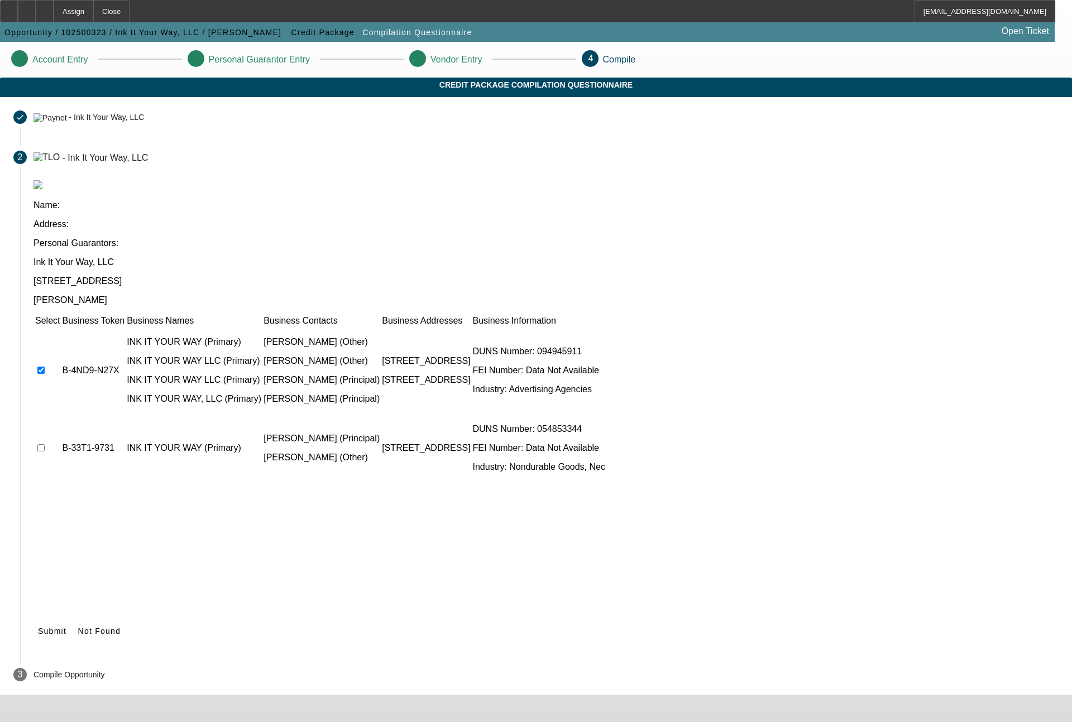
click at [45, 444] on input "checkbox" at bounding box center [40, 447] width 7 height 7
checkbox input "true"
click at [38, 627] on icon at bounding box center [38, 631] width 0 height 9
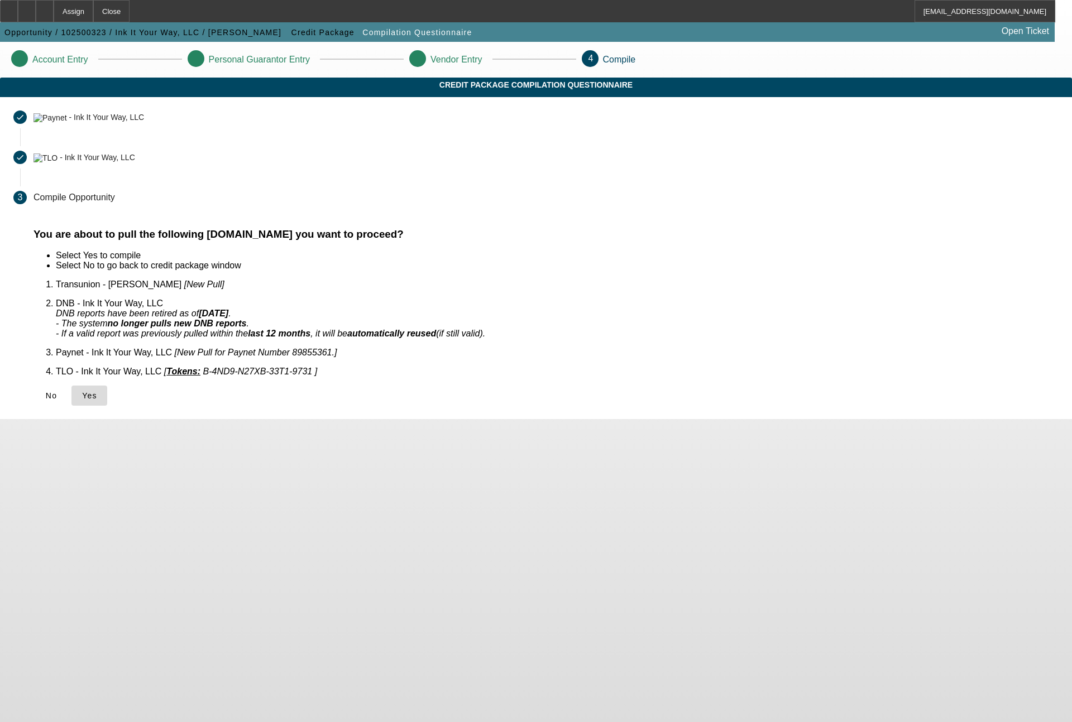
click at [97, 391] on span "Yes" at bounding box center [89, 395] width 15 height 9
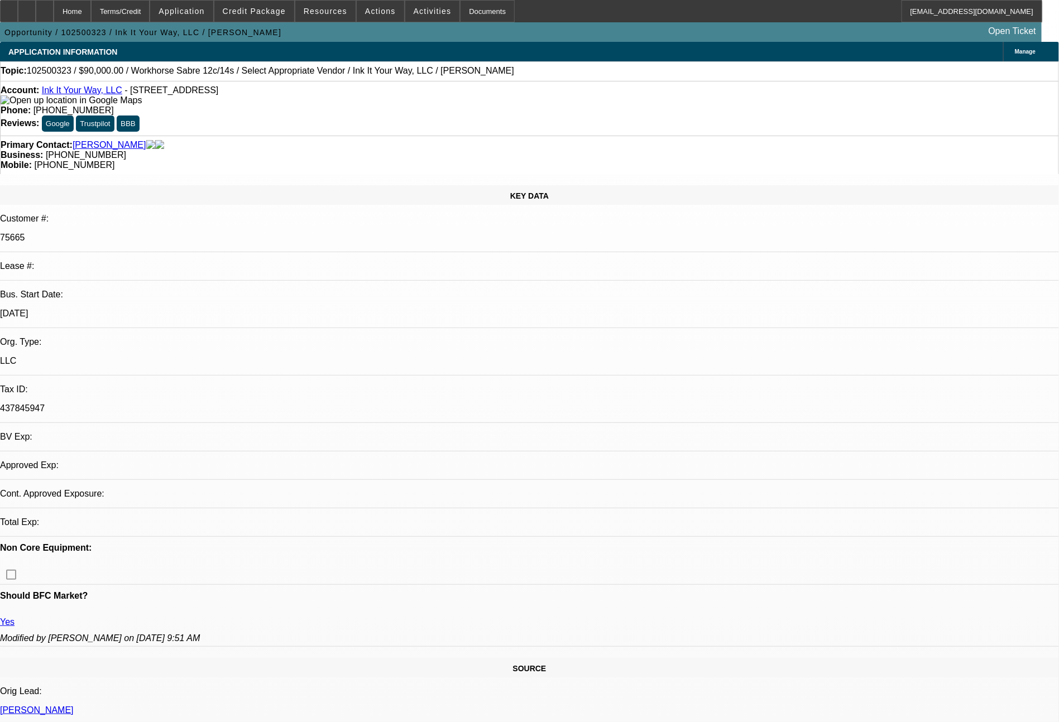
select select "0"
select select "2"
select select "0.1"
select select "4"
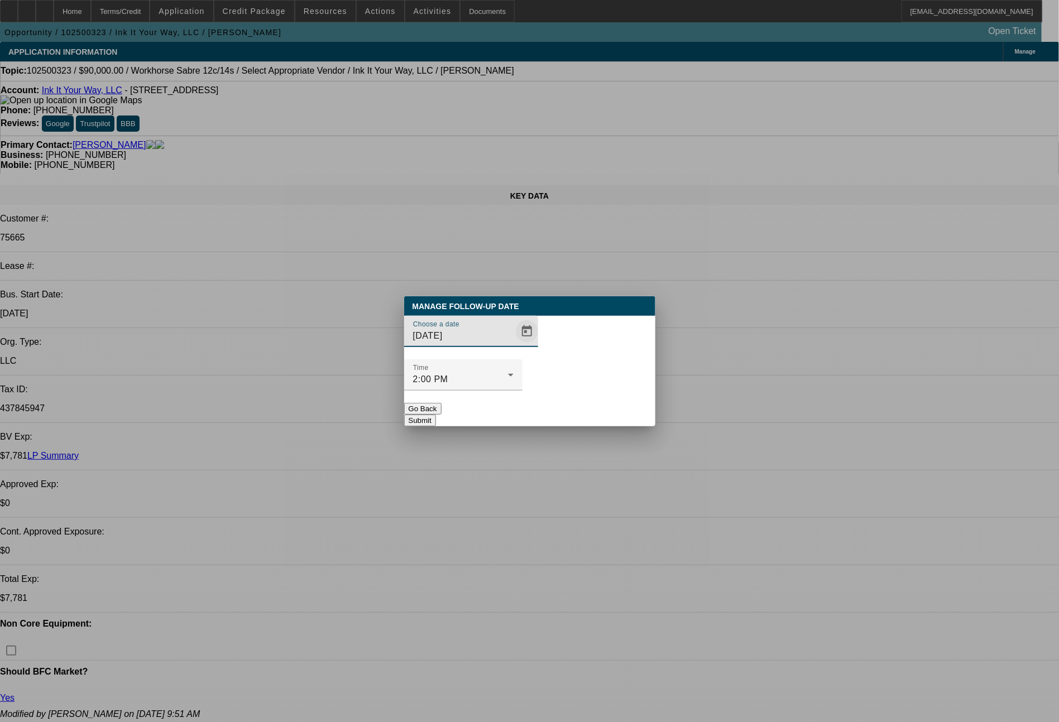
click at [514, 345] on span "Open calendar" at bounding box center [527, 331] width 27 height 27
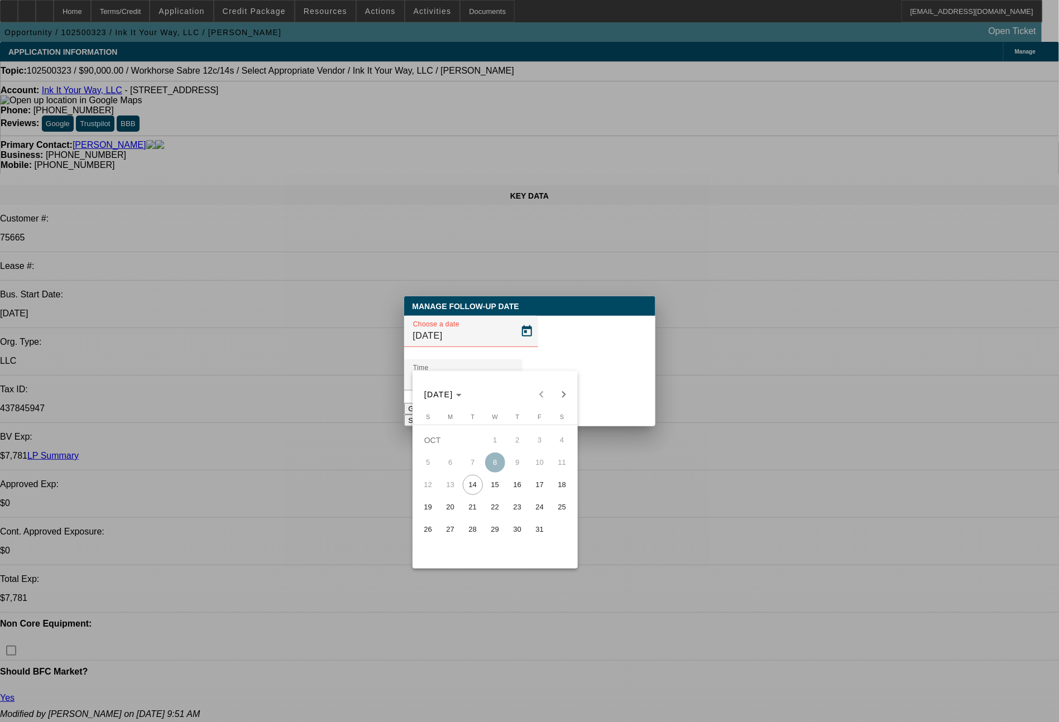
drag, startPoint x: 539, startPoint y: 494, endPoint x: 564, endPoint y: 440, distance: 59.2
click at [539, 493] on span "17" at bounding box center [540, 485] width 20 height 20
type input "[DATE]"
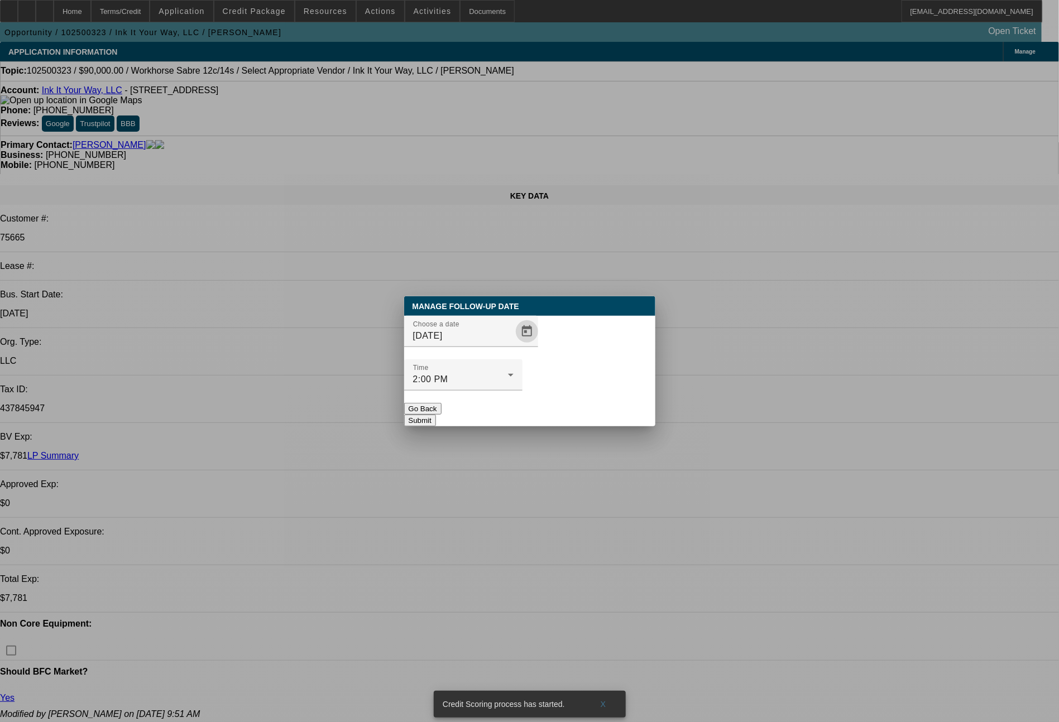
click at [436, 415] on button "Submit" at bounding box center [420, 421] width 32 height 12
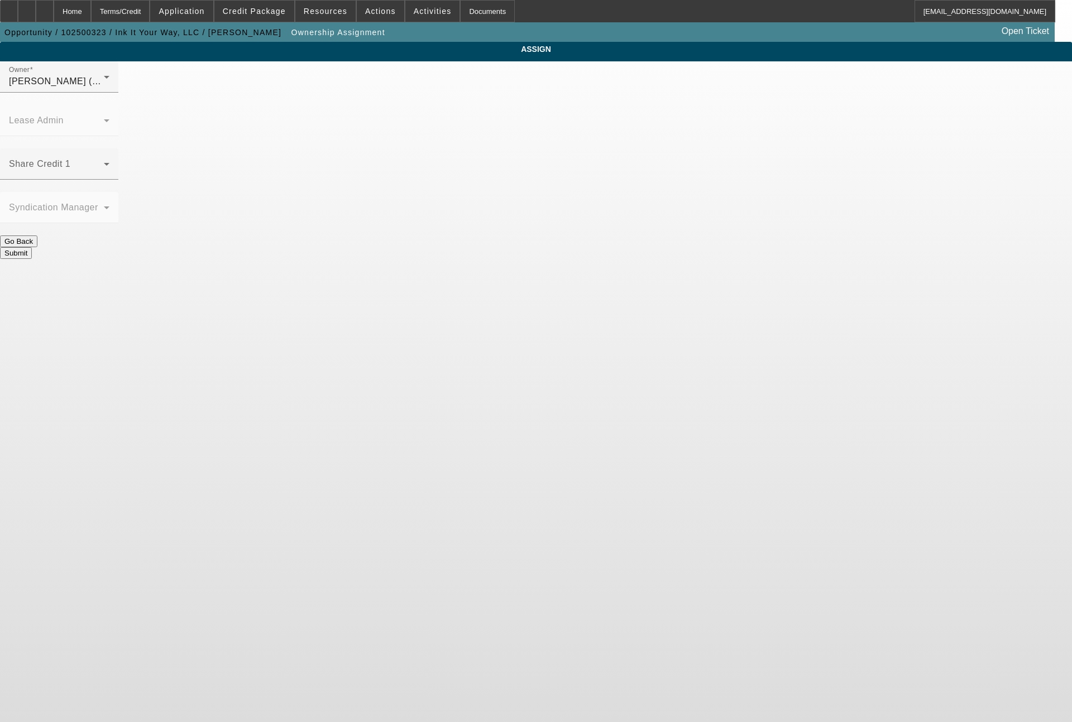
click at [532, 148] on div "Share Credit 1" at bounding box center [536, 170] width 1072 height 44
click at [113, 157] on icon at bounding box center [106, 163] width 13 height 13
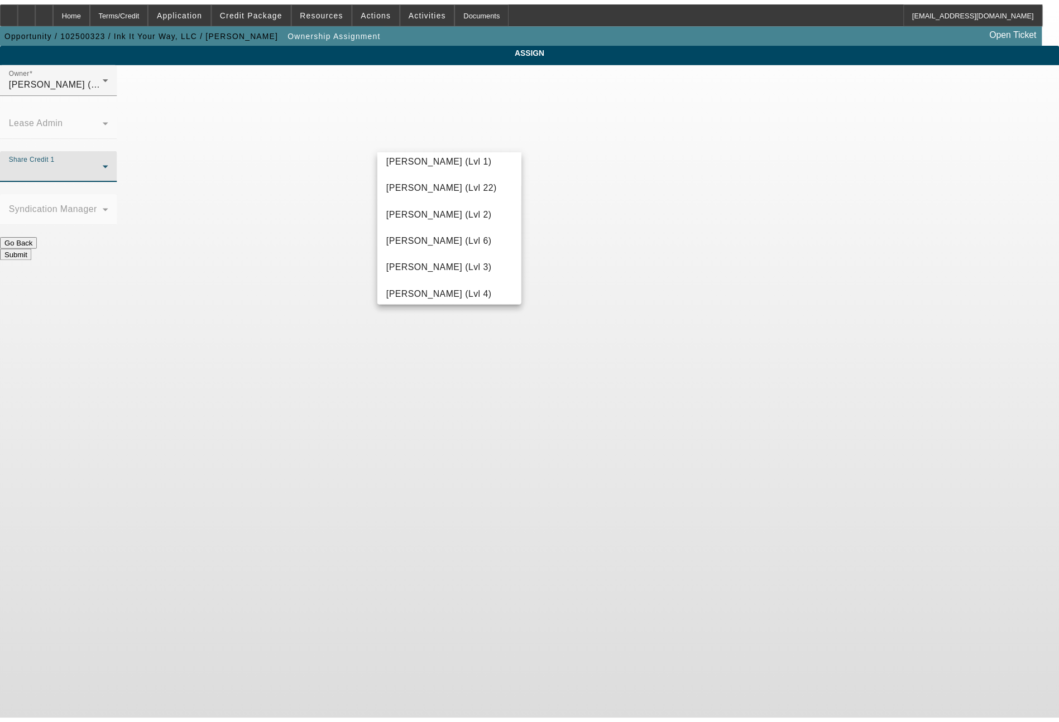
scroll to position [1447, 0]
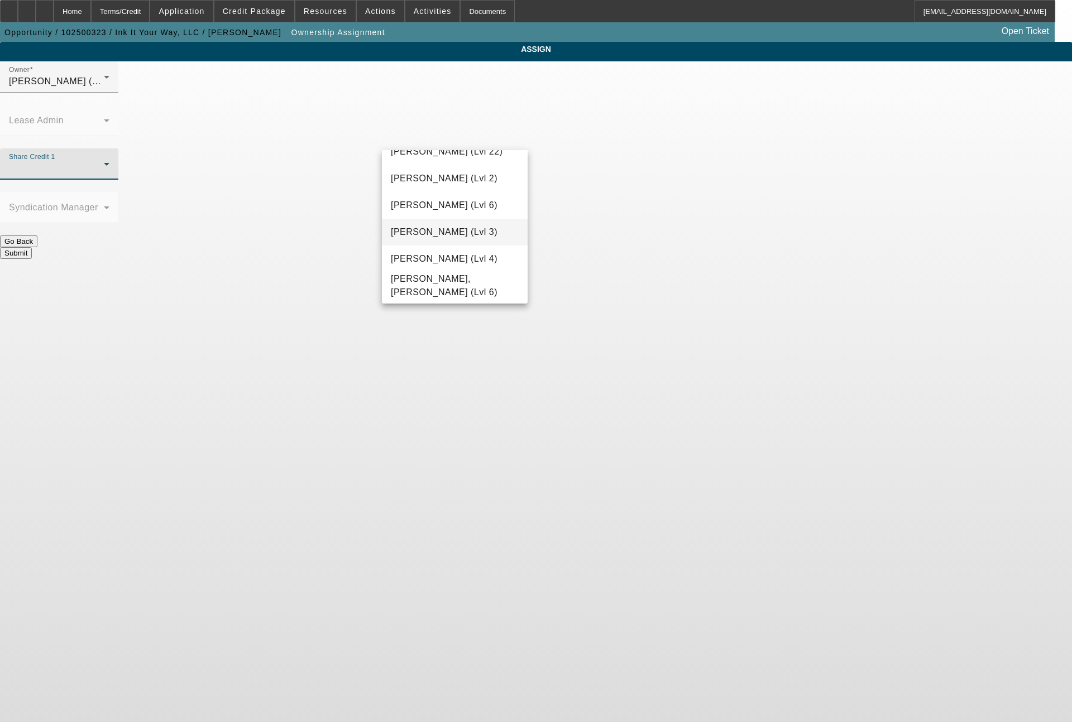
click at [483, 234] on span "[PERSON_NAME] (Lvl 3)" at bounding box center [444, 231] width 107 height 13
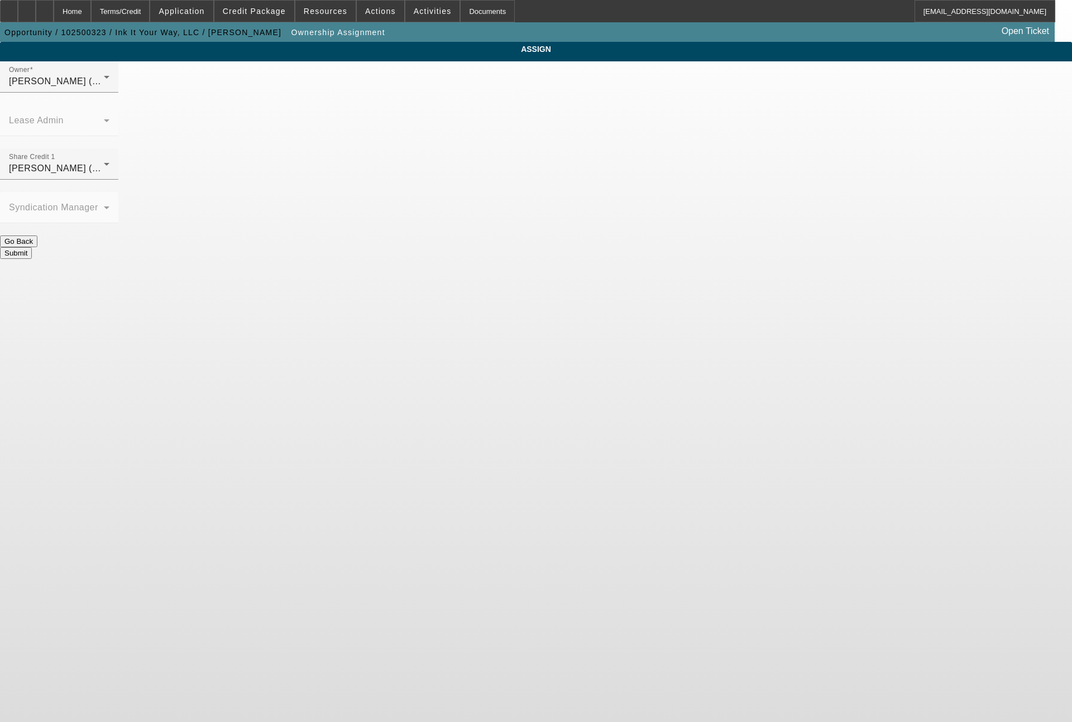
click at [32, 247] on button "Submit" at bounding box center [16, 253] width 32 height 12
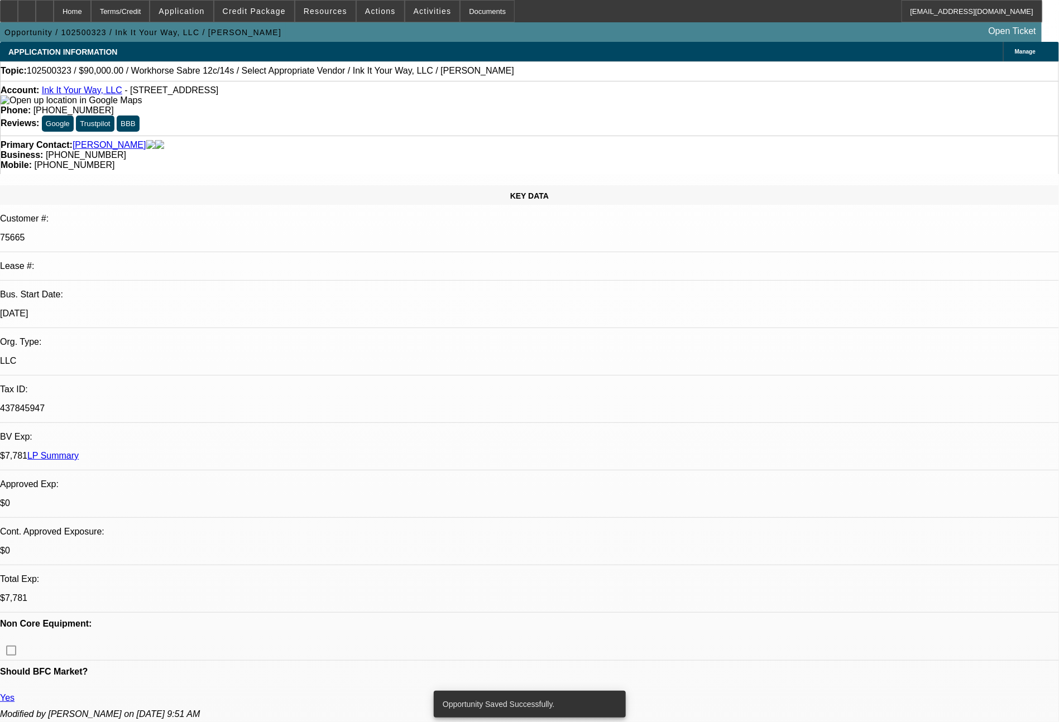
select select "0"
select select "2"
select select "0.1"
select select "4"
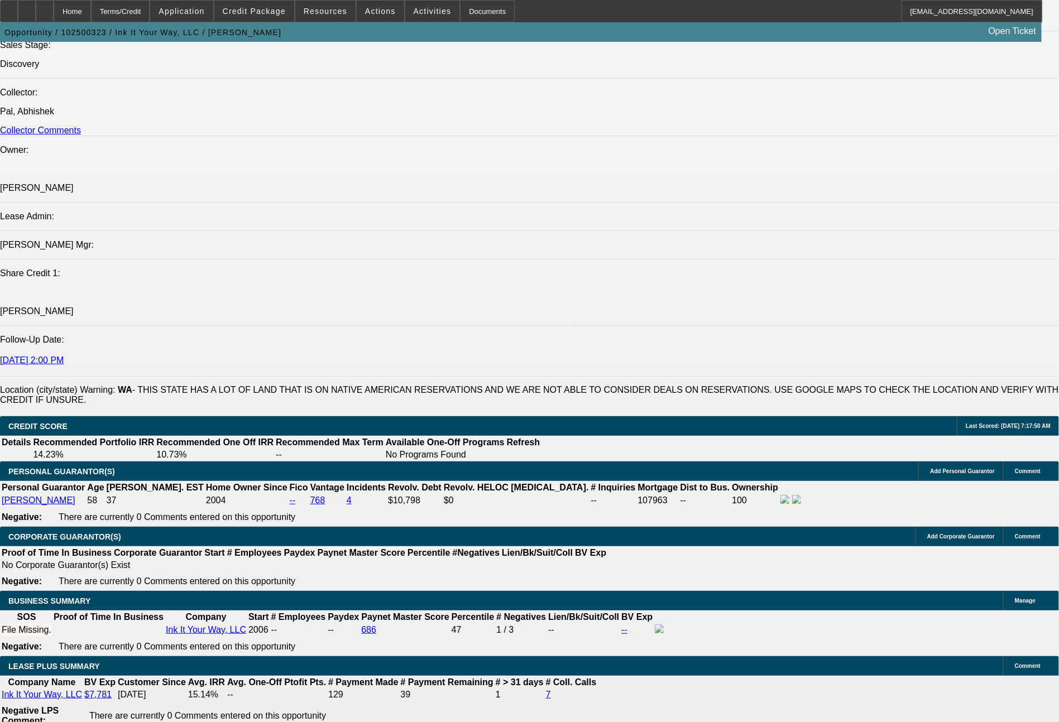
scroll to position [1424, 0]
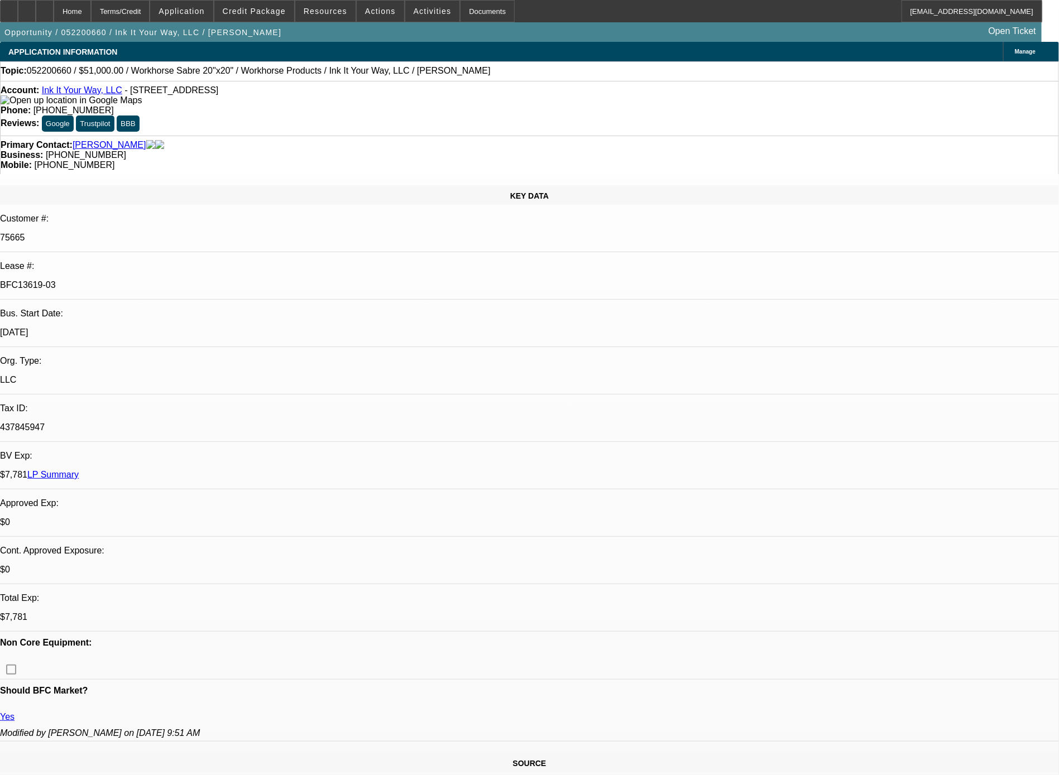
select select "0"
select select "2"
select select "0.1"
select select "4"
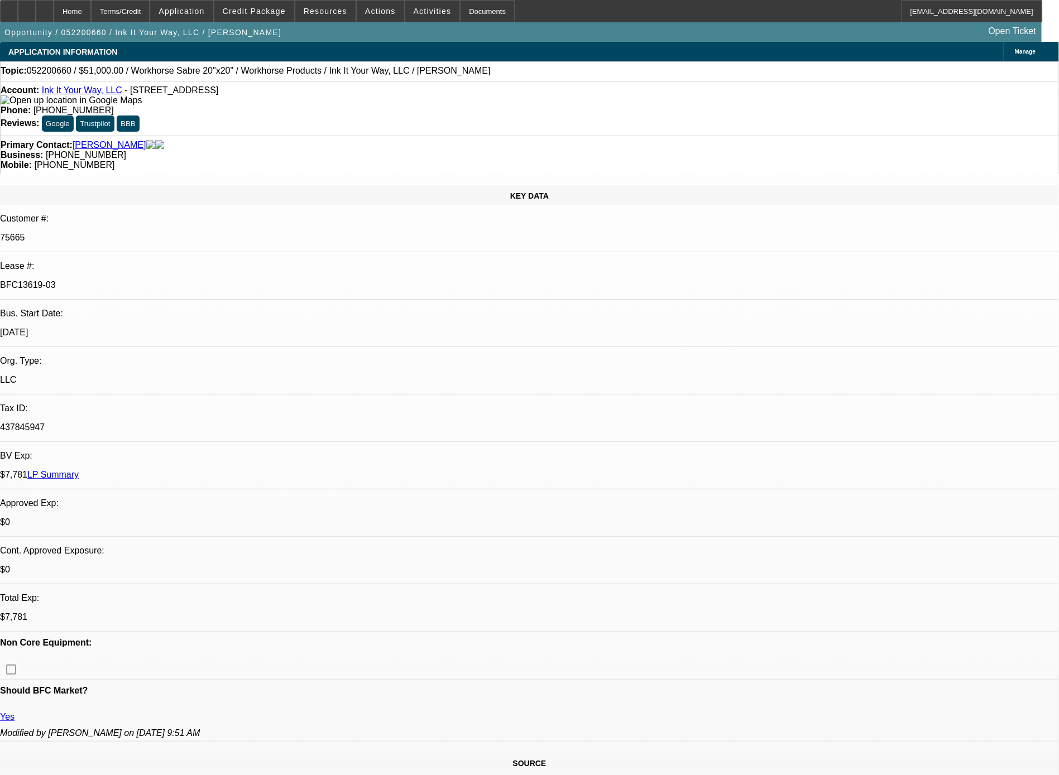
select select "0"
select select "0.1"
select select "4"
select select "0"
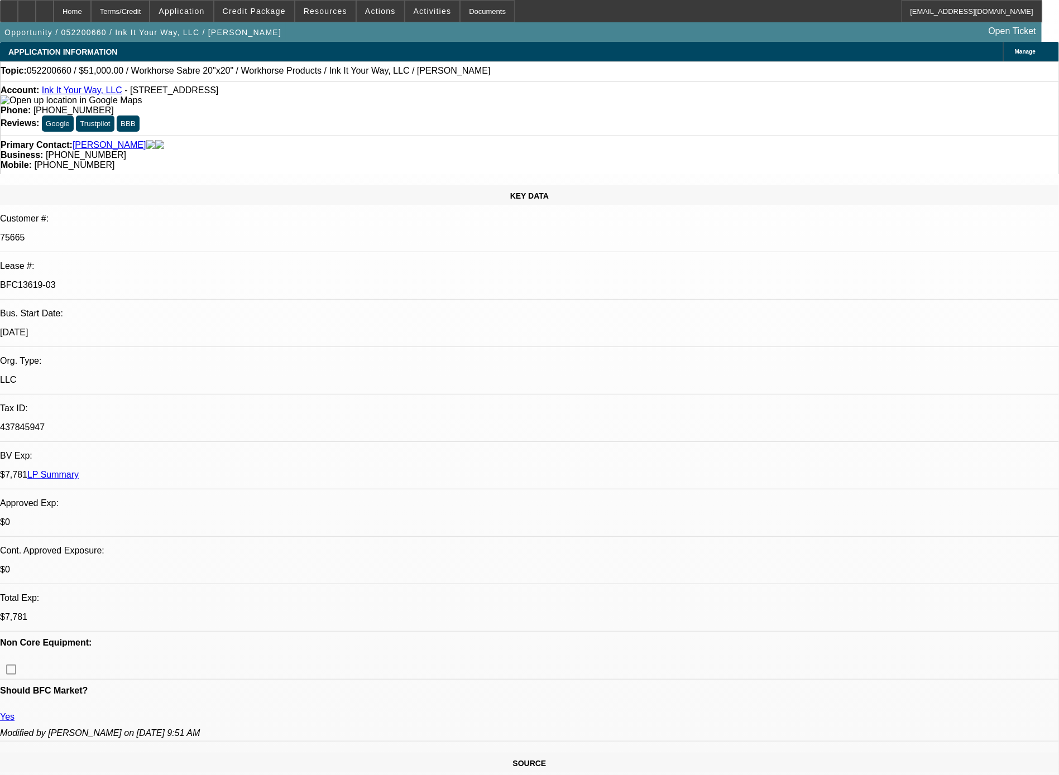
select select "2"
select select "0.1"
select select "4"
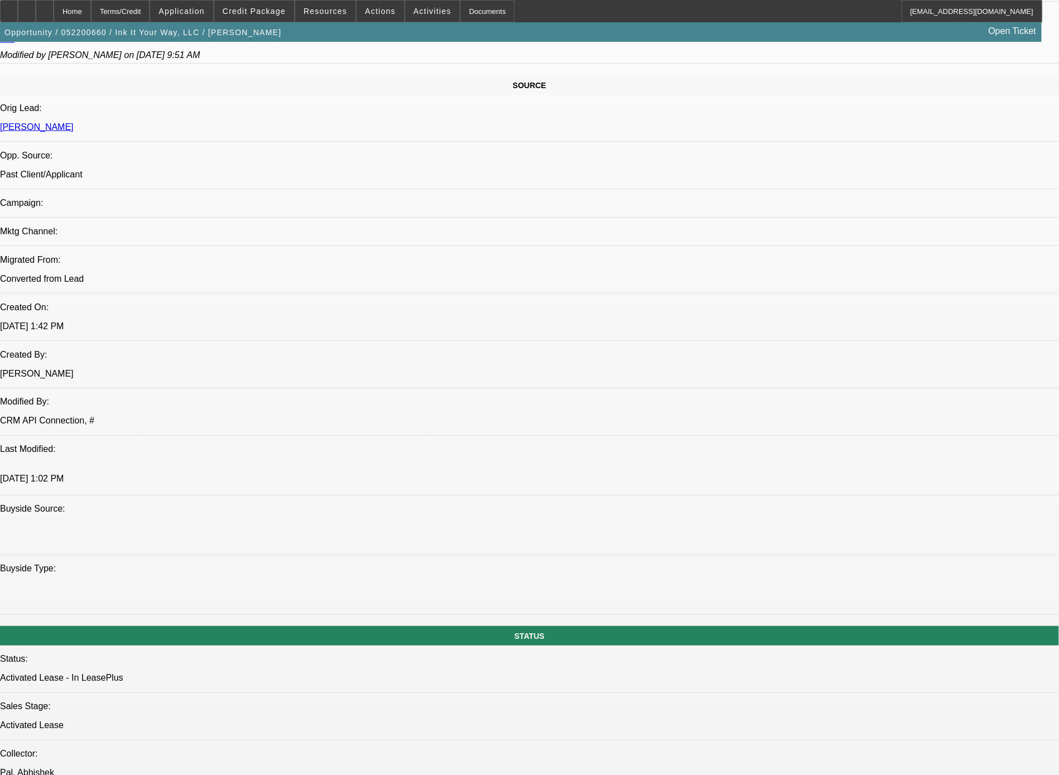
scroll to position [1356, 0]
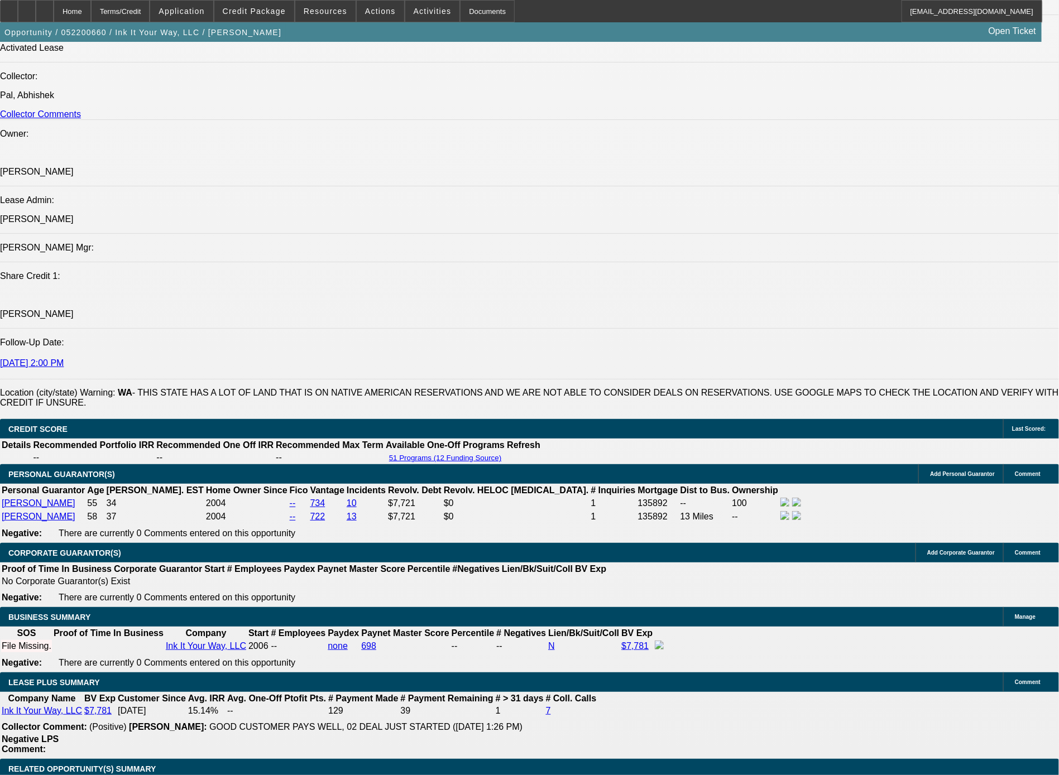
drag, startPoint x: 113, startPoint y: 330, endPoint x: 87, endPoint y: 314, distance: 30.7
copy span "Past lessee of ours that paid off his prior Tajima single head lease in Decembe…"
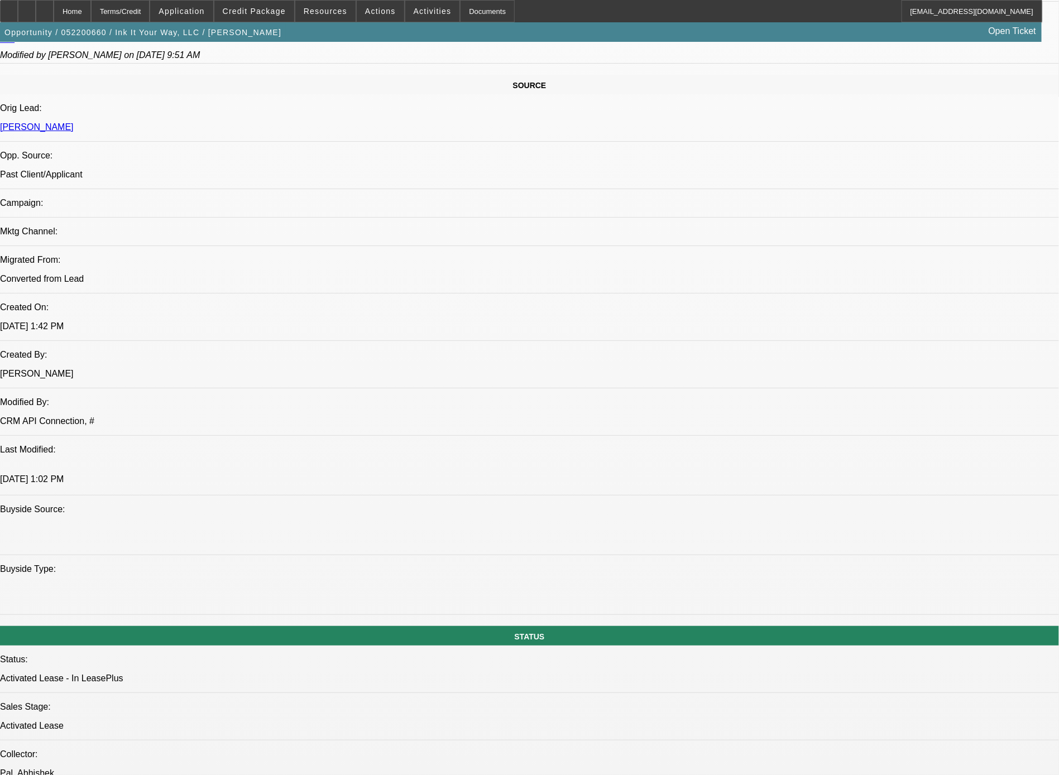
scroll to position [1, 0]
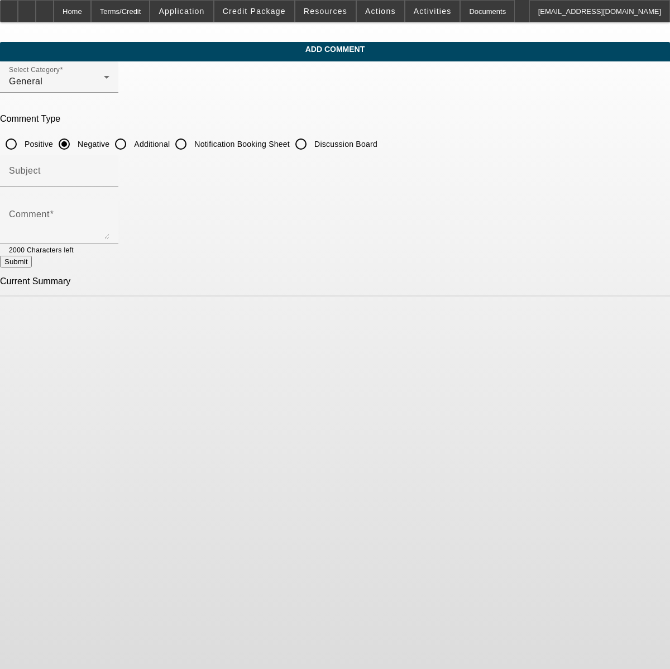
click at [132, 142] on input "Additional" at bounding box center [120, 144] width 22 height 22
radio input "true"
click at [109, 218] on textarea "Comment" at bounding box center [59, 225] width 100 height 27
paste textarea "Past lessee of ours that paid off his prior Tajima single head lease in Decembe…"
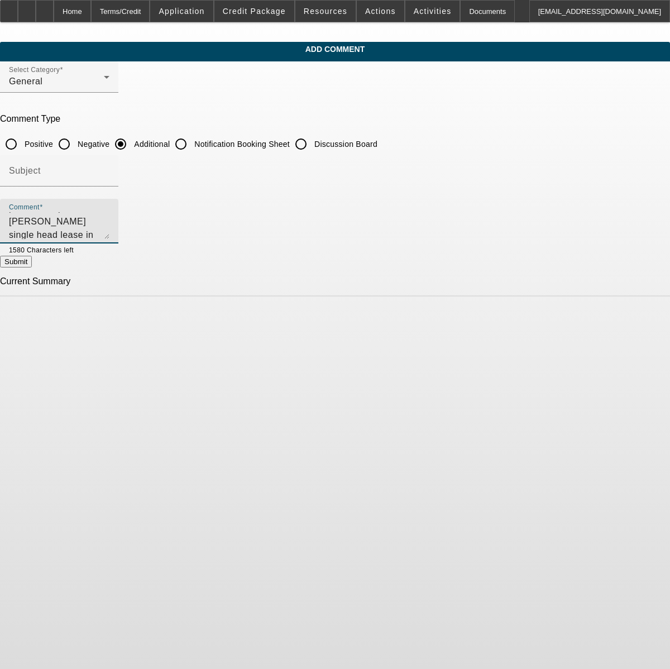
click at [109, 218] on textarea "Past lessee of ours that paid off his prior Tajima single head lease in Decembe…" at bounding box center [59, 225] width 100 height 27
click at [109, 235] on textarea "3x past lessee of ours that paid off his prior Tajima single head lease in Dece…" at bounding box center [59, 225] width 100 height 27
click at [109, 232] on textarea "3x past lessee of ours in good standing, with Tajima embroidery equipment and W…" at bounding box center [59, 225] width 100 height 27
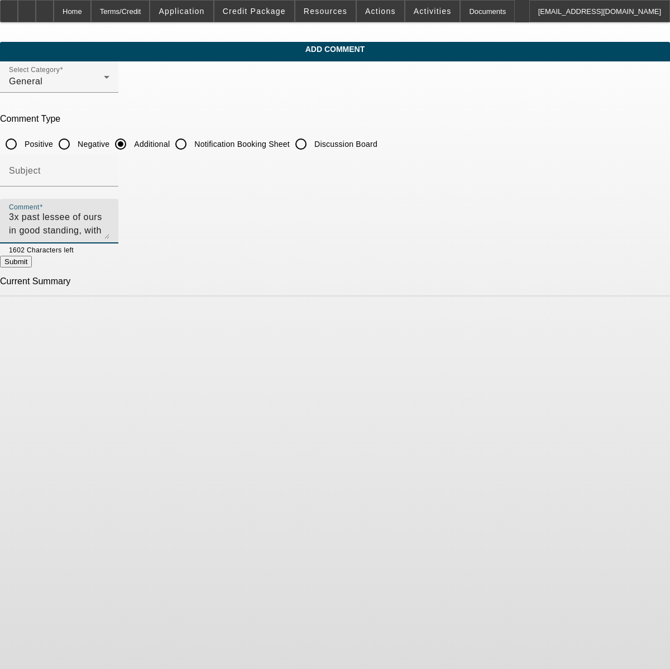
click at [109, 227] on textarea "3x past lessee of ours in good standing, with Tajima embroidery equipment and W…" at bounding box center [59, 225] width 100 height 27
click at [109, 223] on textarea "3x past lessee of ours in good standing, with Tajima embroidery equipment and W…" at bounding box center [59, 225] width 100 height 27
click at [109, 235] on textarea "3x past lessee of ours in good standing, with Tajima embroidery equipment and W…" at bounding box center [59, 225] width 100 height 27
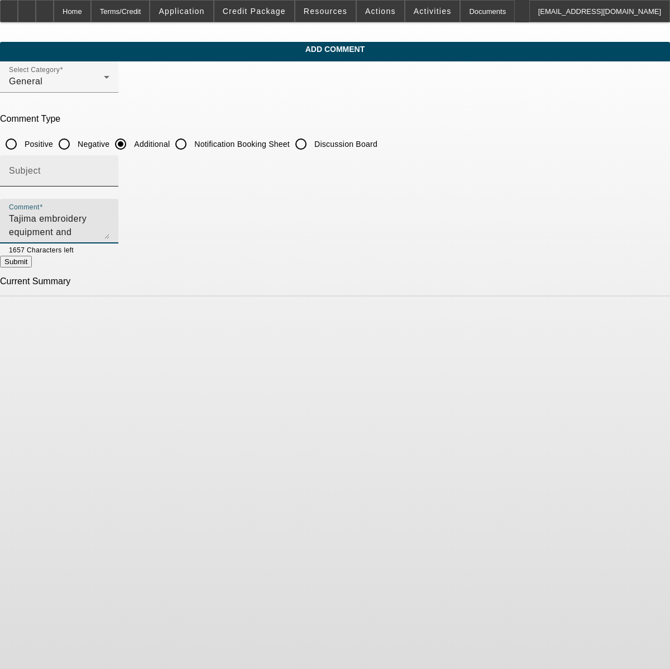
scroll to position [13, 0]
type textarea "3x past lessee of ours in good standing, with Tajima embroidery equipment and W…"
click at [32, 265] on button "Submit" at bounding box center [16, 262] width 32 height 12
radio input "true"
